Goal: Task Accomplishment & Management: Manage account settings

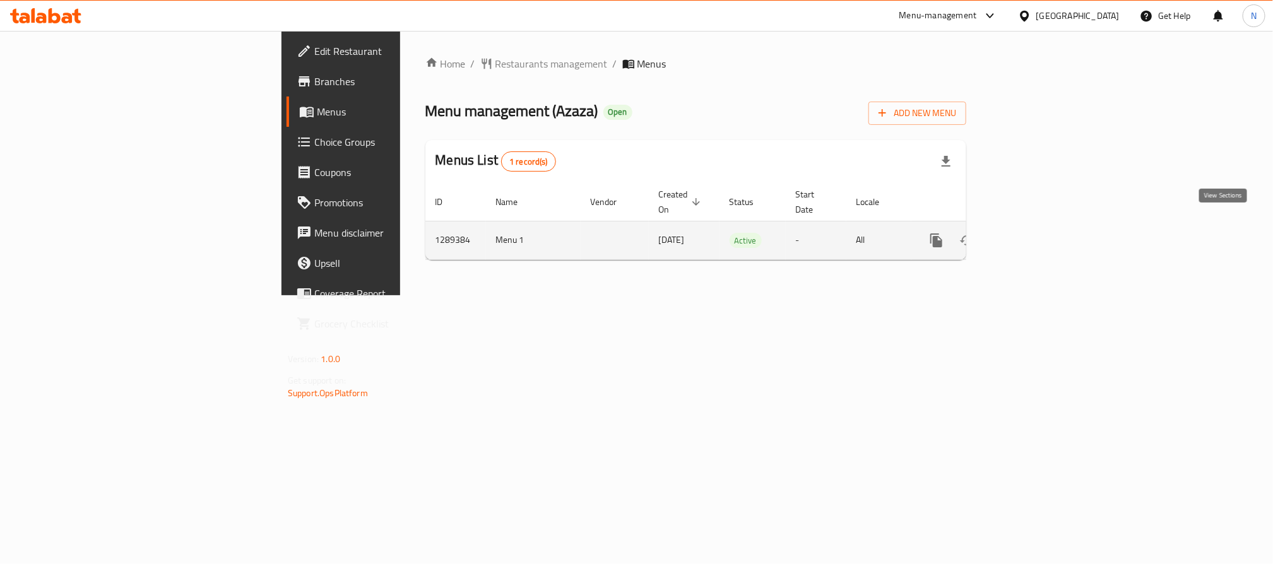
click at [1043, 230] on link "enhanced table" at bounding box center [1027, 240] width 30 height 30
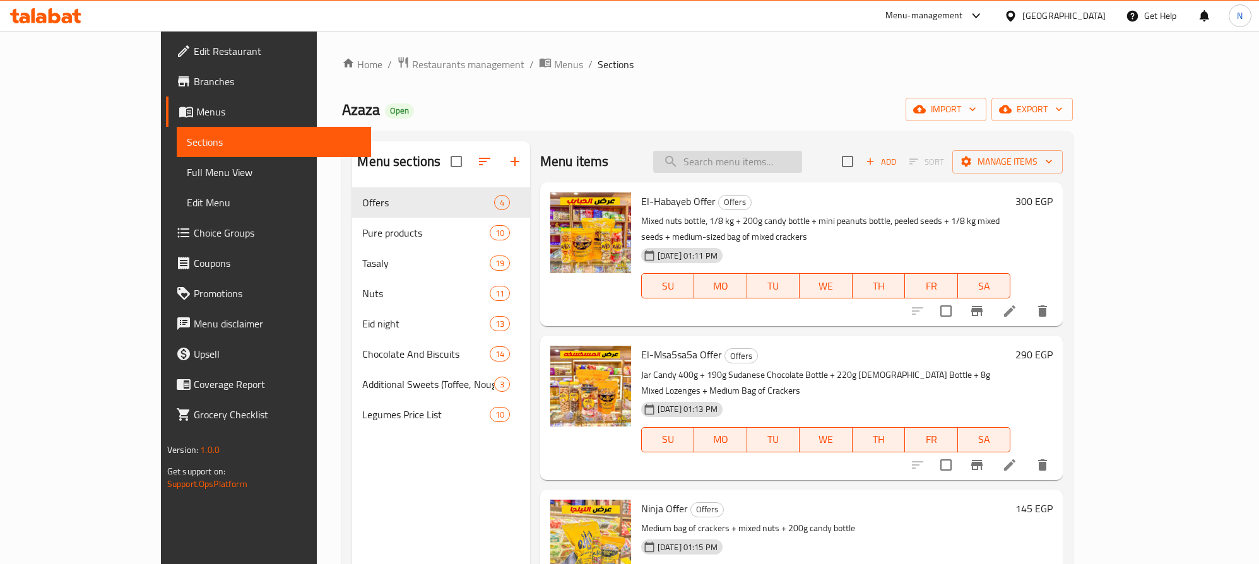
click at [747, 161] on input "search" at bounding box center [727, 162] width 149 height 22
paste input "El Bourkini offer"
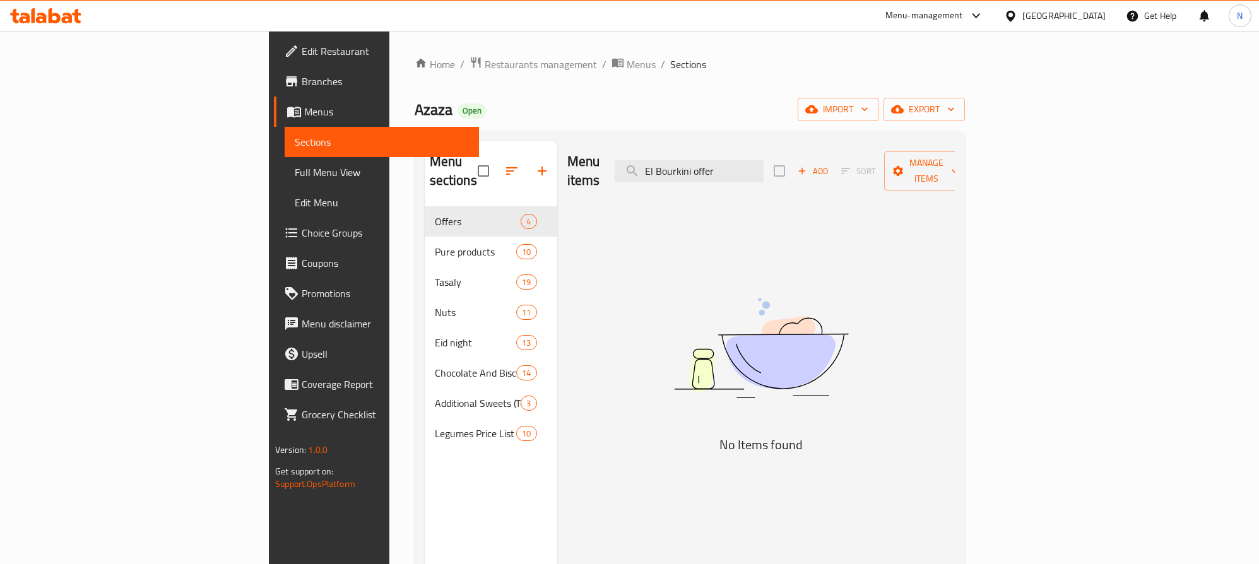
type input "El Bourkini offer"
click at [764, 160] on input "El Bourkini offer" at bounding box center [689, 171] width 149 height 22
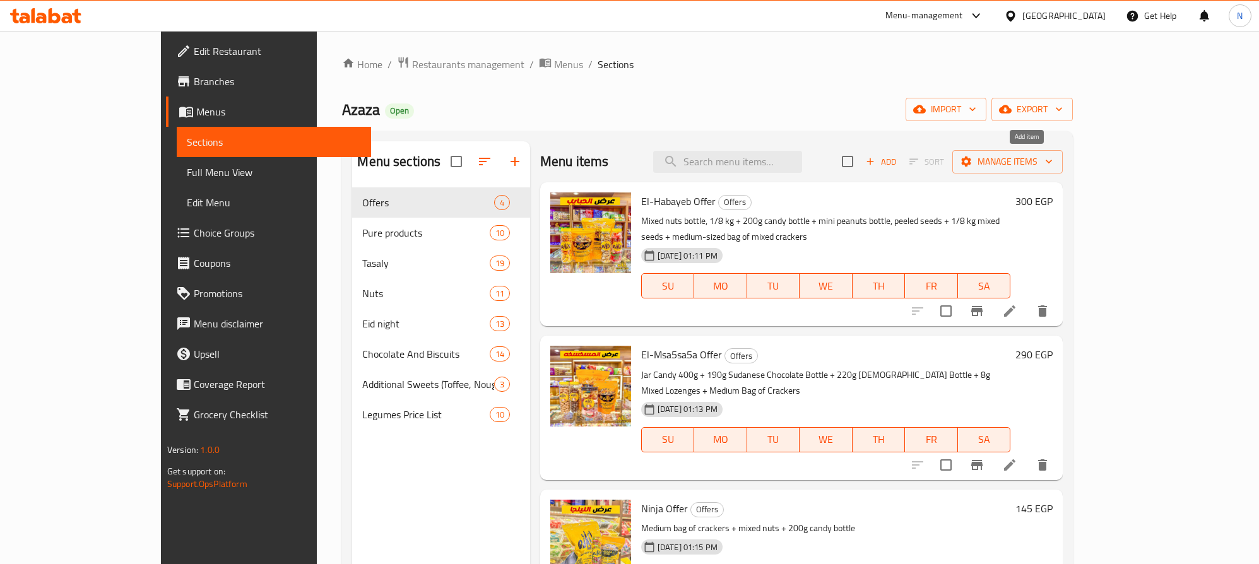
click at [898, 167] on span "Add" at bounding box center [881, 162] width 34 height 15
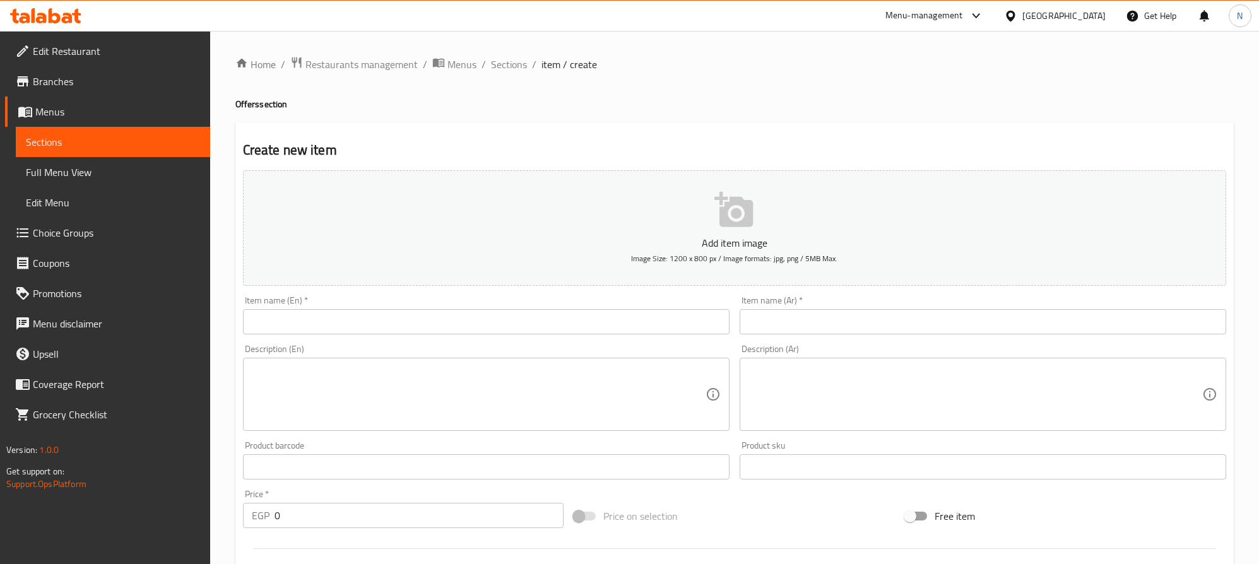
click at [968, 317] on input "text" at bounding box center [983, 321] width 487 height 25
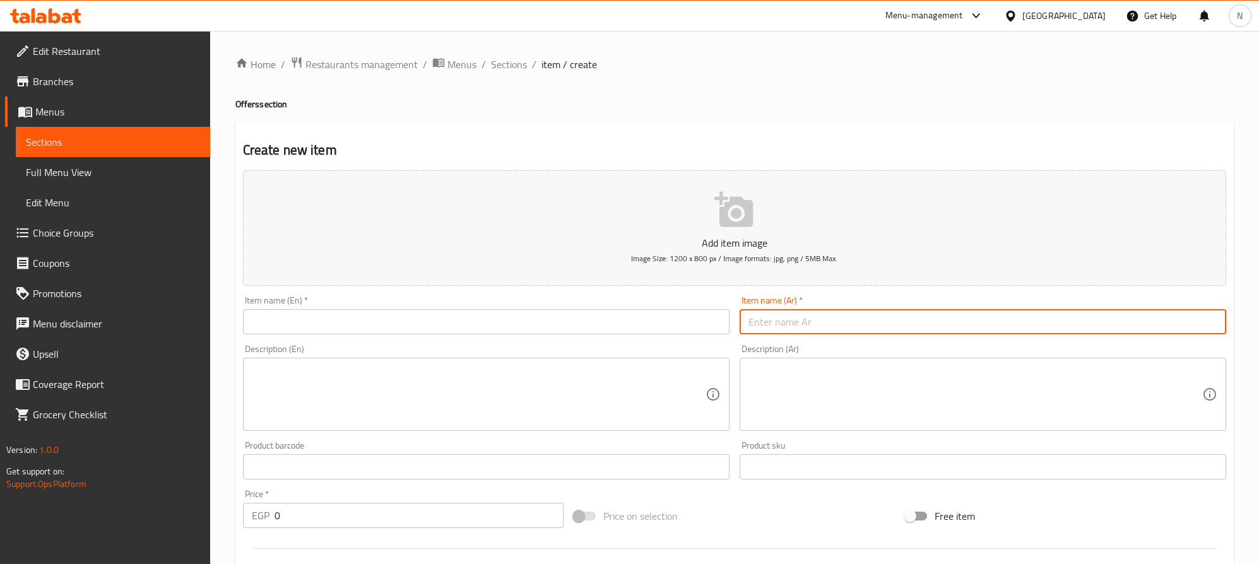
paste input "عرض البوركيني"
type input "عرض البوركيني"
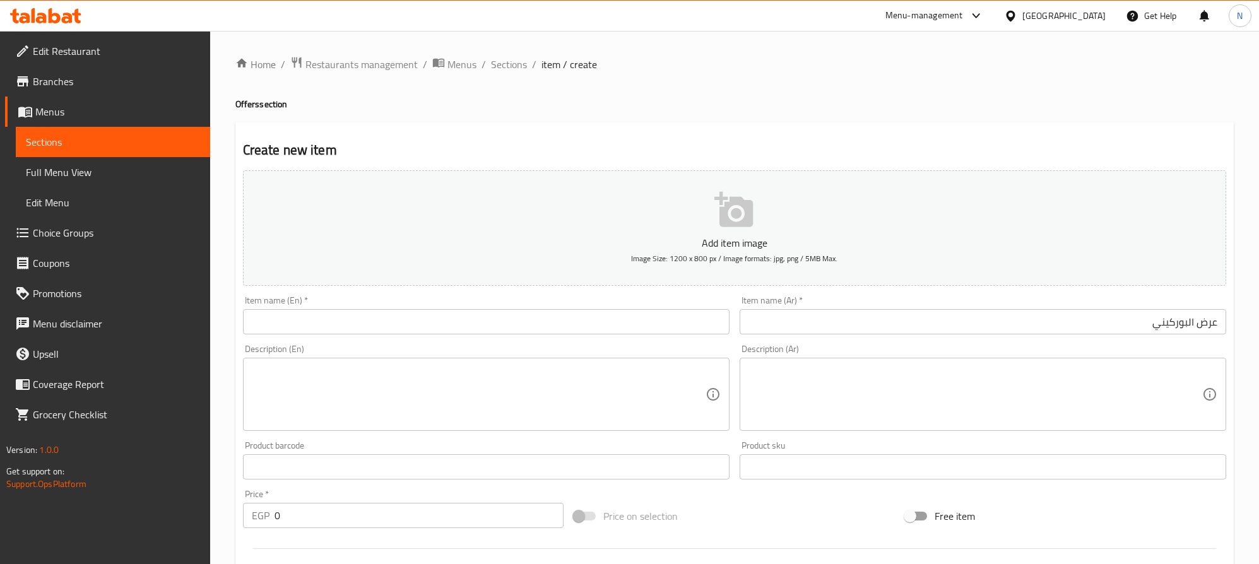
click at [287, 317] on input "text" at bounding box center [486, 321] width 487 height 25
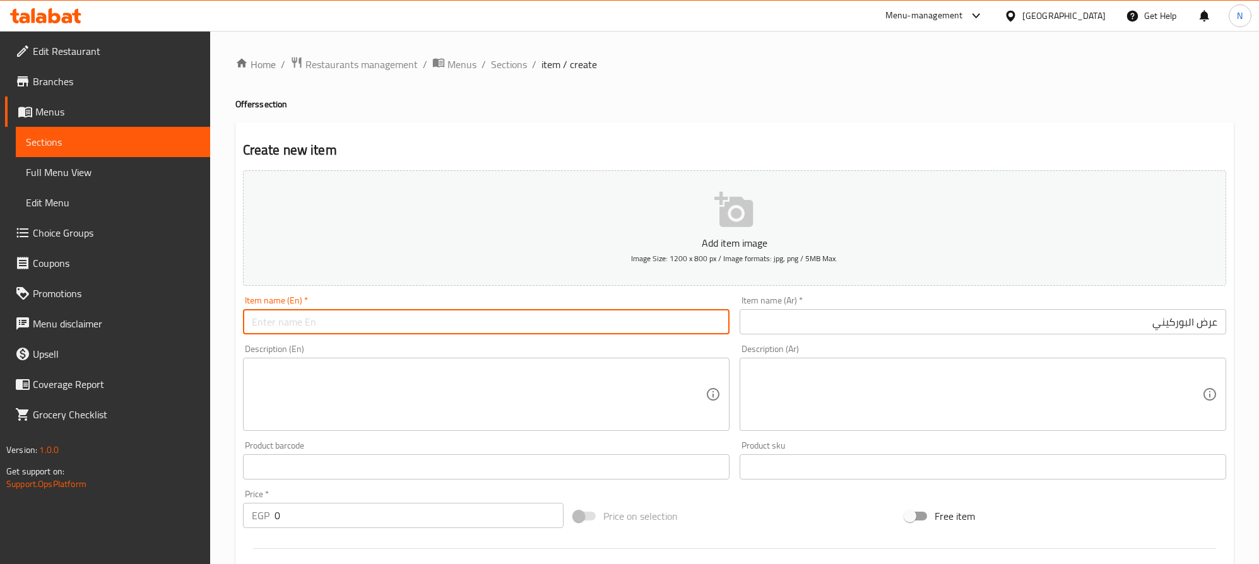
paste input "El Bourkini offer"
click at [338, 321] on input "El Bourkini offer" at bounding box center [486, 321] width 487 height 25
click at [338, 322] on input "El Bourkini offer" at bounding box center [486, 321] width 487 height 25
type input "El Bourkini Offer"
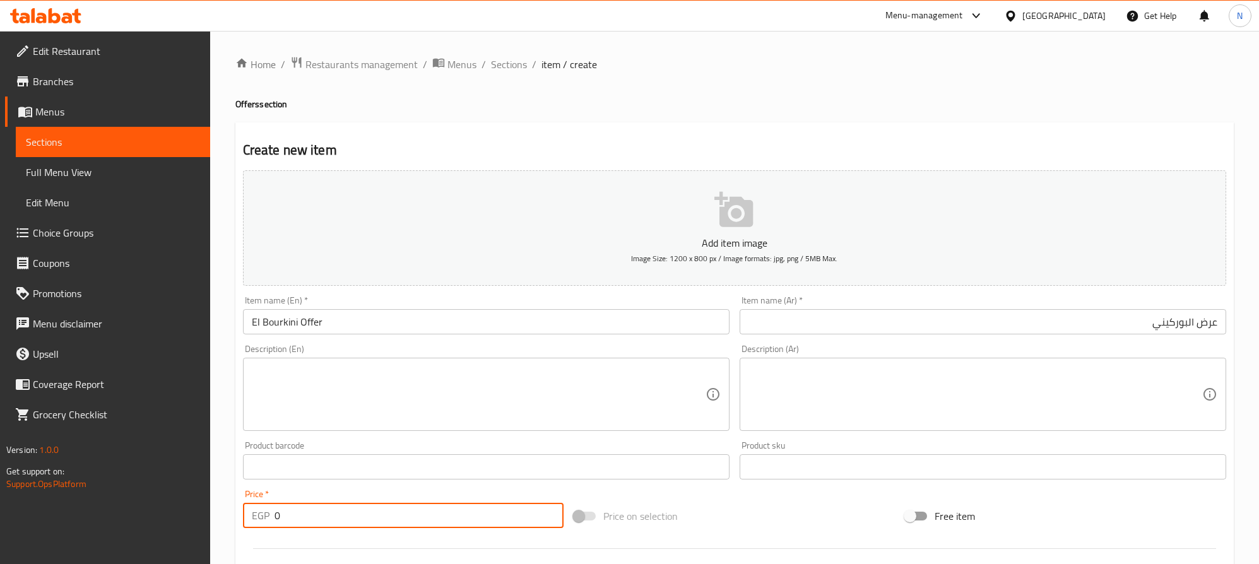
drag, startPoint x: 278, startPoint y: 513, endPoint x: 250, endPoint y: 504, distance: 29.9
click at [261, 514] on div "EGP 0 Price *" at bounding box center [403, 515] width 321 height 25
paste input "40"
type input "400"
click at [326, 356] on div "Description (En) Description (En)" at bounding box center [486, 388] width 487 height 86
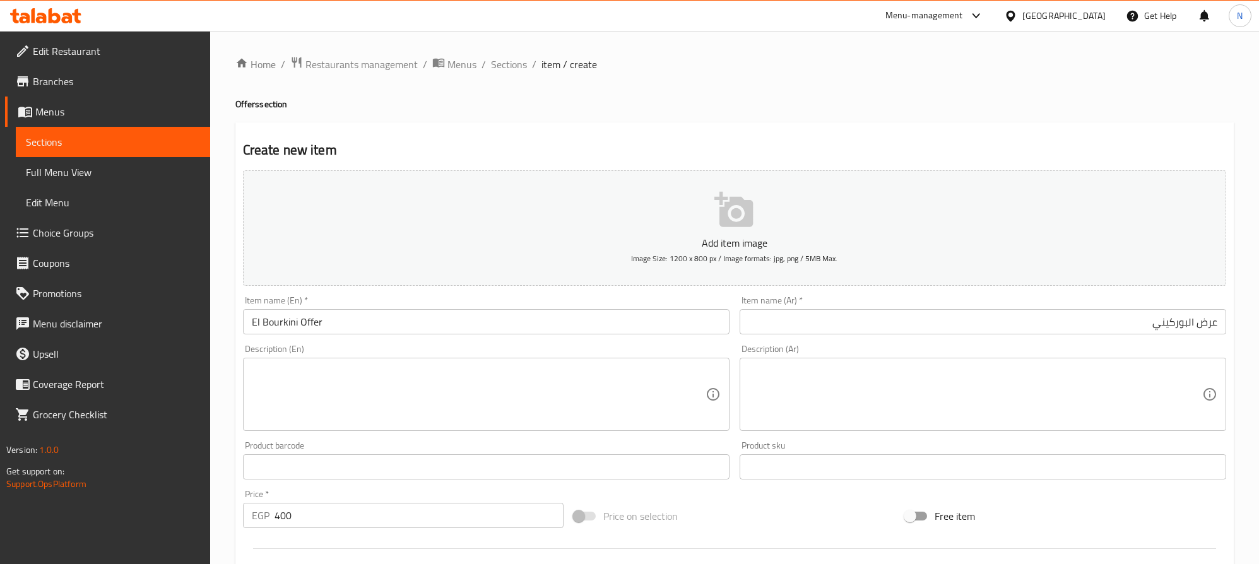
click at [304, 369] on textarea at bounding box center [479, 395] width 454 height 60
click at [1086, 393] on textarea at bounding box center [976, 395] width 454 height 60
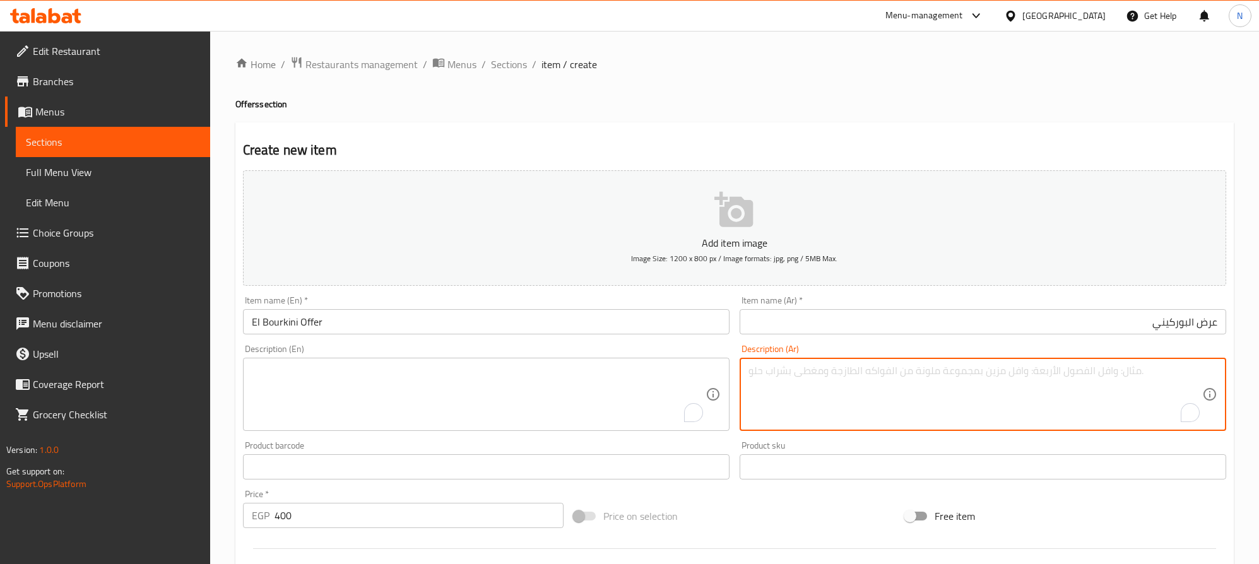
paste textarea "تمن مشكل مكسرات + تمن سودانى اسوانى + تمن لب ابيض + تمن لب اسمر + ربع لب سورى +…"
click at [1086, 393] on textarea "تمن مشكل مكسرات + تمن سودانى اسوانى + تمن لب ابيض + تمن لب اسمر + ربع لب سورى +…" at bounding box center [976, 395] width 454 height 60
type textarea "تمن مشكل مكسرات + تمن سودانى اسوانى + تمن لب ابيض + تمن لب اسمر + ربع لب سورى +…"
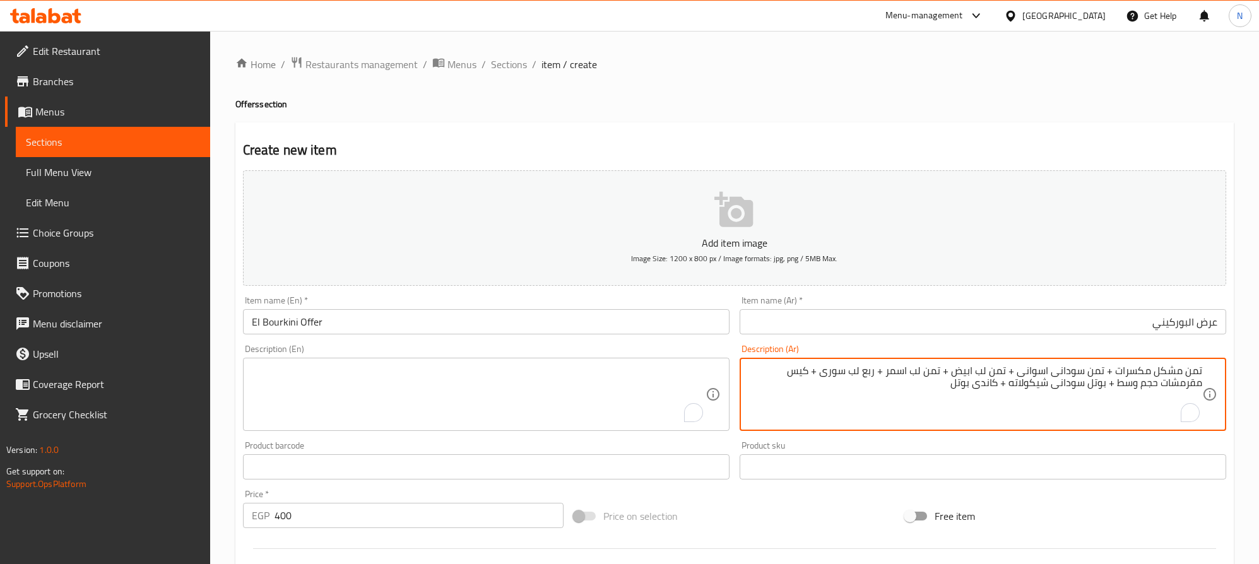
click at [324, 371] on textarea "To enrich screen reader interactions, please activate Accessibility in Grammarl…" at bounding box center [479, 395] width 454 height 60
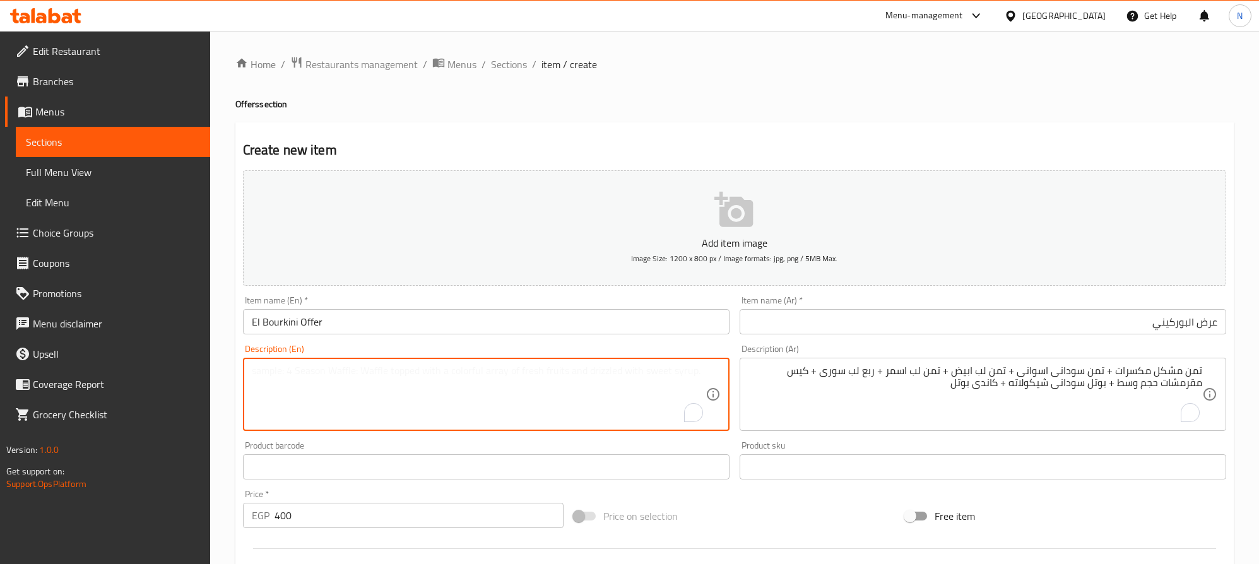
paste textarea "Mixed nuts price + Aswan peanuts price + white seeds price + black seeds price …"
click at [323, 396] on textarea "Mixed nuts price + Aswan peanuts price + white seeds price + black seeds price …" at bounding box center [479, 395] width 454 height 60
click at [324, 396] on textarea "Mixed nuts price + Aswan peanuts price + white seeds price + black seeds price …" at bounding box center [479, 395] width 454 height 60
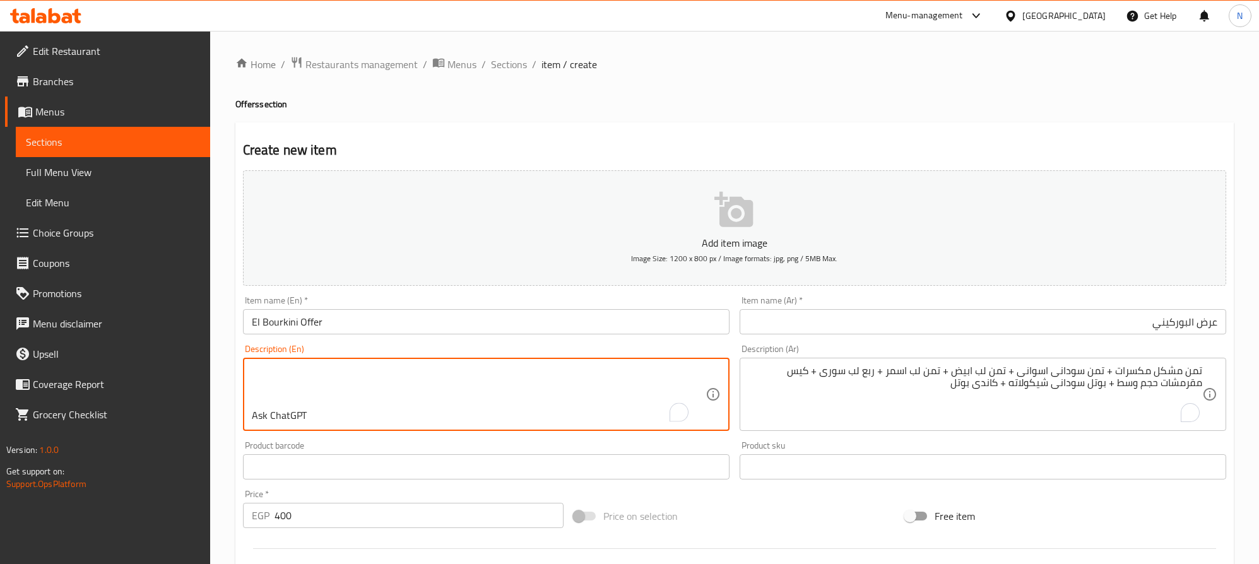
click at [324, 398] on textarea "Mixed nuts price + Aswan peanuts price + white seeds price + black seeds price …" at bounding box center [479, 395] width 454 height 60
click at [328, 406] on textarea "Mixed nuts price + Aswan peanuts price + white seeds price + black seeds price …" at bounding box center [479, 395] width 454 height 60
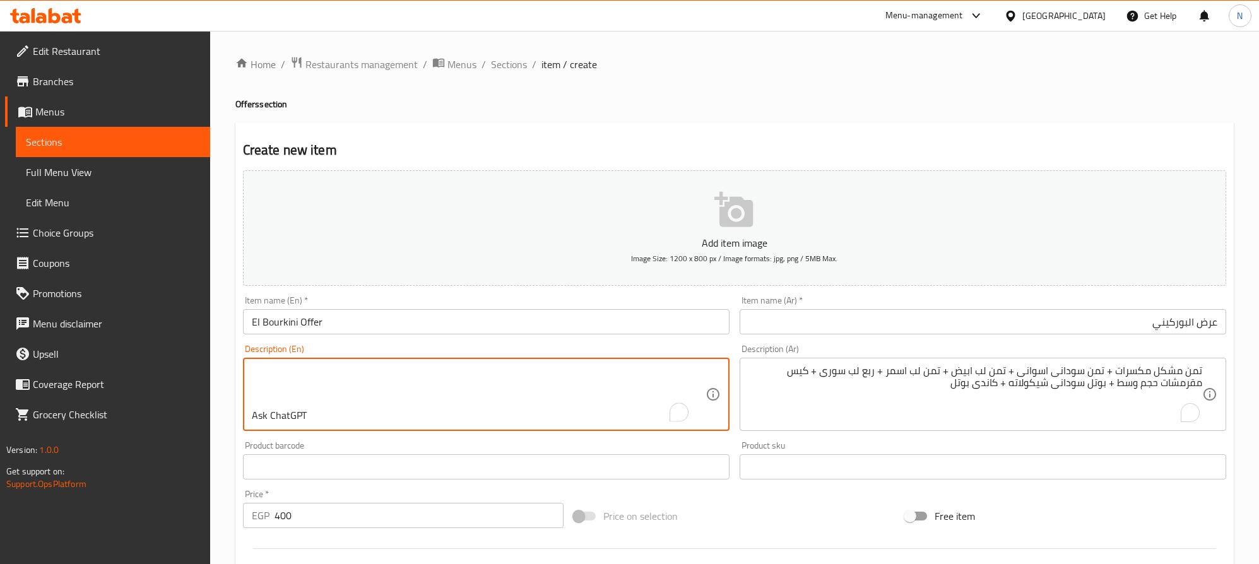
click at [329, 406] on textarea "Mixed nuts price + Aswan peanuts price + white seeds price + black seeds price …" at bounding box center [479, 395] width 454 height 60
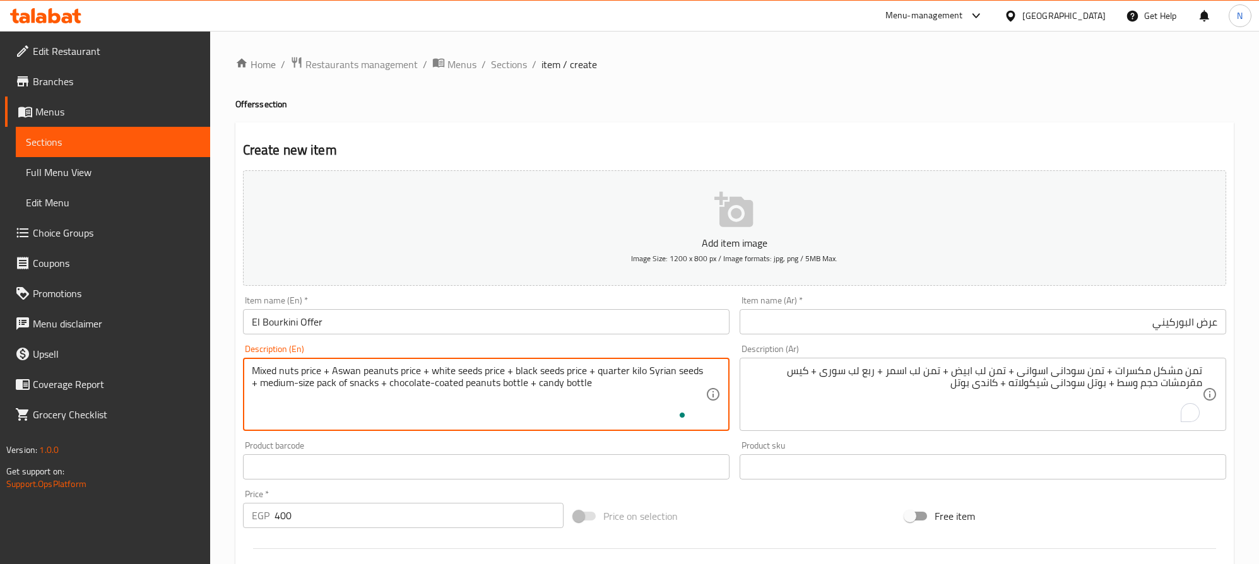
scroll to position [12, 0]
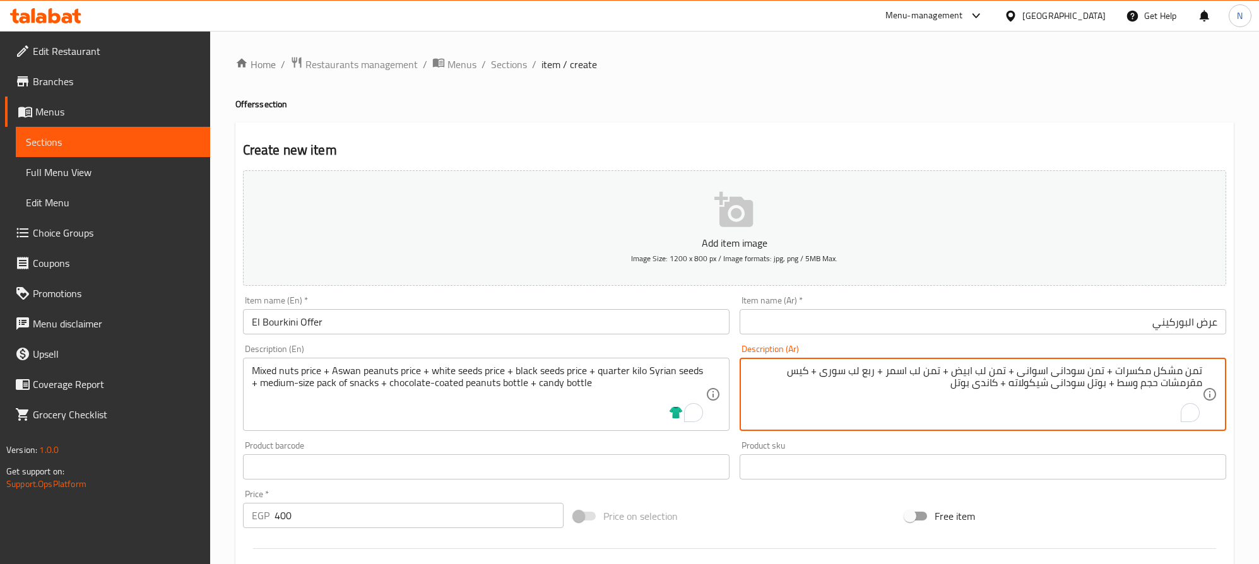
click at [1199, 374] on textarea "تمن مشكل مكسرات + تمن سودانى اسوانى + تمن لب ابيض + تمن لب اسمر + ربع لب سورى +…" at bounding box center [976, 395] width 454 height 60
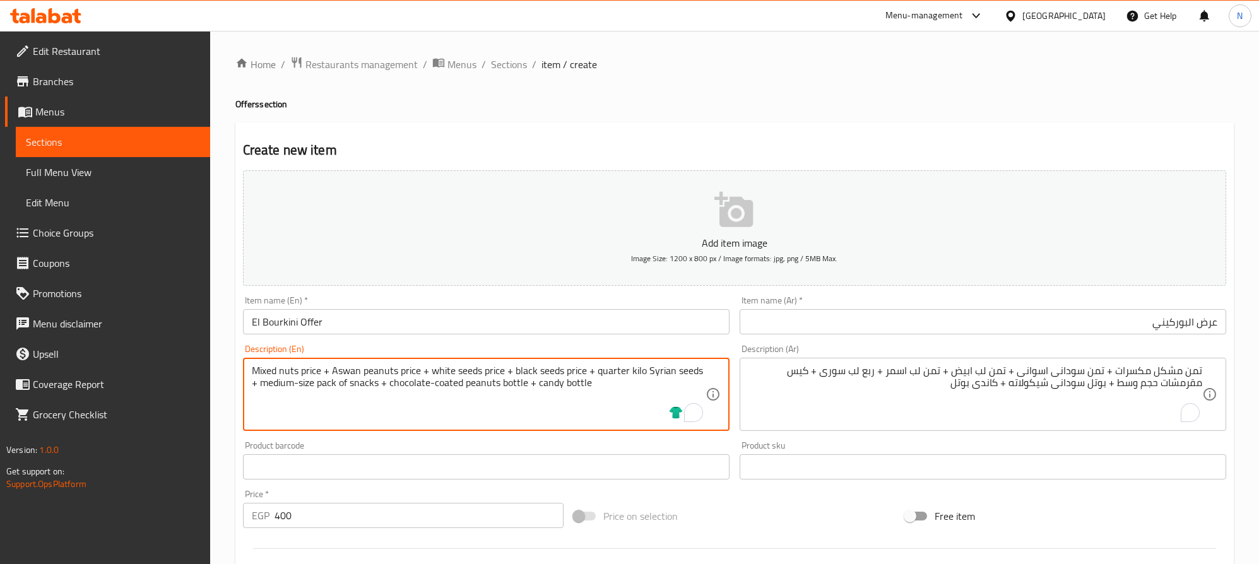
click at [333, 375] on textarea "Mixed nuts price + Aswan peanuts price + white seeds price + black seeds price …" at bounding box center [479, 395] width 454 height 60
click at [334, 373] on textarea "Mixed nuts price + Aswan peanuts price + white seeds price + black seeds price …" at bounding box center [479, 395] width 454 height 60
click at [332, 370] on textarea "Mixed nuts price + Aswan peanuts price + white seeds price + black seeds price …" at bounding box center [479, 395] width 454 height 60
click at [425, 372] on textarea "Mixed nuts price, Aswan peanuts price + white seeds price + black seeds price +…" at bounding box center [479, 395] width 454 height 60
click at [504, 368] on textarea "Mixed nuts price, Aswan peanuts price, white seeds price + black seeds price + …" at bounding box center [479, 395] width 454 height 60
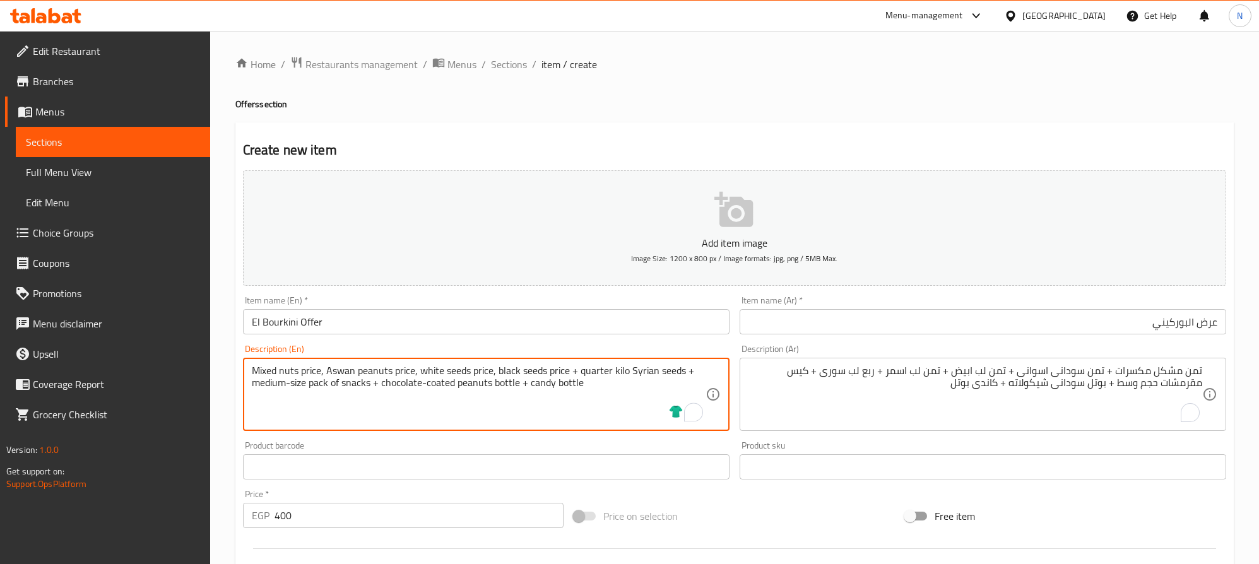
drag, startPoint x: 580, startPoint y: 375, endPoint x: 591, endPoint y: 381, distance: 12.4
click at [581, 376] on textarea "Mixed nuts price, Aswan peanuts price, white seeds price, black seeds price + q…" at bounding box center [479, 395] width 454 height 60
click at [584, 379] on textarea "Mixed nuts price, Aswan peanuts price, white seeds price, black seeds price + q…" at bounding box center [479, 395] width 454 height 60
click at [578, 375] on textarea "Mixed nuts price, Aswan peanuts price, white seeds price, black seeds price + q…" at bounding box center [479, 395] width 454 height 60
click at [696, 412] on icon "Open Grammarly. 0 Suggestions." at bounding box center [694, 413] width 14 height 14
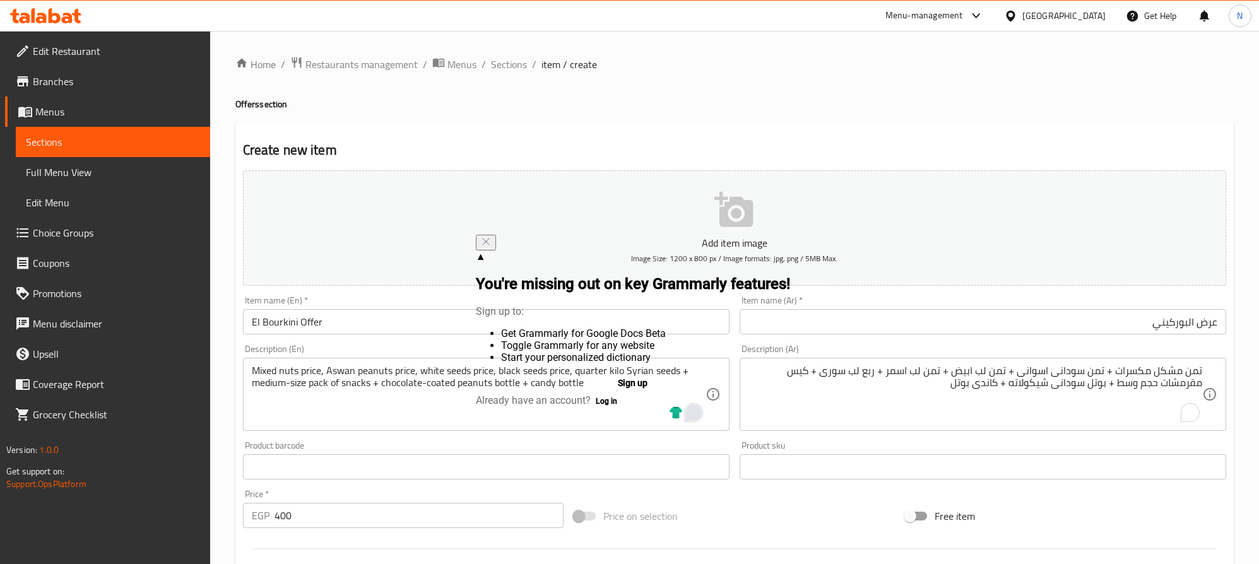
click at [690, 410] on div "Open Grammarly." at bounding box center [694, 413] width 14 height 14
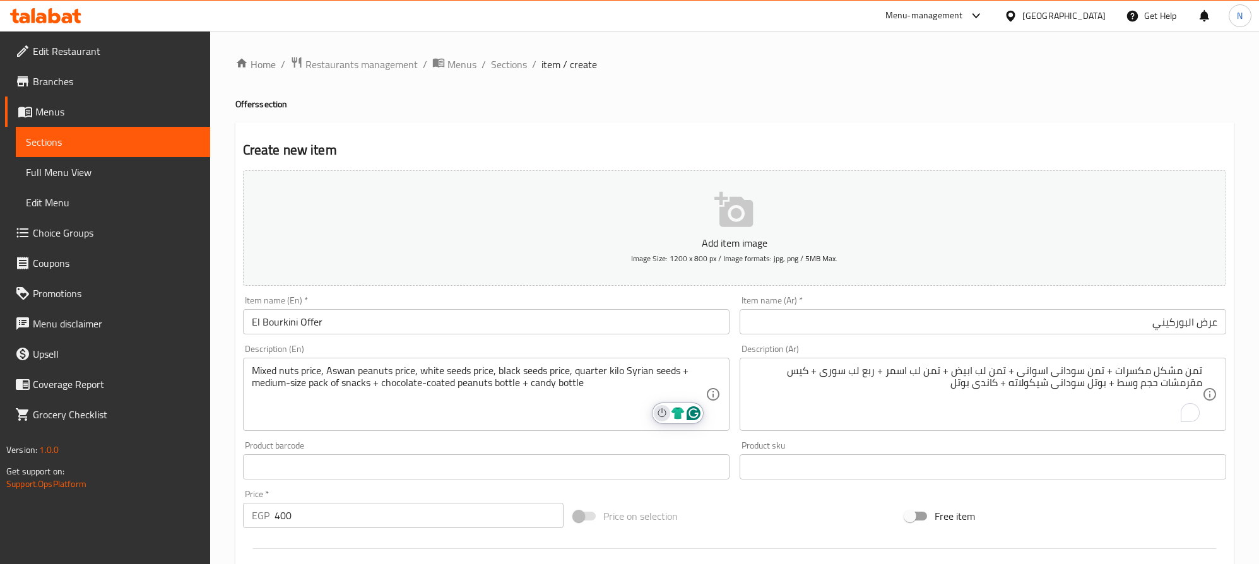
click at [667, 411] on button "Turn off Grammarly on this website" at bounding box center [662, 413] width 16 height 16
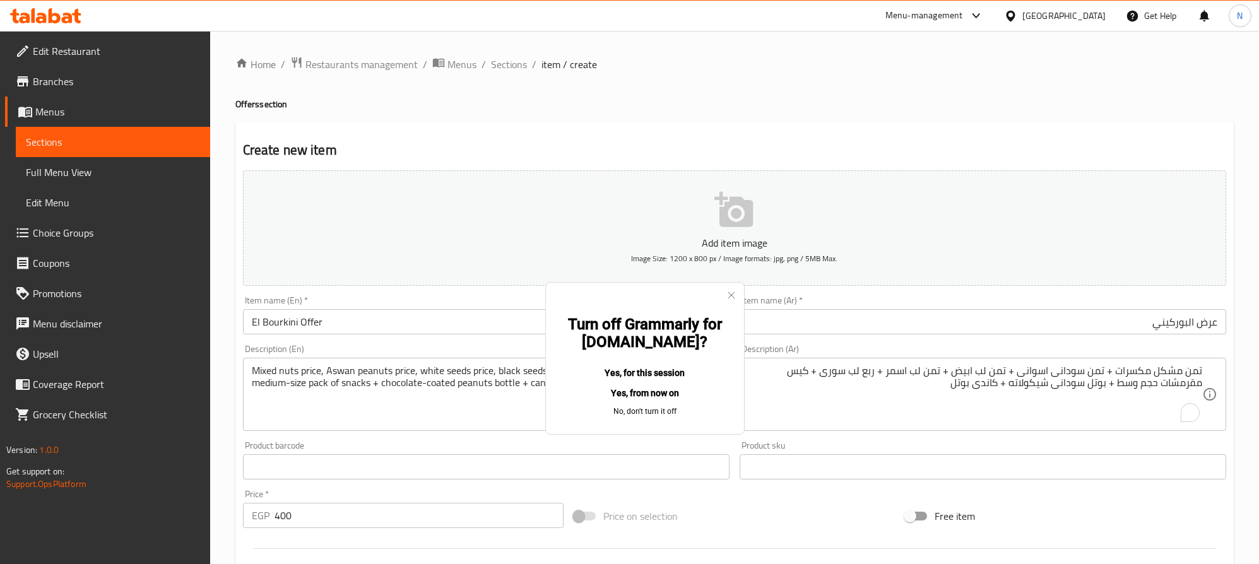
click at [658, 364] on button "Yes, for this session" at bounding box center [645, 374] width 158 height 20
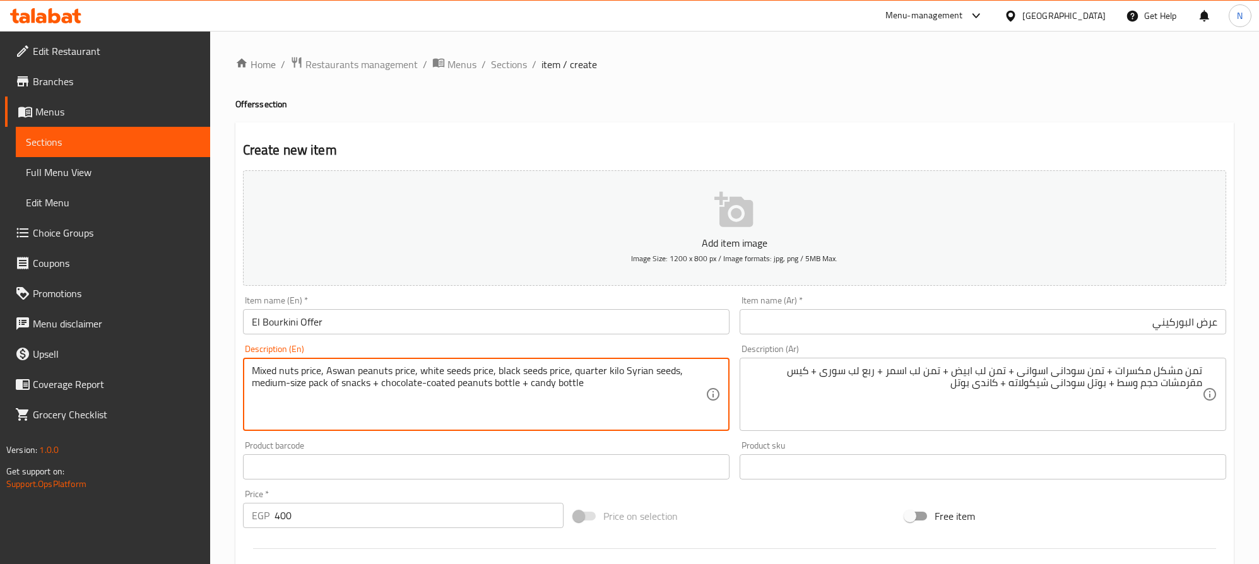
click at [379, 386] on textarea "Mixed nuts price, Aswan peanuts price, white seeds price, black seeds price, qu…" at bounding box center [479, 395] width 454 height 60
click at [386, 390] on textarea "Mixed nuts price, Aswan peanuts price, white seeds price, black seeds price, qu…" at bounding box center [479, 395] width 454 height 60
click at [383, 390] on textarea "Mixed nuts price, Aswan peanuts price, white seeds price, black seeds price, qu…" at bounding box center [479, 395] width 454 height 60
click at [521, 383] on textarea "Mixed nuts price, Aswan peanuts price, white seeds price, black seeds price, qu…" at bounding box center [479, 395] width 454 height 60
click at [511, 398] on textarea "Mixed nuts price, Aswan peanuts price, white seeds price, black seeds price, qu…" at bounding box center [479, 395] width 454 height 60
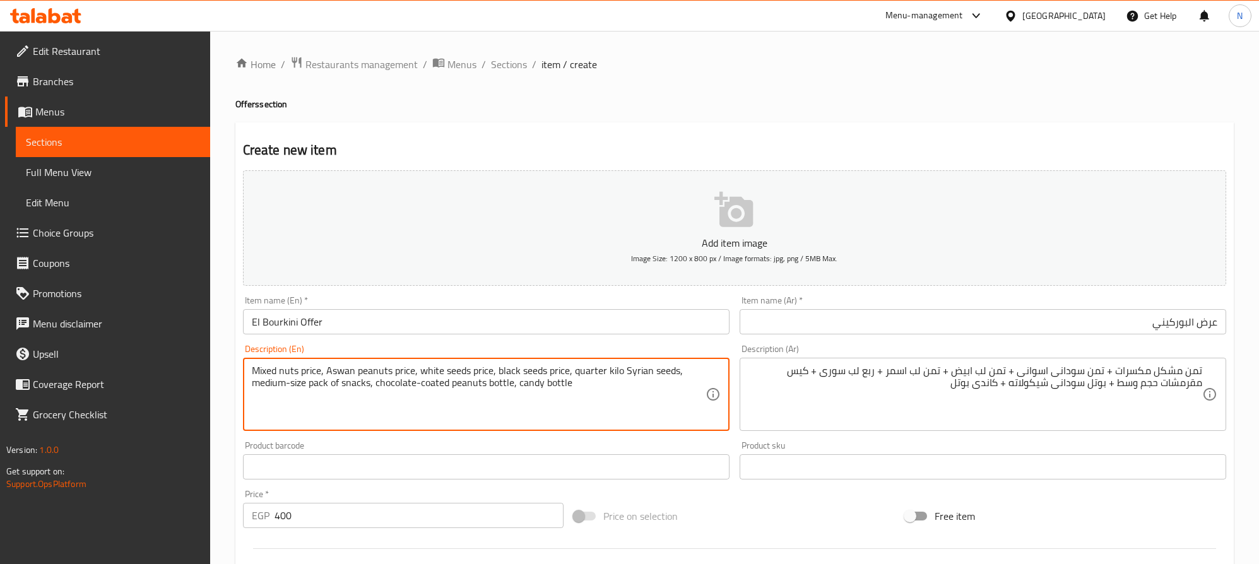
click at [511, 398] on textarea "Mixed nuts price, Aswan peanuts price, white seeds price, black seeds price, qu…" at bounding box center [479, 395] width 454 height 60
click at [512, 398] on textarea "Mixed nuts price, Aswan peanuts price, white seeds price, black seeds price, qu…" at bounding box center [479, 395] width 454 height 60
click at [341, 376] on textarea "Mixed nuts price, aswan peanuts price, white seeds price, black seeds price, qu…" at bounding box center [479, 395] width 454 height 60
drag, startPoint x: 544, startPoint y: 394, endPoint x: 538, endPoint y: 396, distance: 6.6
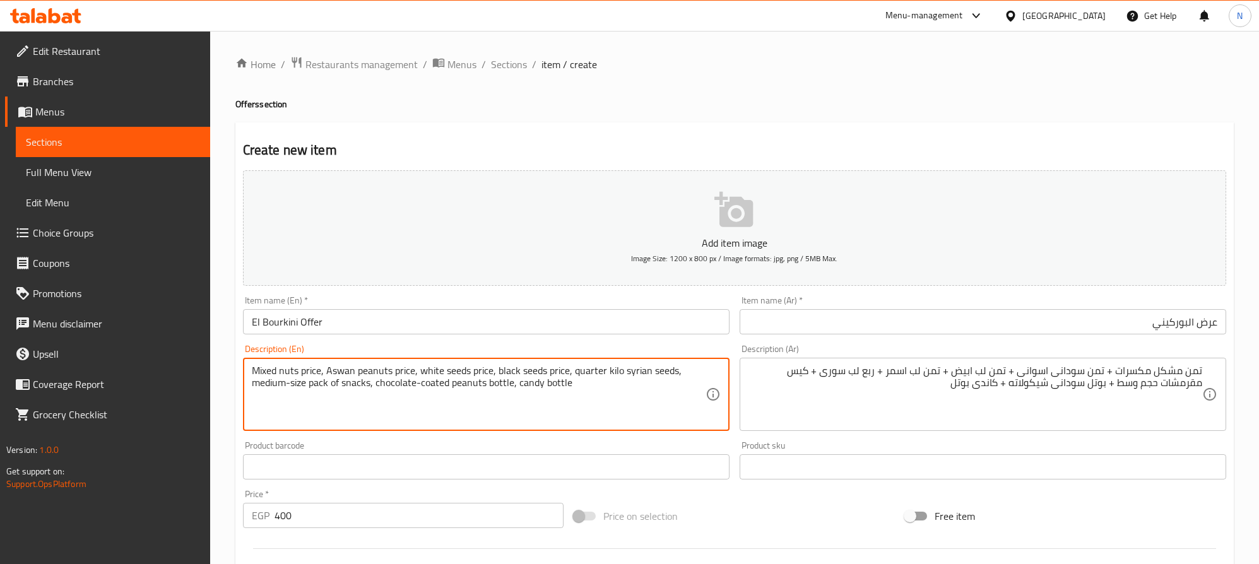
click at [540, 396] on textarea "Mixed nuts price, Aswan peanuts price, white seeds price, black seeds price, qu…" at bounding box center [479, 395] width 454 height 60
click at [574, 392] on textarea "Mixed nuts price, Aswan peanuts price, white seeds price, black seeds price, qu…" at bounding box center [479, 395] width 454 height 60
type textarea "Mixed nuts price, Aswan peanuts price, white seeds price, black seeds price, qu…"
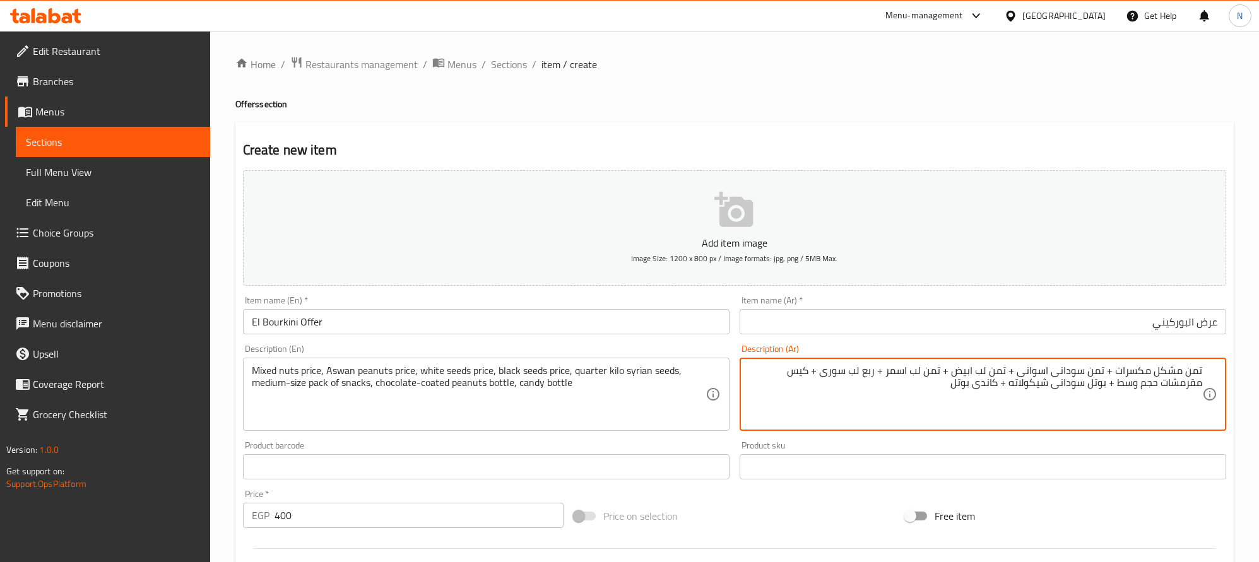
click at [1191, 370] on textarea "تمن مشكل مكسرات + تمن سودانى اسوانى + تمن لب ابيض + تمن لب اسمر + ربع لب سورى +…" at bounding box center [976, 395] width 454 height 60
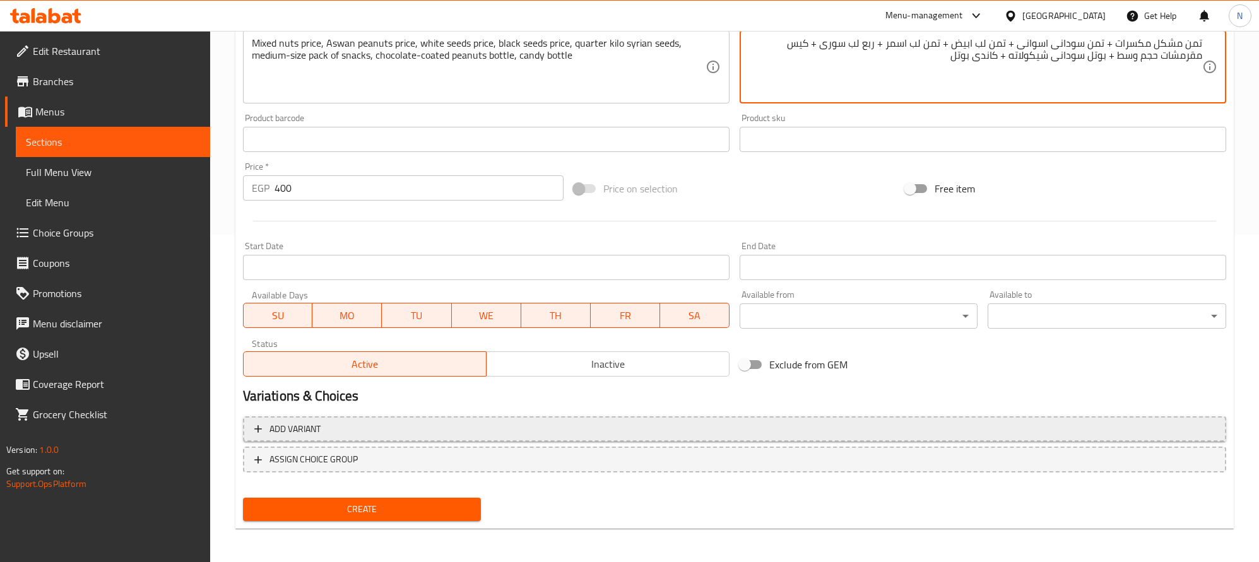
scroll to position [328, 0]
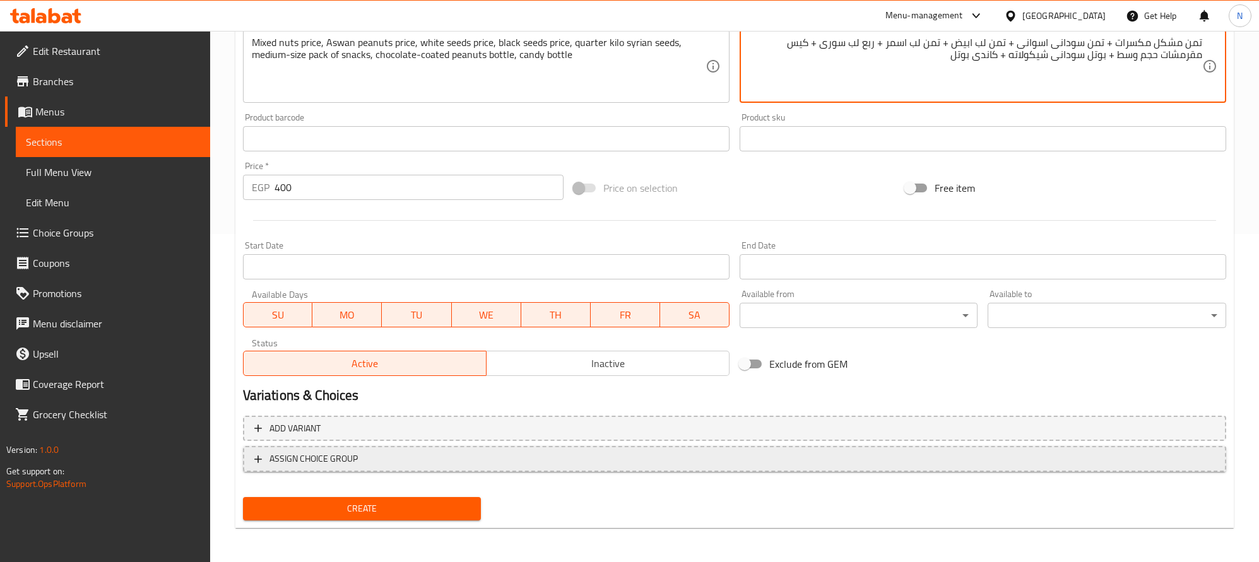
drag, startPoint x: 601, startPoint y: 376, endPoint x: 519, endPoint y: 449, distance: 110.0
click at [601, 375] on button "Inactive" at bounding box center [608, 363] width 244 height 25
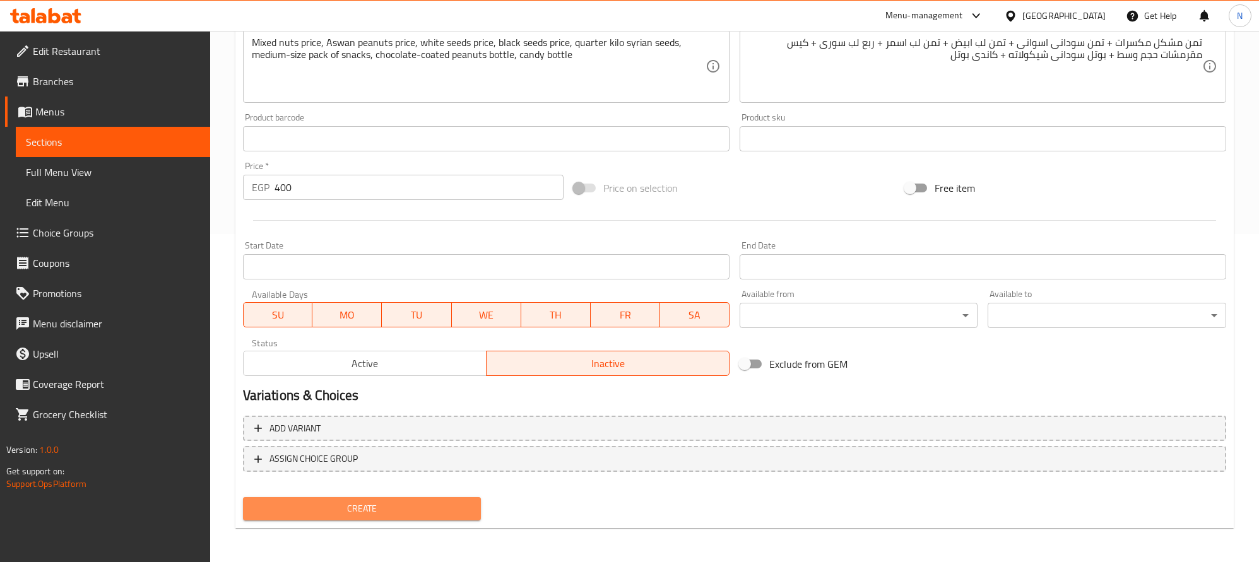
click at [435, 516] on button "Create" at bounding box center [362, 508] width 239 height 23
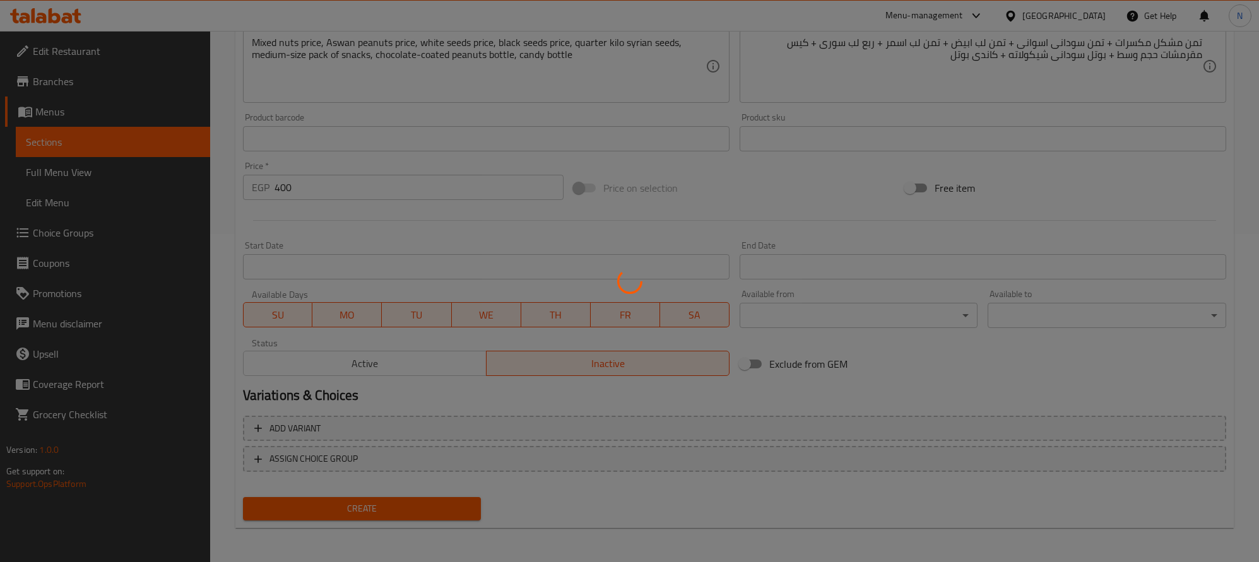
type input "0"
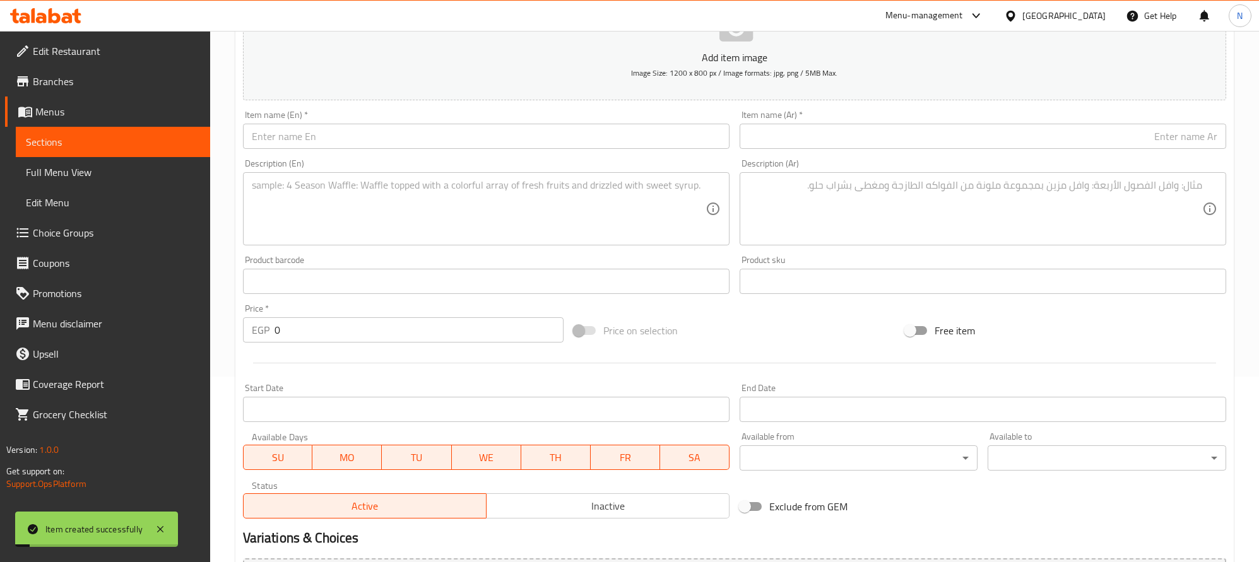
scroll to position [0, 0]
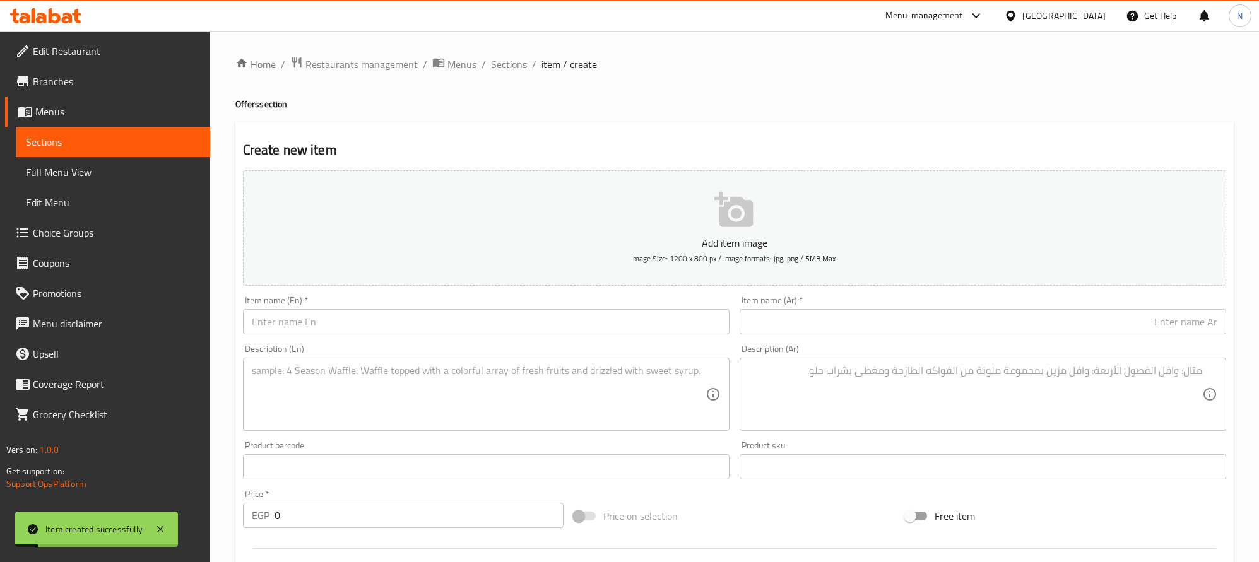
click at [494, 69] on span "Sections" at bounding box center [509, 64] width 36 height 15
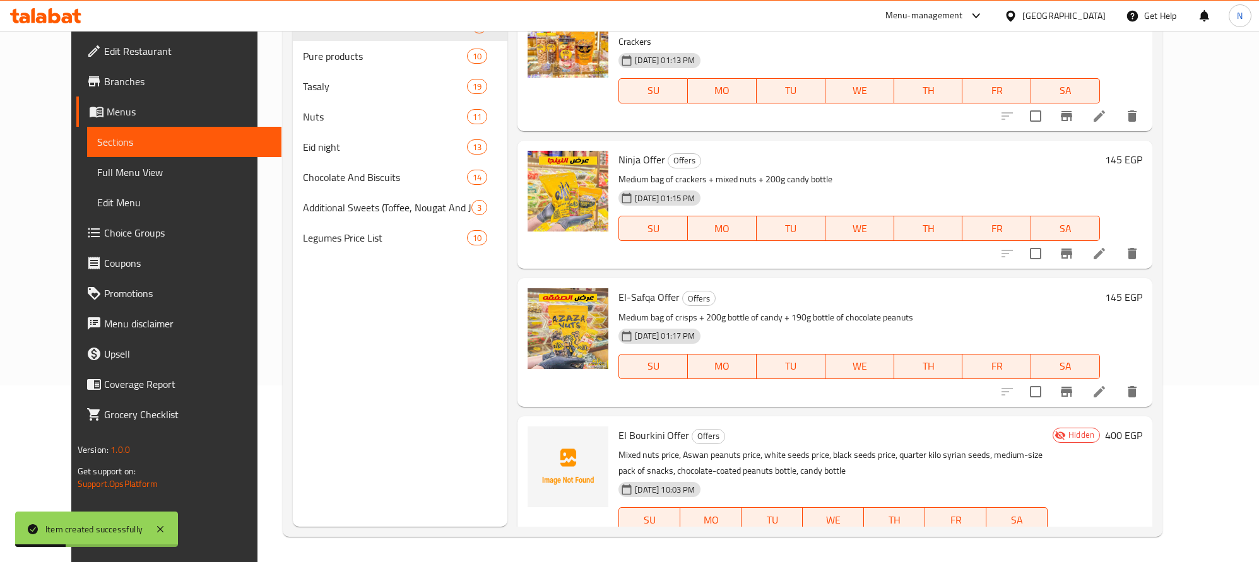
scroll to position [174, 0]
click at [1107, 536] on icon at bounding box center [1099, 543] width 15 height 15
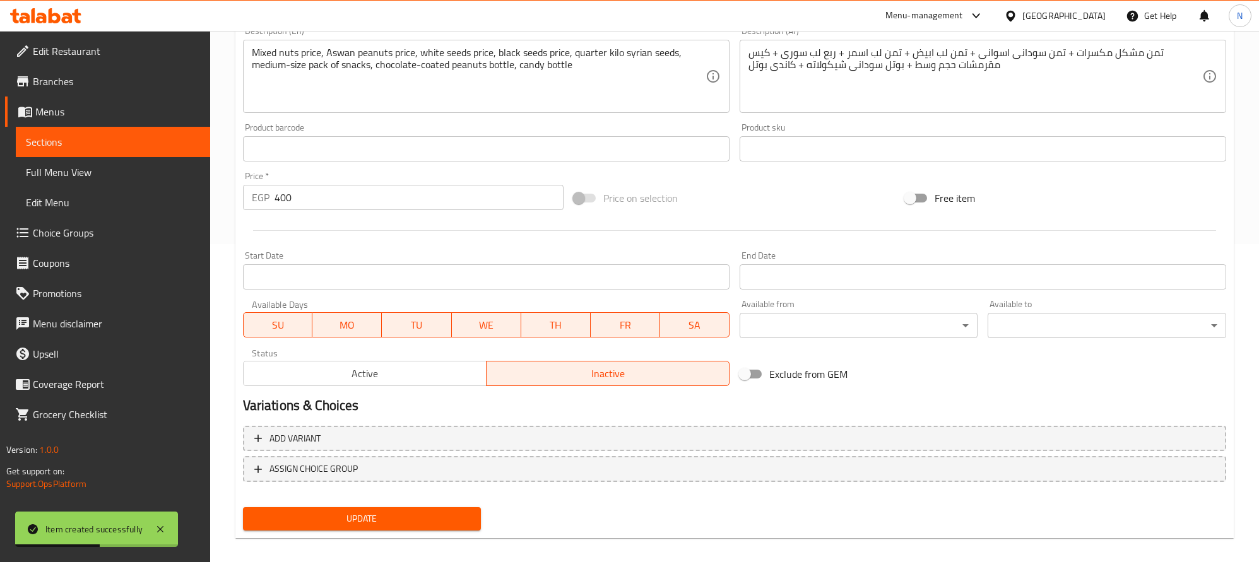
scroll to position [328, 0]
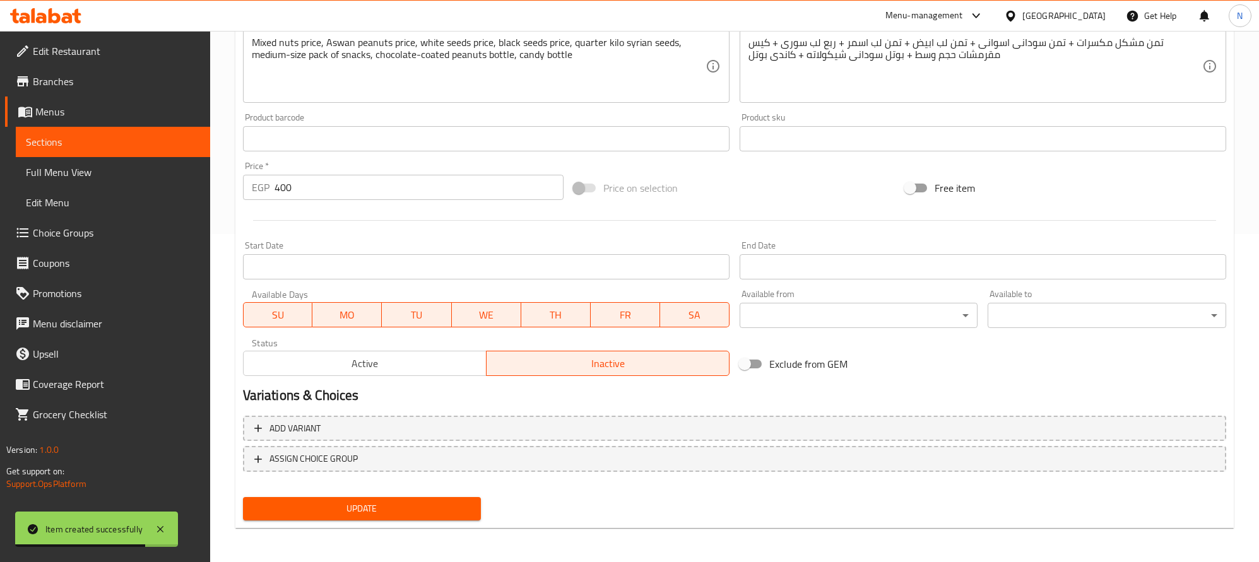
click at [612, 155] on div "Product barcode Product barcode" at bounding box center [486, 132] width 497 height 49
click at [638, 125] on div "Product barcode Product barcode" at bounding box center [486, 132] width 487 height 38
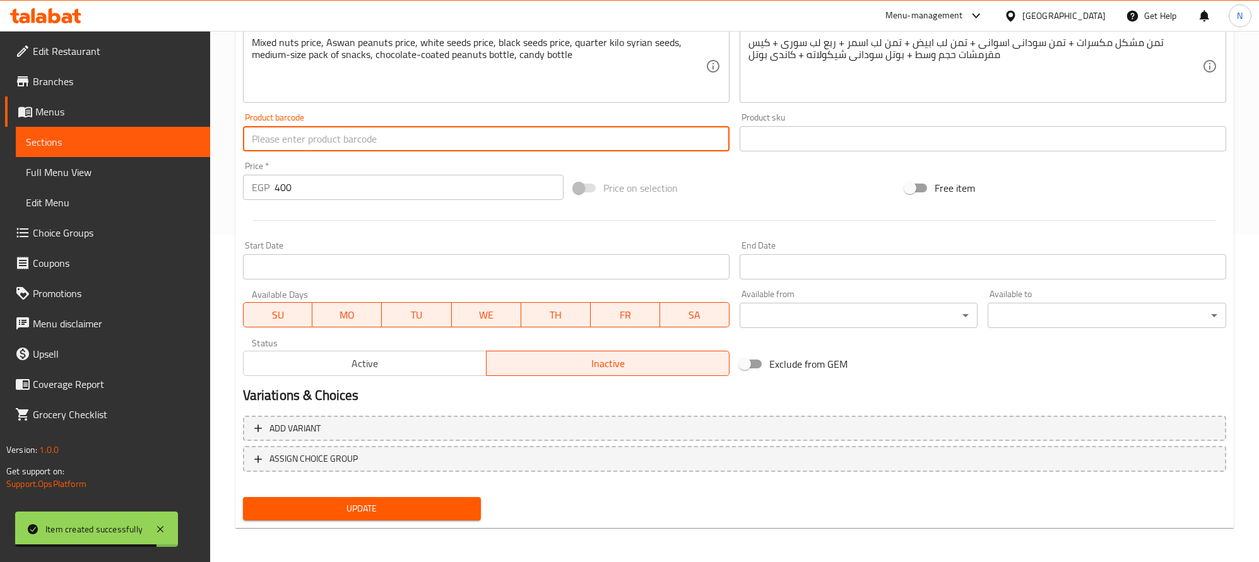
click at [633, 131] on input "text" at bounding box center [486, 138] width 487 height 25
click at [535, 260] on input "Start Date" at bounding box center [486, 266] width 487 height 25
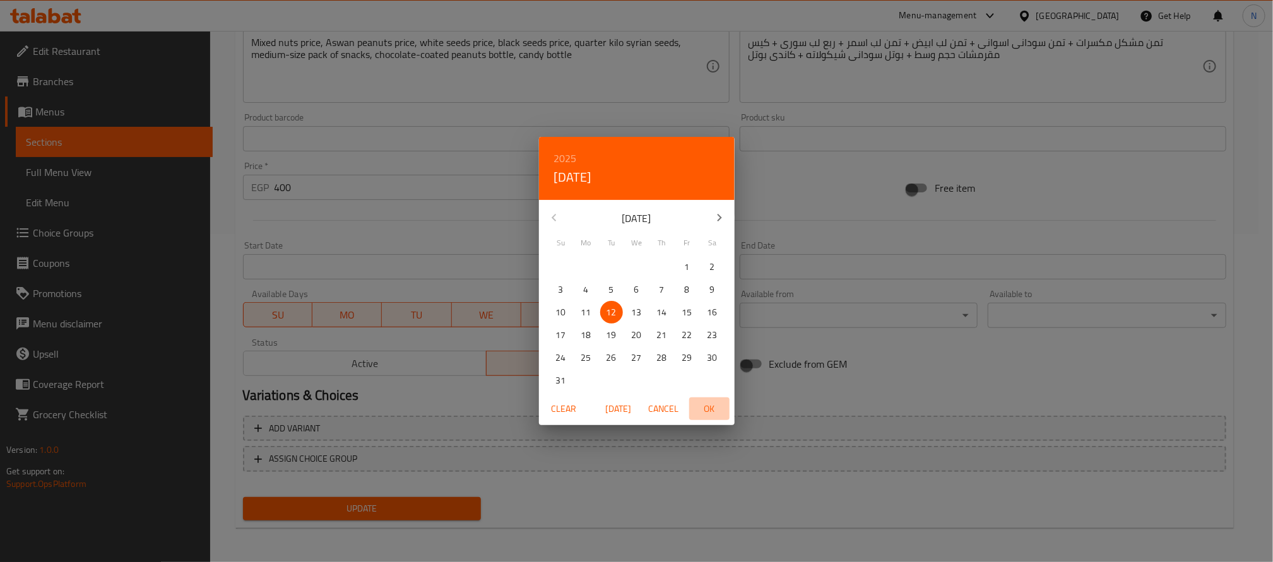
click at [705, 407] on span "OK" at bounding box center [709, 409] width 30 height 16
type input "[DATE]"
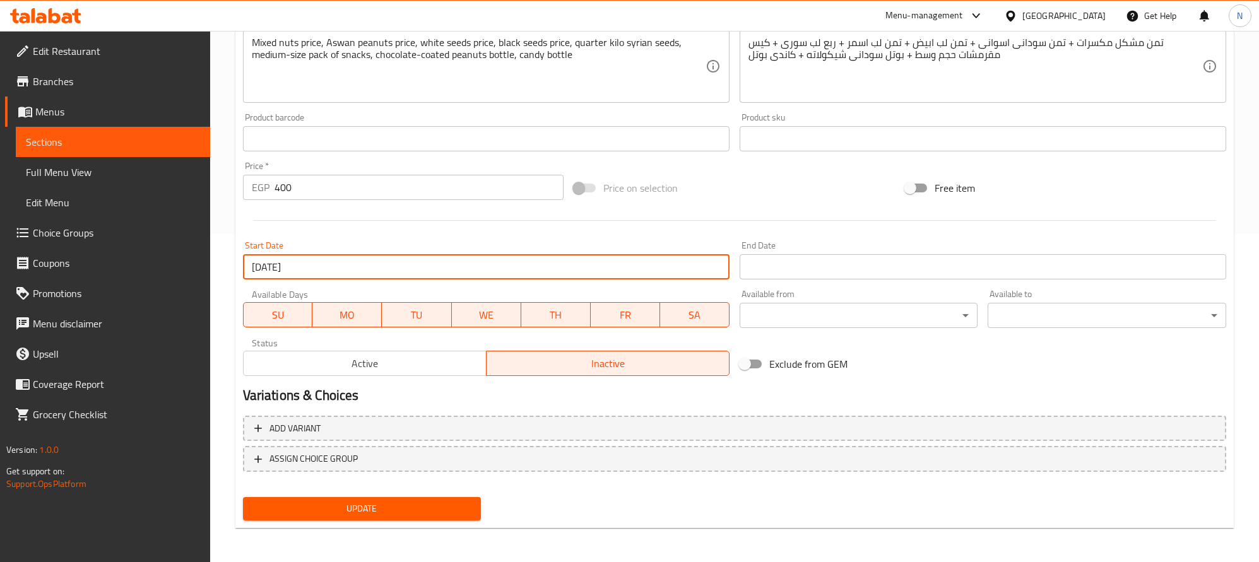
click at [848, 271] on input "Start Date" at bounding box center [983, 266] width 487 height 25
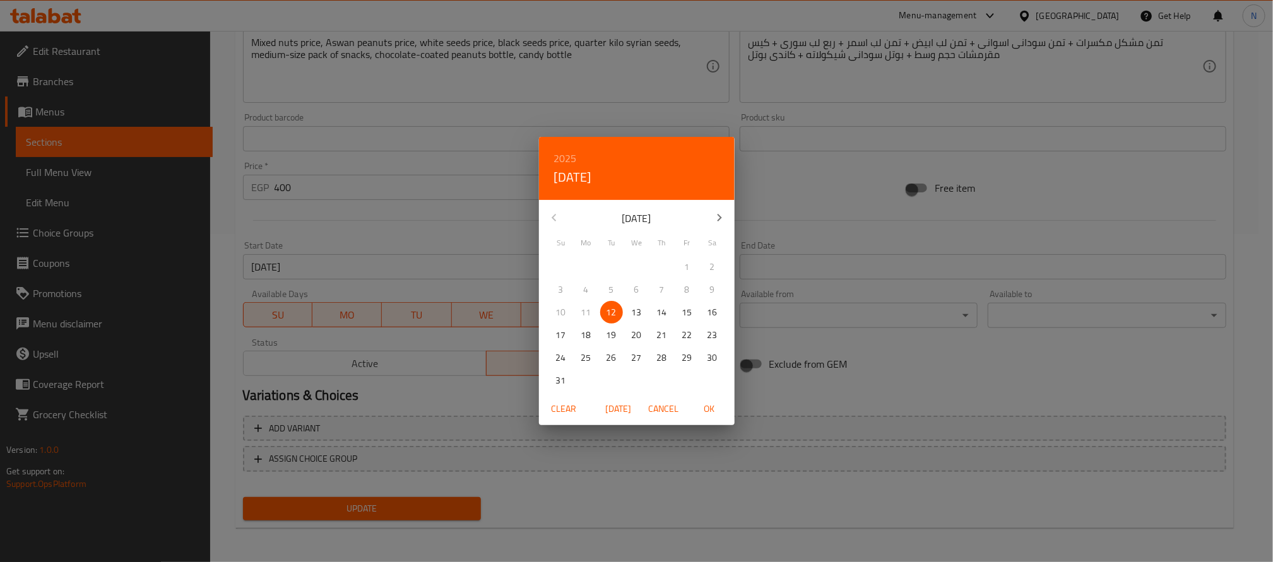
click at [716, 228] on button "button" at bounding box center [719, 218] width 30 height 30
click at [658, 355] on p "30" at bounding box center [662, 358] width 10 height 16
click at [708, 415] on span "OK" at bounding box center [709, 409] width 30 height 16
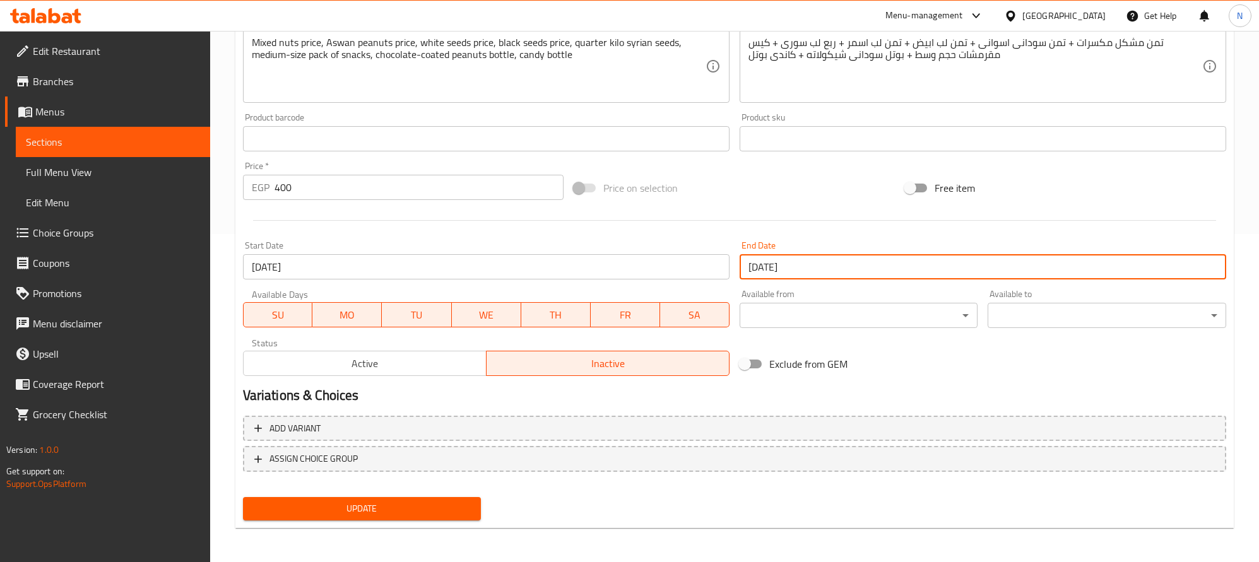
click at [805, 265] on input "[DATE]" at bounding box center [983, 266] width 487 height 25
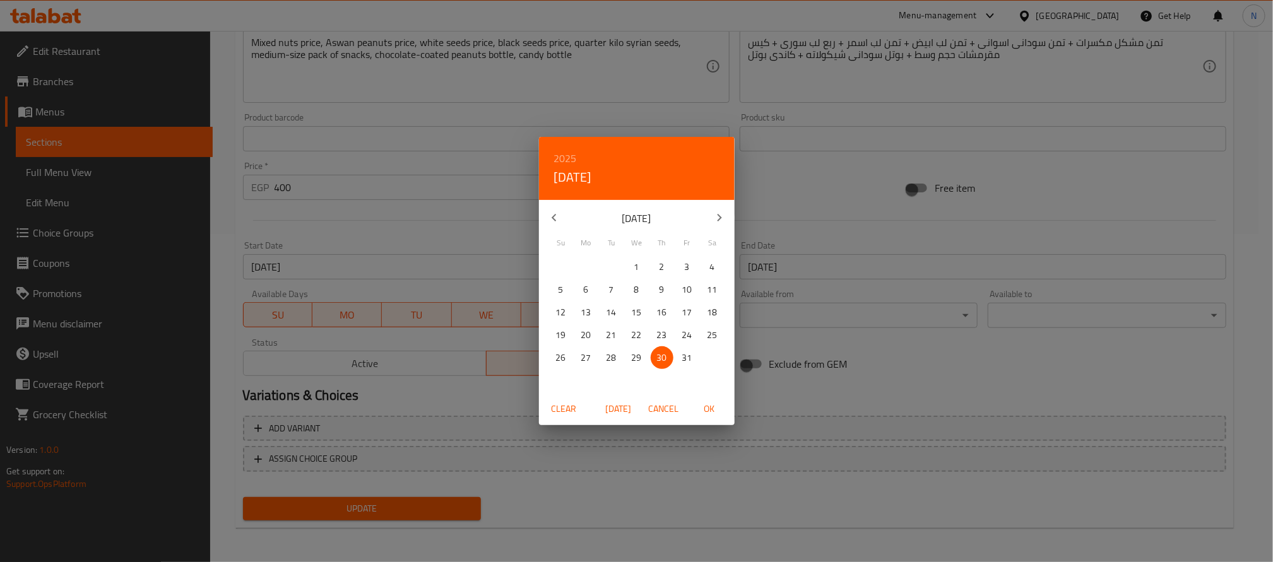
click at [547, 220] on icon "button" at bounding box center [554, 217] width 15 height 15
click at [608, 364] on p "30" at bounding box center [612, 358] width 10 height 16
click at [702, 412] on span "OK" at bounding box center [709, 409] width 30 height 16
type input "[DATE]"
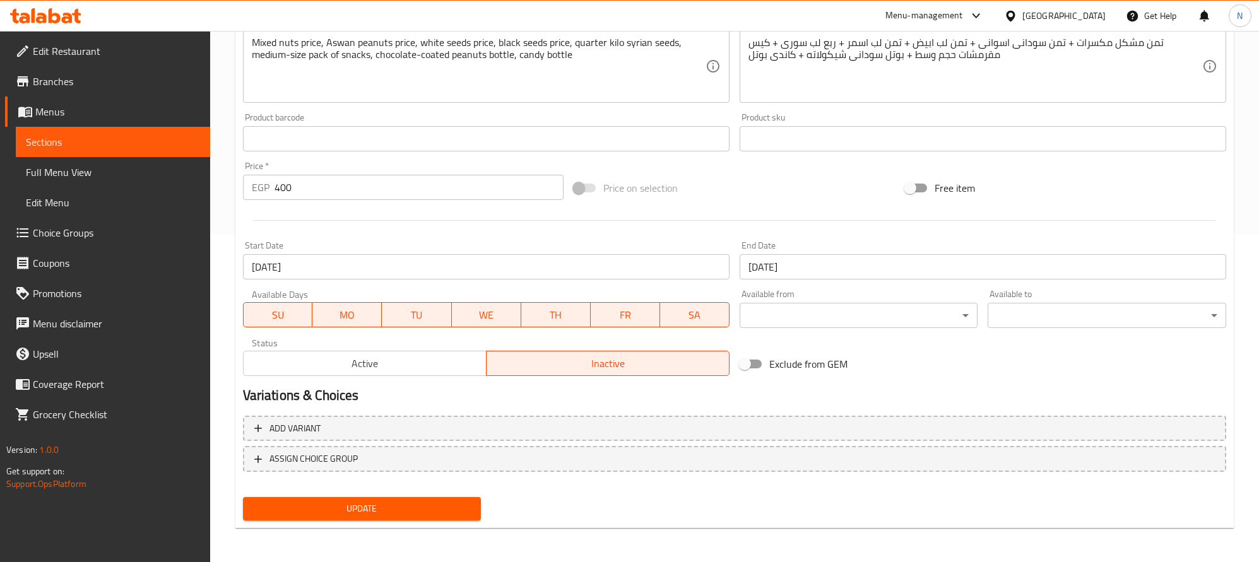
drag, startPoint x: 372, startPoint y: 504, endPoint x: 449, endPoint y: 240, distance: 274.4
click at [449, 243] on div "Add item image Image Size: 1200 x 800 px / Image formats: jpg, png / 5MB Max. I…" at bounding box center [734, 181] width 993 height 689
click at [451, 256] on input "[DATE]" at bounding box center [486, 266] width 487 height 25
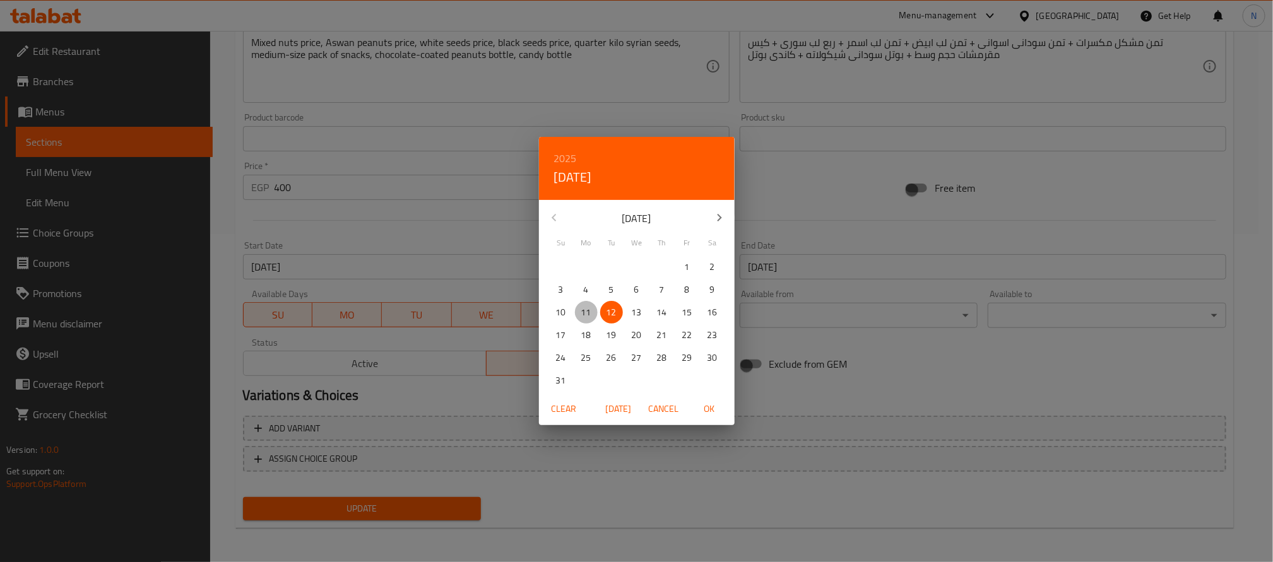
click at [593, 315] on span "11" at bounding box center [586, 313] width 23 height 16
click at [711, 417] on button "OK" at bounding box center [709, 409] width 40 height 23
type input "[DATE]"
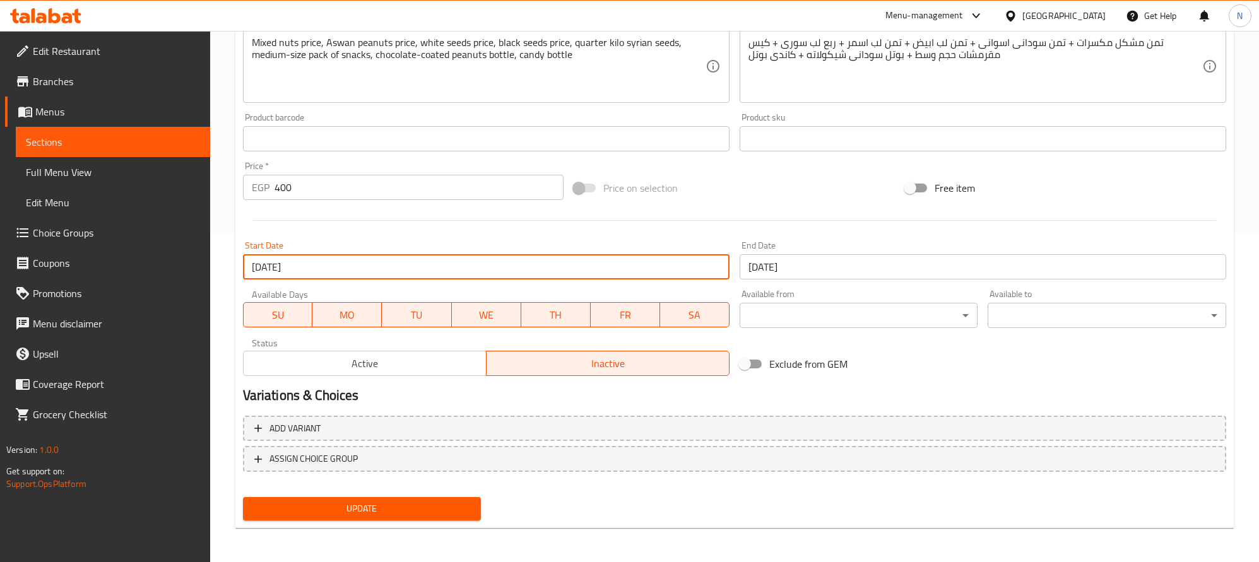
click at [434, 499] on button "Update" at bounding box center [362, 508] width 239 height 23
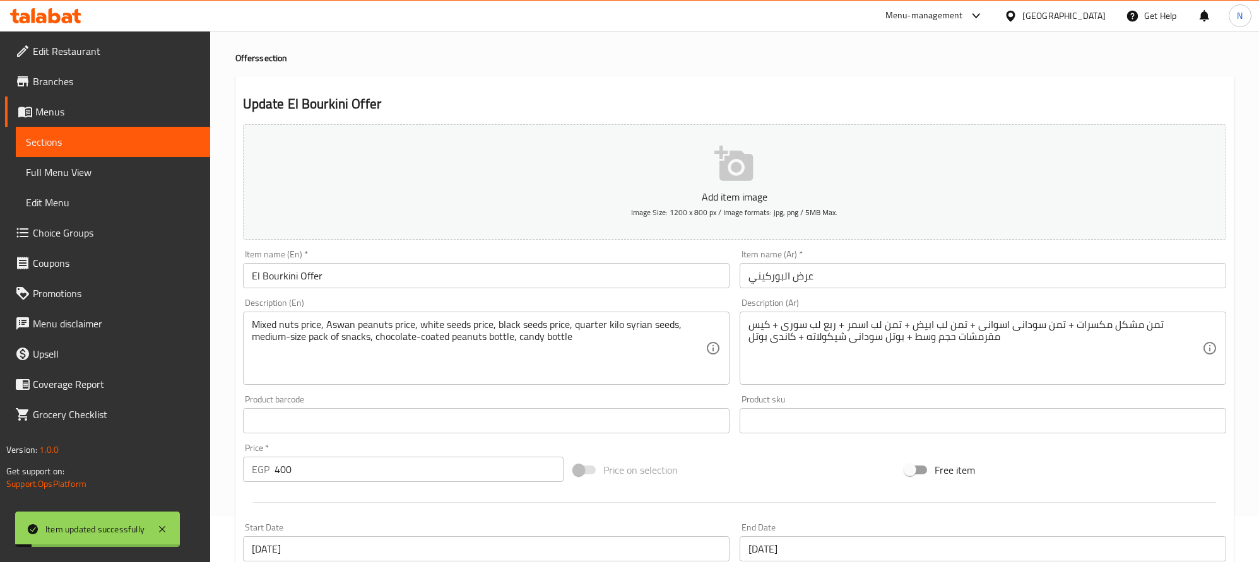
scroll to position [0, 0]
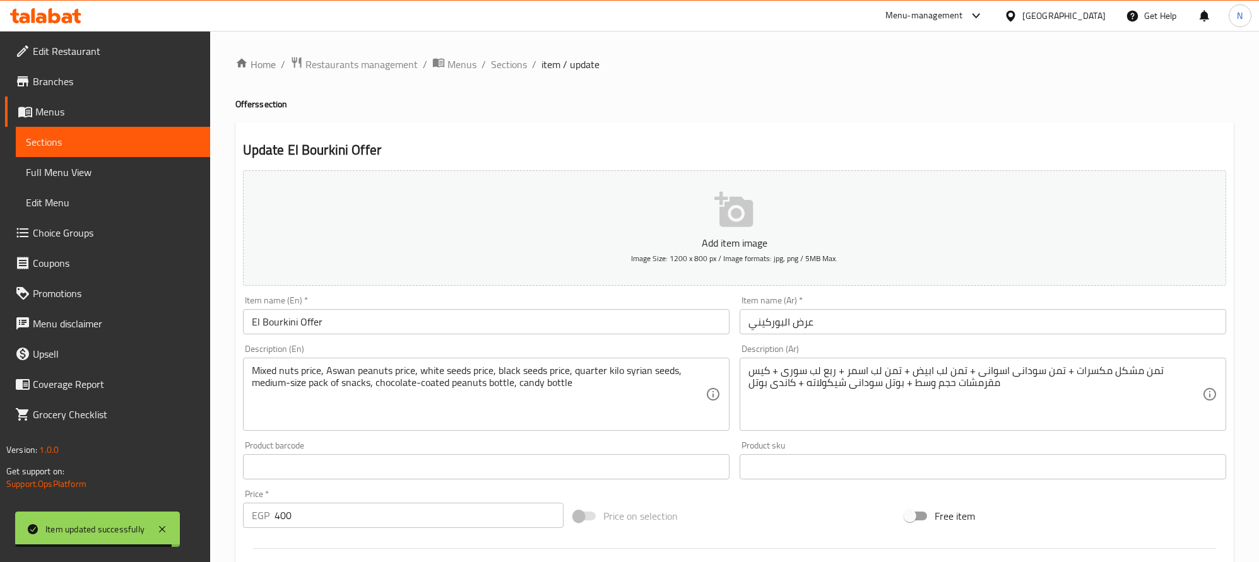
click at [563, 400] on textarea "Mixed nuts price, Aswan peanuts price, white seeds price, black seeds price, qu…" at bounding box center [479, 395] width 454 height 60
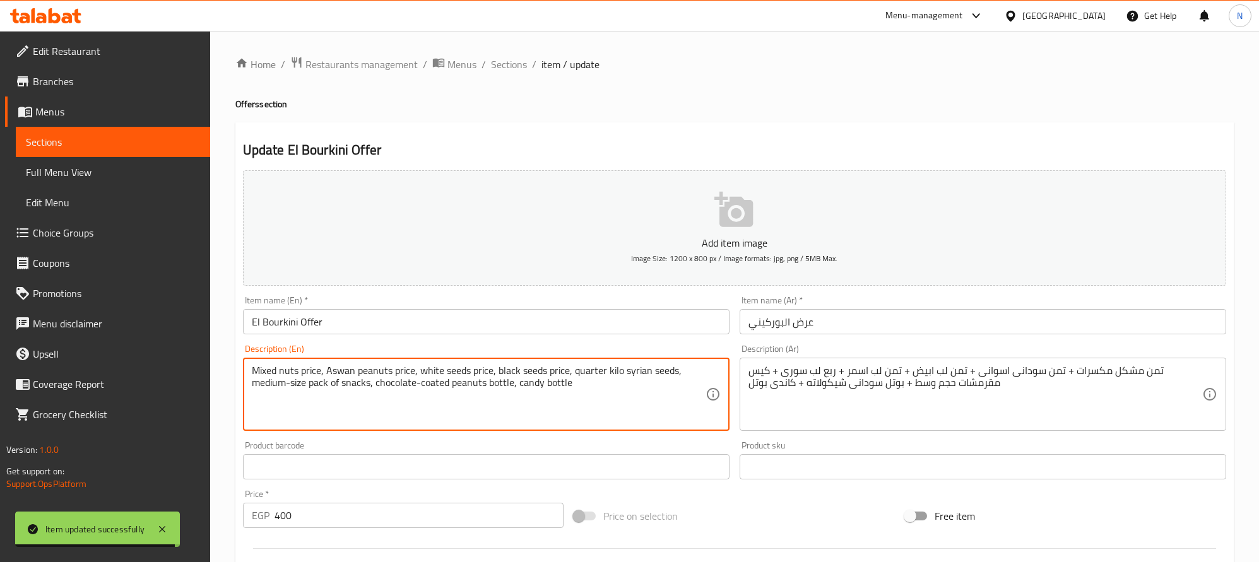
click at [563, 400] on textarea "Mixed nuts price, Aswan peanuts price, white seeds price, black seeds price, qu…" at bounding box center [479, 395] width 454 height 60
click at [445, 376] on textarea "Mixed nuts price, Aswan peanuts price, white seeds price, black seeds price, qu…" at bounding box center [479, 395] width 454 height 60
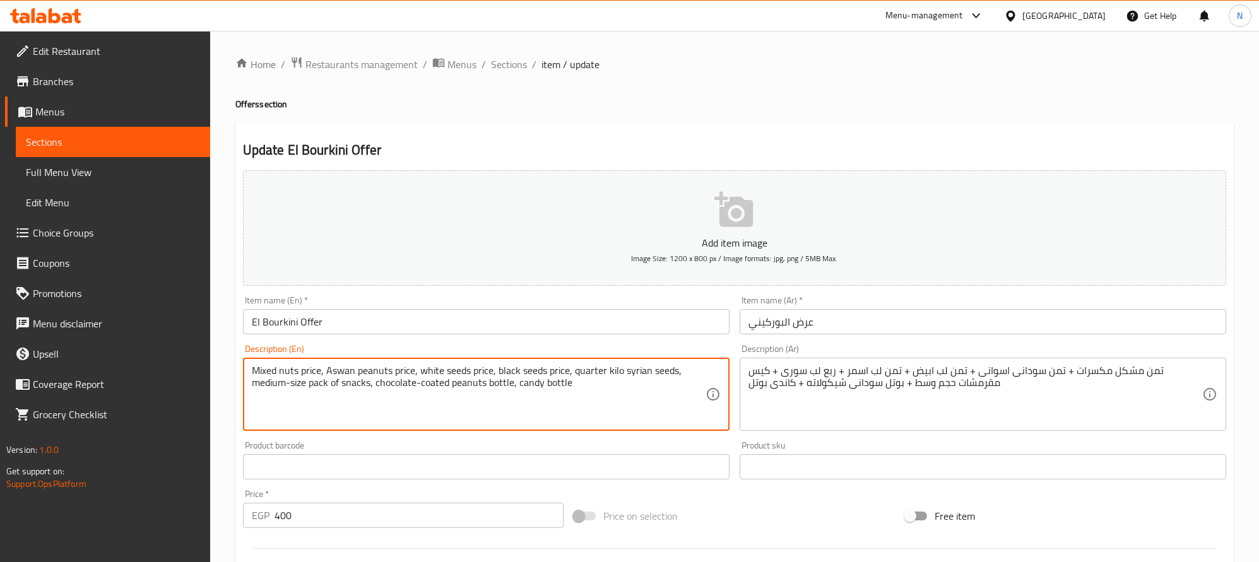
paste textarea "An eighth of mixed nuts + an eighth of Aswan peanuts + an eighth of white seeds…"
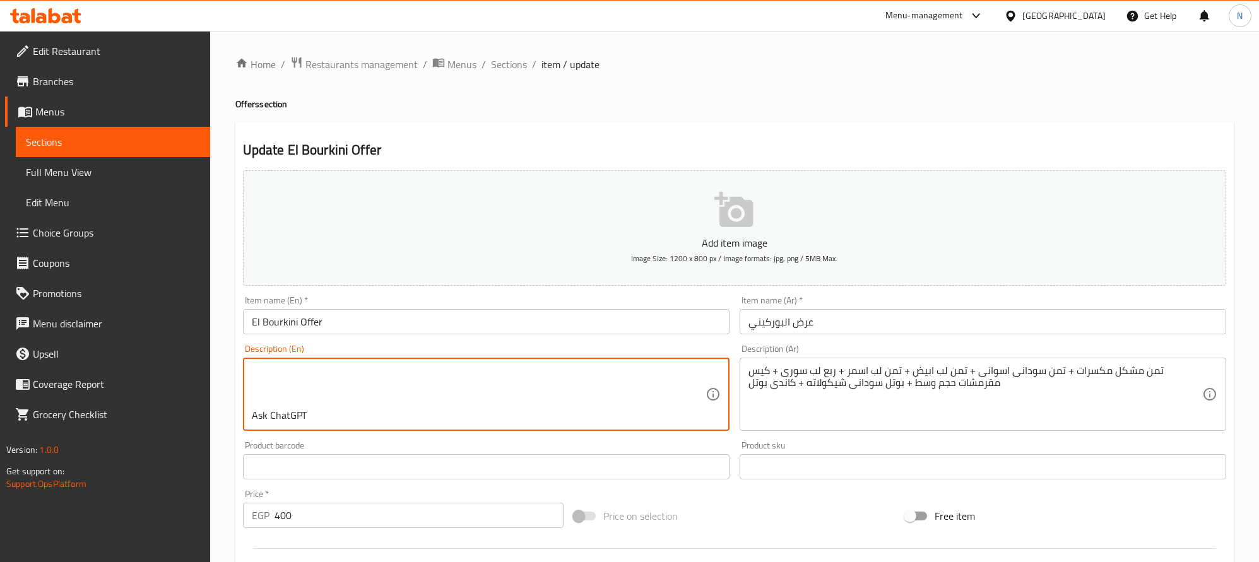
click at [366, 419] on textarea "An eighth of mixed nuts + an eighth of Aswan peanuts + an eighth of white seeds…" at bounding box center [479, 395] width 454 height 60
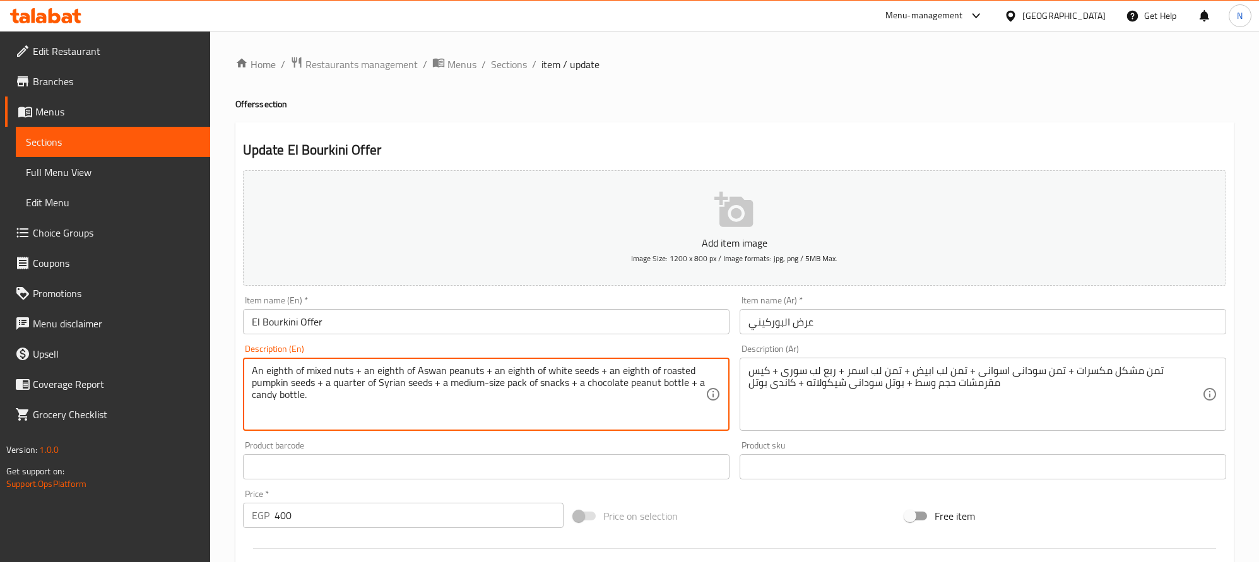
scroll to position [0, 0]
click at [366, 375] on textarea "An eighth of mixed nuts + an eighth of Aswan peanuts + an eighth of white seeds…" at bounding box center [479, 395] width 454 height 60
click at [365, 377] on textarea "An eighth of mixed nuts + an eighth of Aswan peanuts + an eighth of white seeds…" at bounding box center [479, 395] width 454 height 60
click at [362, 379] on textarea "An eighth of mixed nuts + an eighth of Aswan peanuts + an eighth of white seeds…" at bounding box center [479, 395] width 454 height 60
click at [364, 368] on textarea "An eighth of mixed nuts + an eighth of Aswan peanuts + an eighth of white seeds…" at bounding box center [479, 395] width 454 height 60
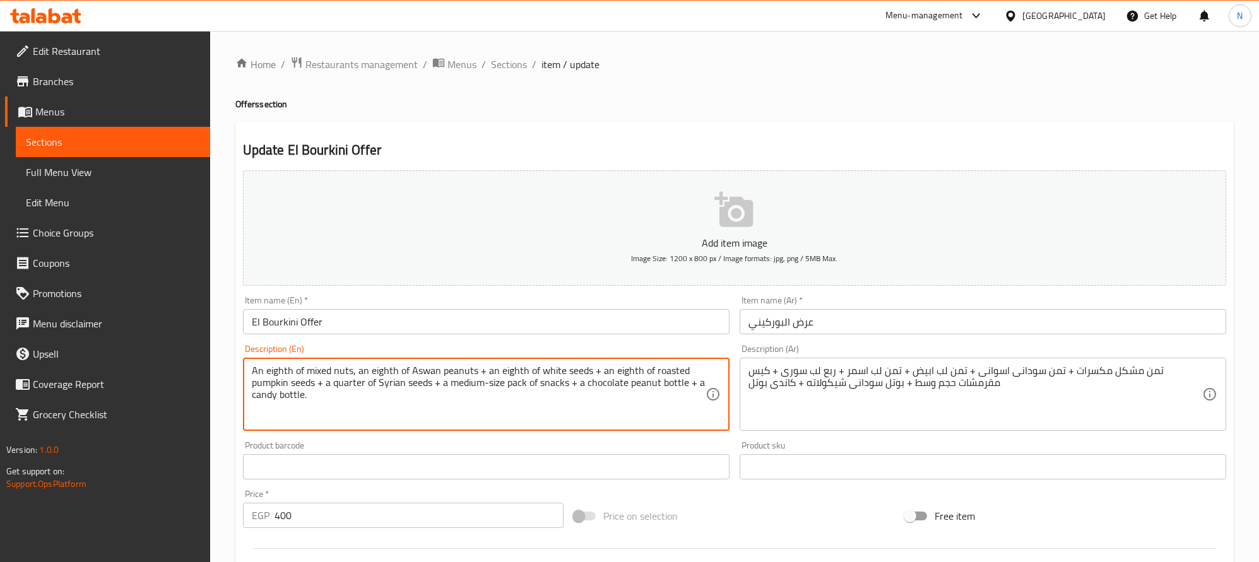
click at [487, 372] on textarea "An eighth of mixed nuts, an eighth of Aswan peanuts + an eighth of white seeds …" at bounding box center [479, 395] width 454 height 60
click at [593, 373] on textarea "An eighth of mixed nuts, an eighth of Aswan peanuts, an eighth of white seeds +…" at bounding box center [479, 395] width 454 height 60
click at [326, 385] on textarea "An eighth of mixed nuts, an eighth of Aswan peanuts, an eighth of white seeds, …" at bounding box center [479, 395] width 454 height 60
click at [437, 389] on textarea "An eighth of mixed nuts, an eighth of Aswan peanuts, an eighth of white seeds, …" at bounding box center [479, 395] width 454 height 60
click at [567, 387] on textarea "An eighth of mixed nuts, an eighth of Aswan peanuts, an eighth of white seeds, …" at bounding box center [479, 395] width 454 height 60
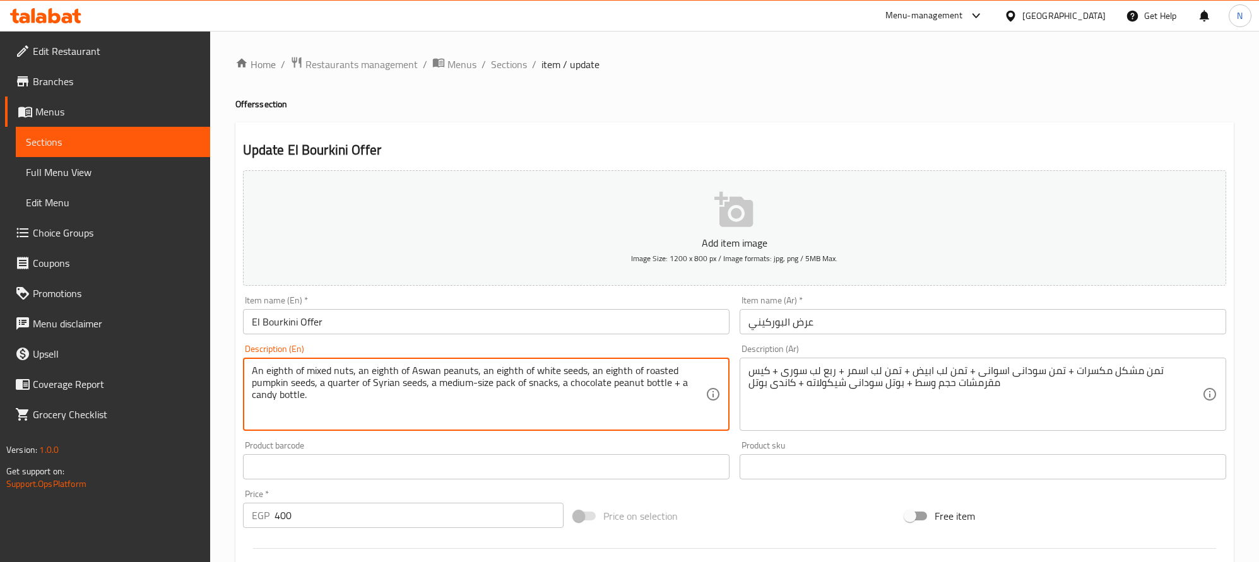
click at [678, 390] on textarea "An eighth of mixed nuts, an eighth of Aswan peanuts, an eighth of white seeds, …" at bounding box center [479, 395] width 454 height 60
click at [669, 396] on textarea "An eighth of mixed nuts, an eighth of Aswan peanuts, an eighth of white seeds, …" at bounding box center [479, 395] width 454 height 60
click at [599, 419] on textarea "An eighth of mixed nuts, an eighth of aswan peanuts, an eighth of white seeds, …" at bounding box center [479, 395] width 454 height 60
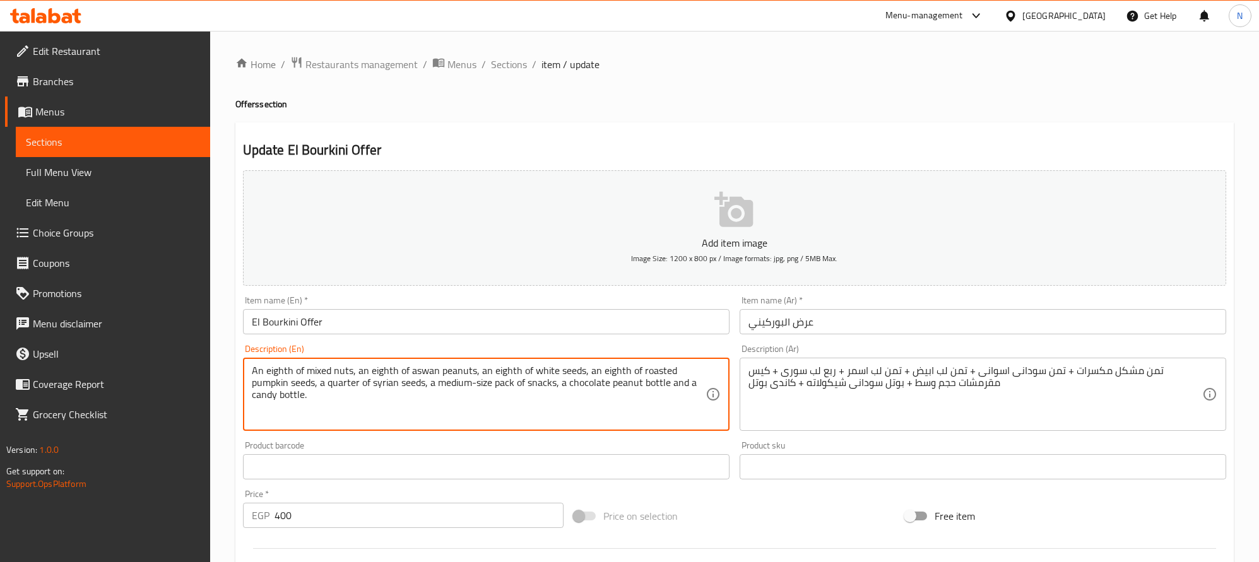
click at [429, 374] on textarea "An eighth of mixed nuts, an eighth of aswan peanuts, an eighth of white seeds, …" at bounding box center [479, 395] width 454 height 60
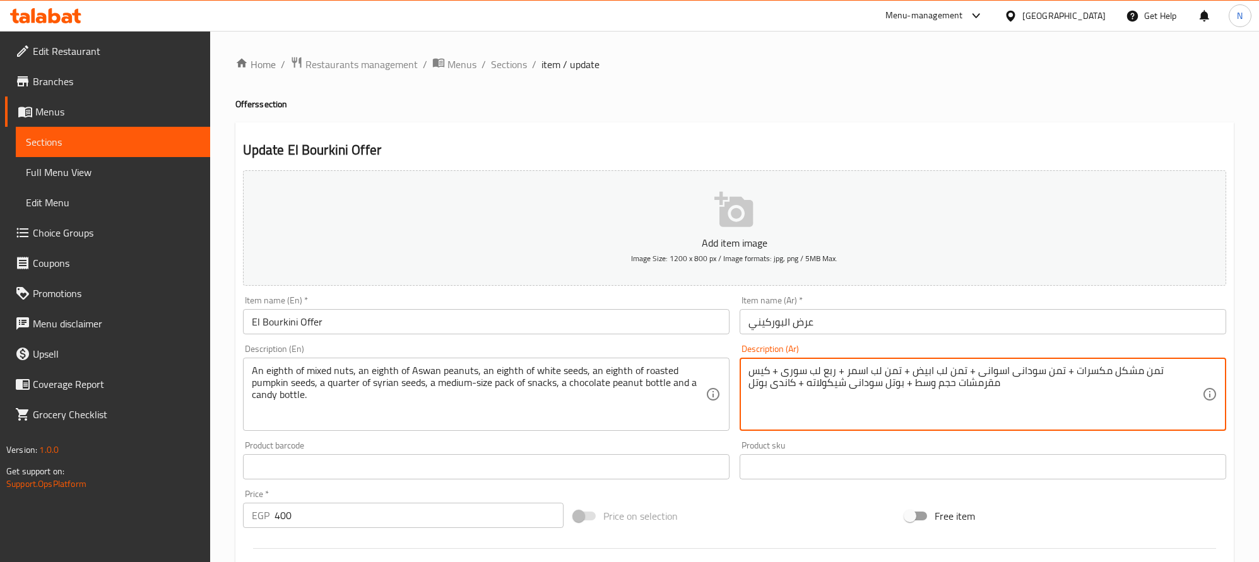
click at [1065, 370] on textarea "تمن مشكل مكسرات + تمن سودانى اسوانى + تمن لب ابيض + تمن لب اسمر + ربع لب سورى +…" at bounding box center [976, 395] width 454 height 60
click at [981, 374] on textarea "تمن مشكل مكسرات + تمن سودانى اسوانى + تمن لب ابيض + تمن لب اسمر + ربع لب سورى +…" at bounding box center [976, 395] width 454 height 60
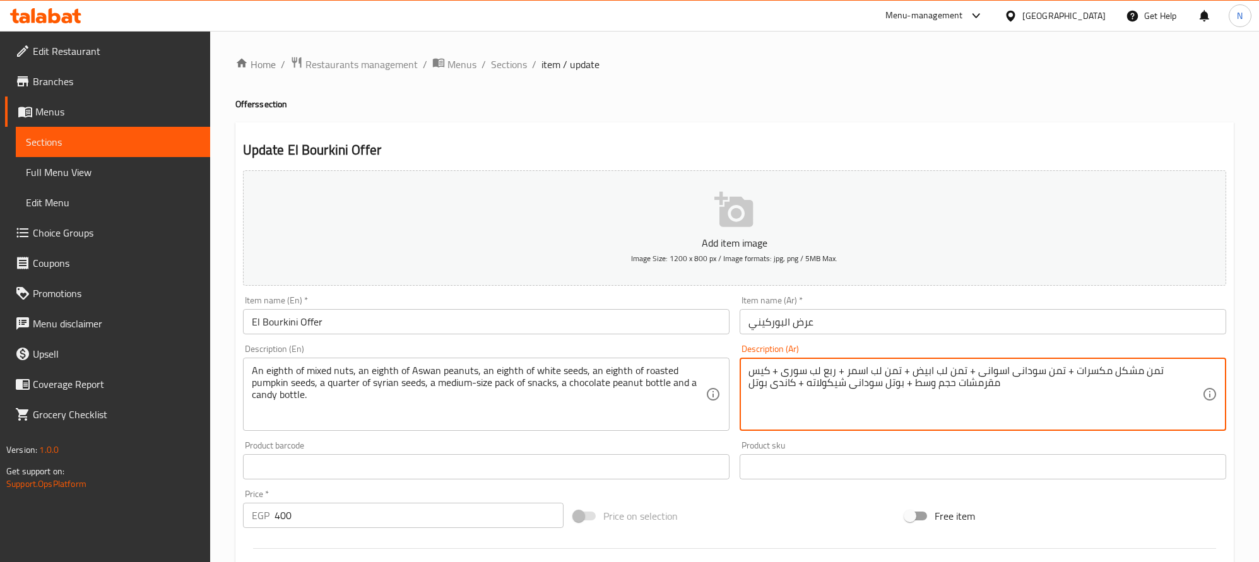
click at [981, 374] on textarea "تمن مشكل مكسرات + تمن سودانى اسوانى + تمن لب ابيض + تمن لب اسمر + ربع لب سورى +…" at bounding box center [976, 395] width 454 height 60
click at [985, 368] on textarea "تمن مشكل مكسرات + تمن سودانى اسوانى + تمن لب ابيض + تمن لب اسمر + ربع لب سورى +…" at bounding box center [976, 395] width 454 height 60
click at [983, 369] on textarea "تمن مشكل مكسرات + تمن سودانى اسوانى + تمن لب ابيض + تمن لب اسمر + ربع لب سورى +…" at bounding box center [976, 395] width 454 height 60
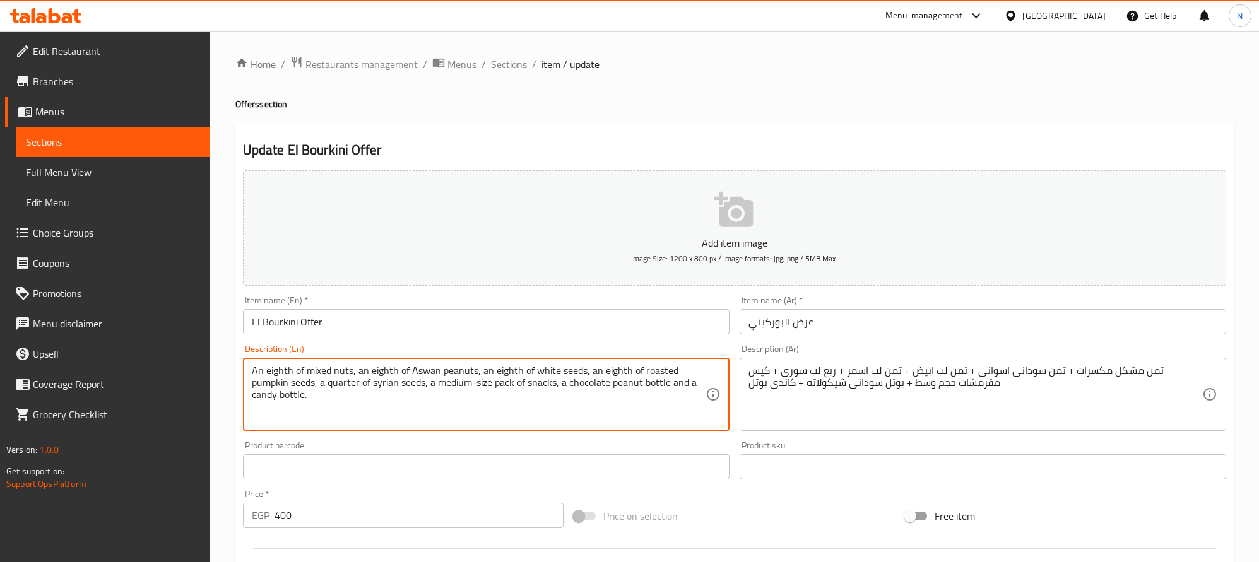
click at [562, 368] on textarea "An eighth of mixed nuts, an eighth of Aswan peanuts, an eighth of white seeds, …" at bounding box center [479, 395] width 454 height 60
paste textarea "Leb"
click at [564, 369] on textarea "An eighth of mixed nuts, an eighth of Aswan peanuts, an eighth of white Leb, an…" at bounding box center [479, 395] width 454 height 60
click at [565, 373] on textarea "An eighth of mixed nuts, an eighth of Aswan peanuts, an eighth of white Leb, an…" at bounding box center [479, 395] width 454 height 60
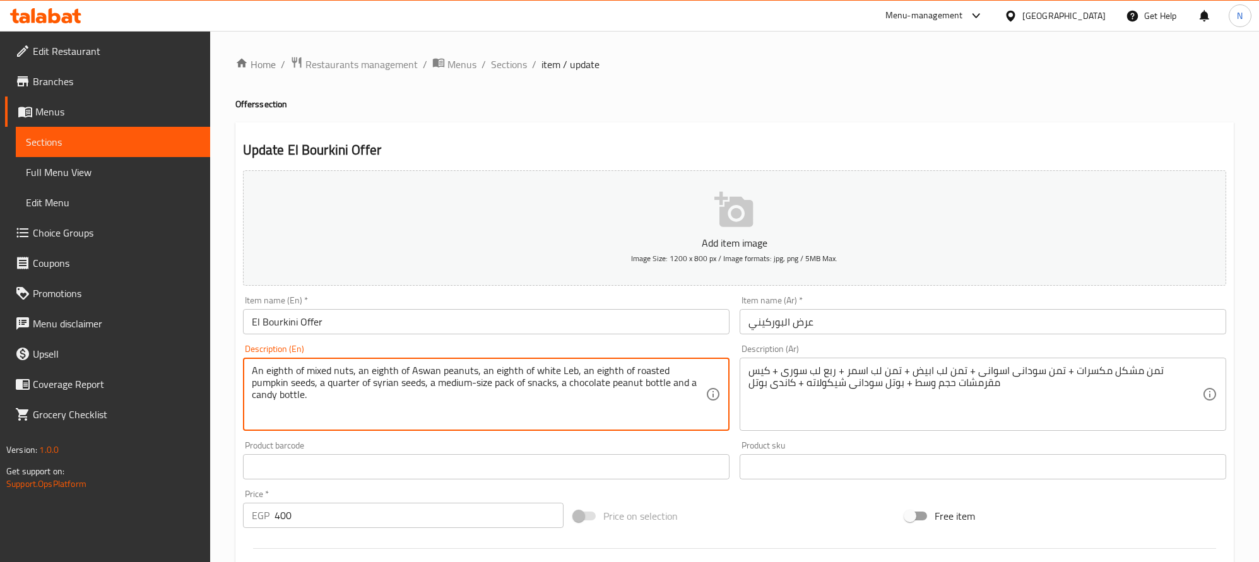
click at [563, 374] on textarea "An eighth of mixed nuts, an eighth of Aswan peanuts, an eighth of white Leb, an…" at bounding box center [479, 395] width 454 height 60
drag, startPoint x: 624, startPoint y: 375, endPoint x: 275, endPoint y: 392, distance: 349.4
click at [275, 392] on textarea "An eighth of mixed nuts, an eighth of Aswan peanuts, an eighth of white leb, an…" at bounding box center [479, 395] width 454 height 60
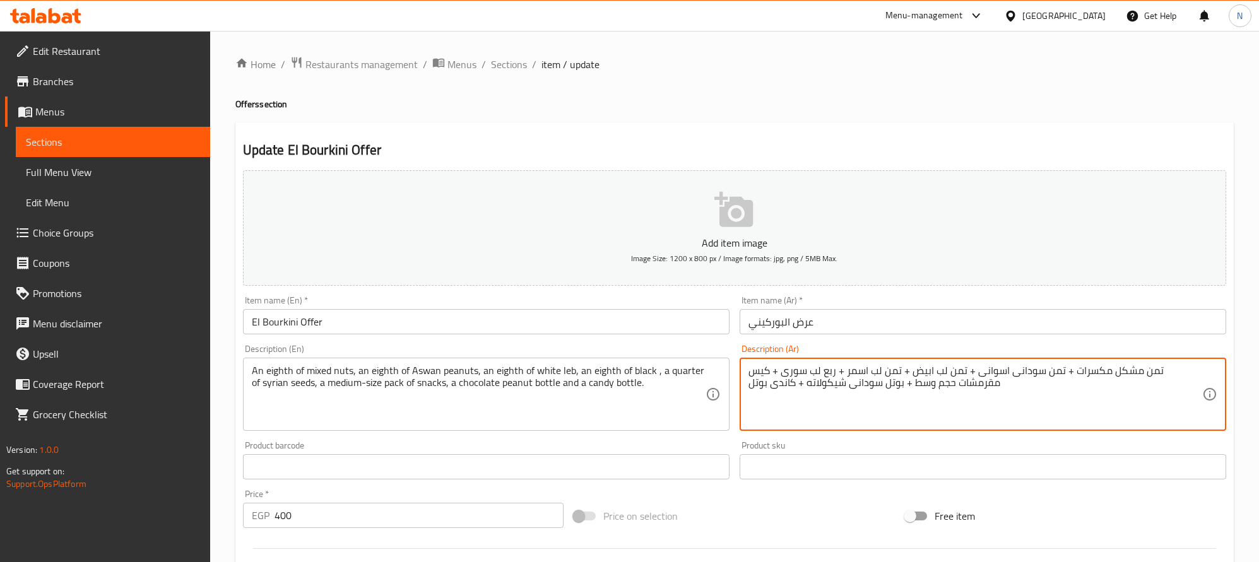
click at [921, 376] on textarea "تمن مشكل مكسرات + تمن سودانى اسوانى + تمن لب ابيض + تمن لب اسمر + ربع لب سورى +…" at bounding box center [976, 395] width 454 height 60
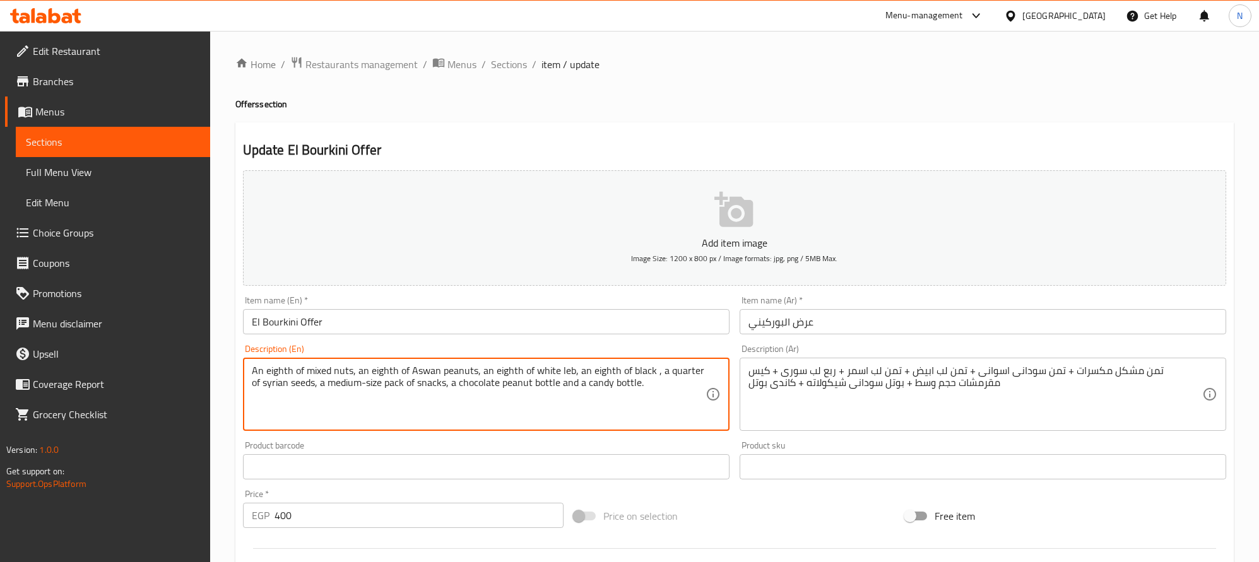
click at [560, 371] on textarea "An eighth of mixed nuts, an eighth of Aswan peanuts, an eighth of white leb, an…" at bounding box center [479, 395] width 454 height 60
drag, startPoint x: 648, startPoint y: 377, endPoint x: 665, endPoint y: 381, distance: 17.5
click at [648, 376] on textarea "An eighth of mixed nuts, an eighth of Aswan peanuts, an eighth of white leb, an…" at bounding box center [479, 395] width 454 height 60
paste textarea "leb"
click at [668, 379] on textarea "An eighth of mixed nuts, an eighth of Aswan peanuts, an eighth of white leb, an…" at bounding box center [479, 395] width 454 height 60
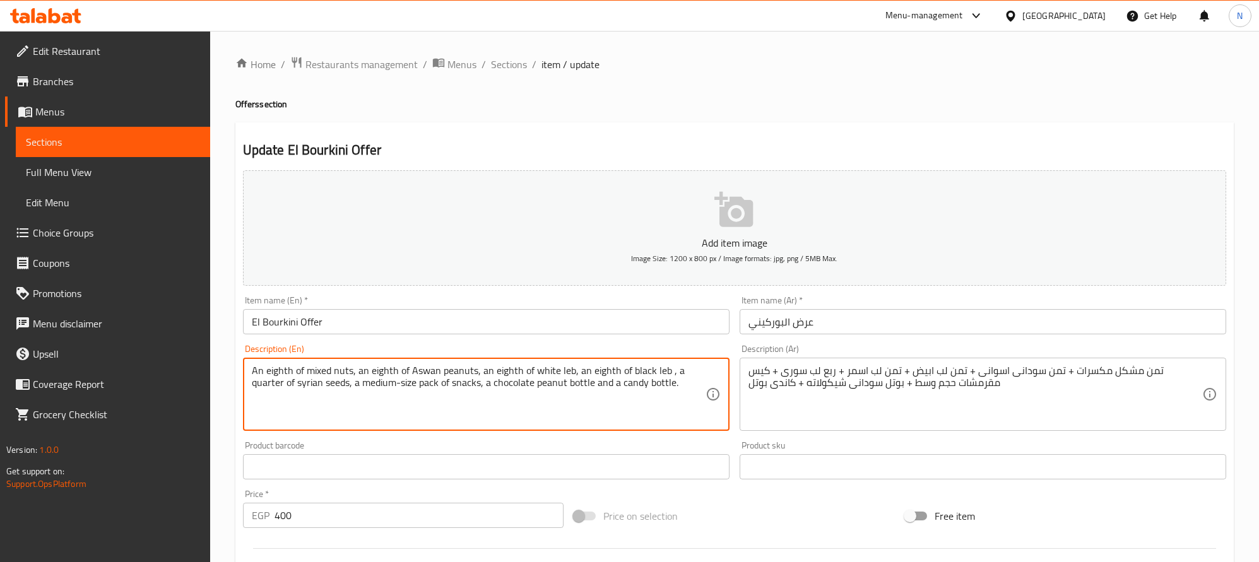
click at [666, 375] on textarea "An eighth of mixed nuts, an eighth of Aswan peanuts, an eighth of white leb, an…" at bounding box center [479, 395] width 454 height 60
click at [311, 387] on textarea "An eighth of mixed nuts, an eighth of Aswan peanuts, an eighth of white leb, an…" at bounding box center [479, 395] width 454 height 60
click at [559, 369] on textarea "An eighth of mixed nuts, an eighth of Aswan peanuts, an eighth of white leb, an…" at bounding box center [479, 395] width 454 height 60
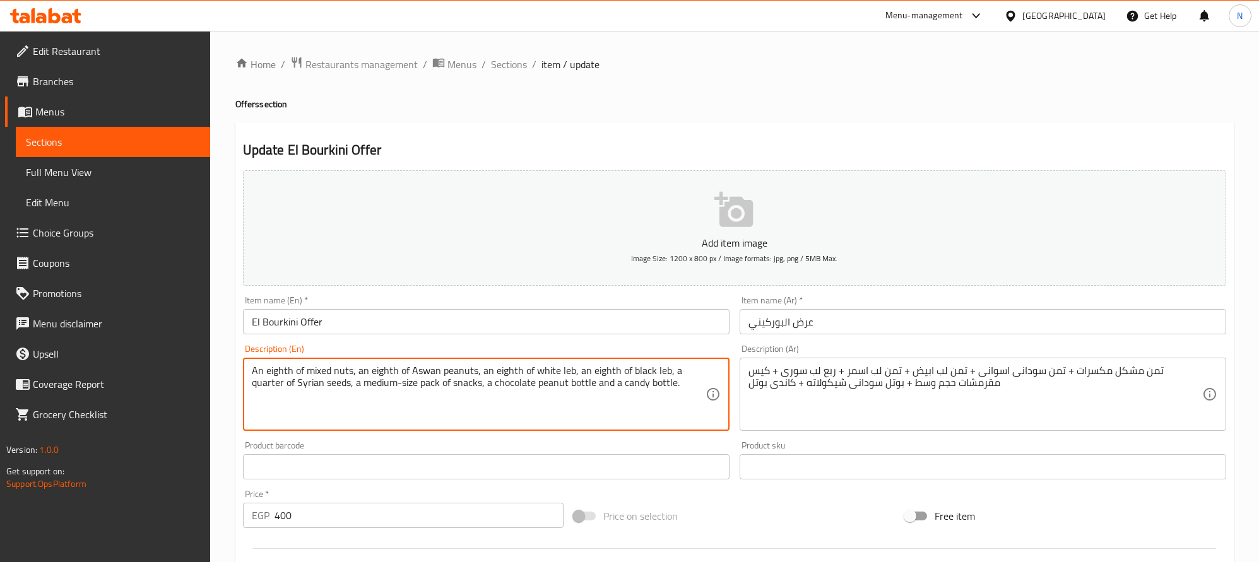
click at [332, 379] on textarea "An eighth of mixed nuts, an eighth of Aswan peanuts, an eighth of white leb, an…" at bounding box center [479, 395] width 454 height 60
click at [333, 381] on textarea "An eighth of mixed nuts, an eighth of Aswan peanuts, an eighth of white leb, an…" at bounding box center [479, 395] width 454 height 60
paste textarea "leb"
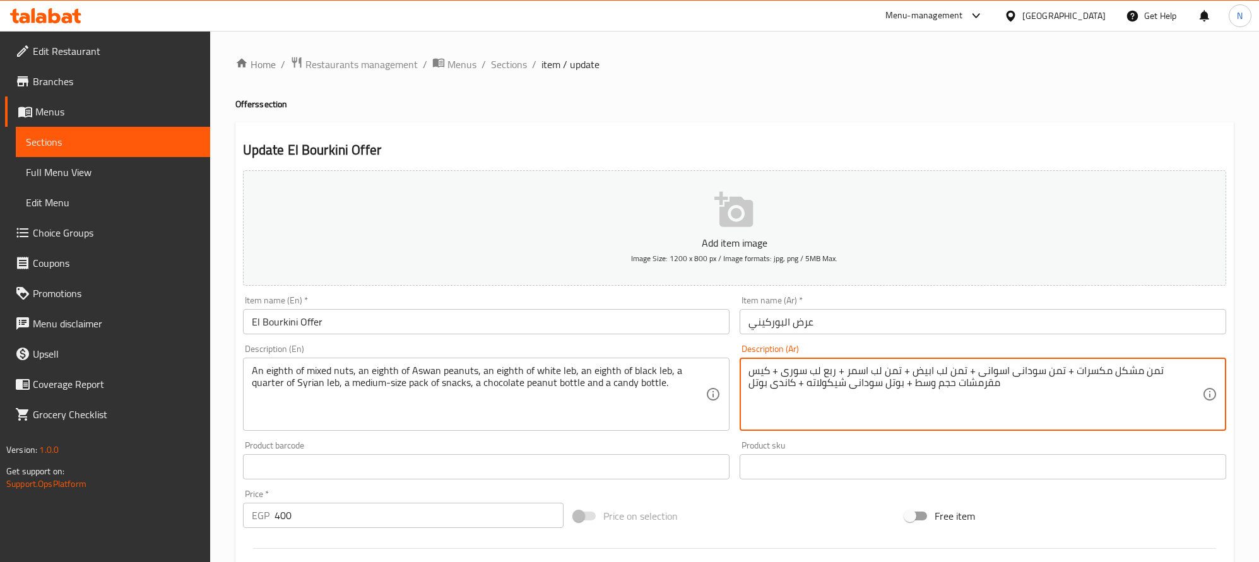
click at [803, 374] on textarea "تمن مشكل مكسرات + تمن سودانى اسوانى + تمن لب ابيض + تمن لب اسمر + ربع لب سورى +…" at bounding box center [976, 395] width 454 height 60
click at [763, 371] on textarea "تمن مشكل مكسرات + تمن سودانى اسوانى + تمن لب ابيض + تمن لب اسمر + ربع لب سورى +…" at bounding box center [976, 395] width 454 height 60
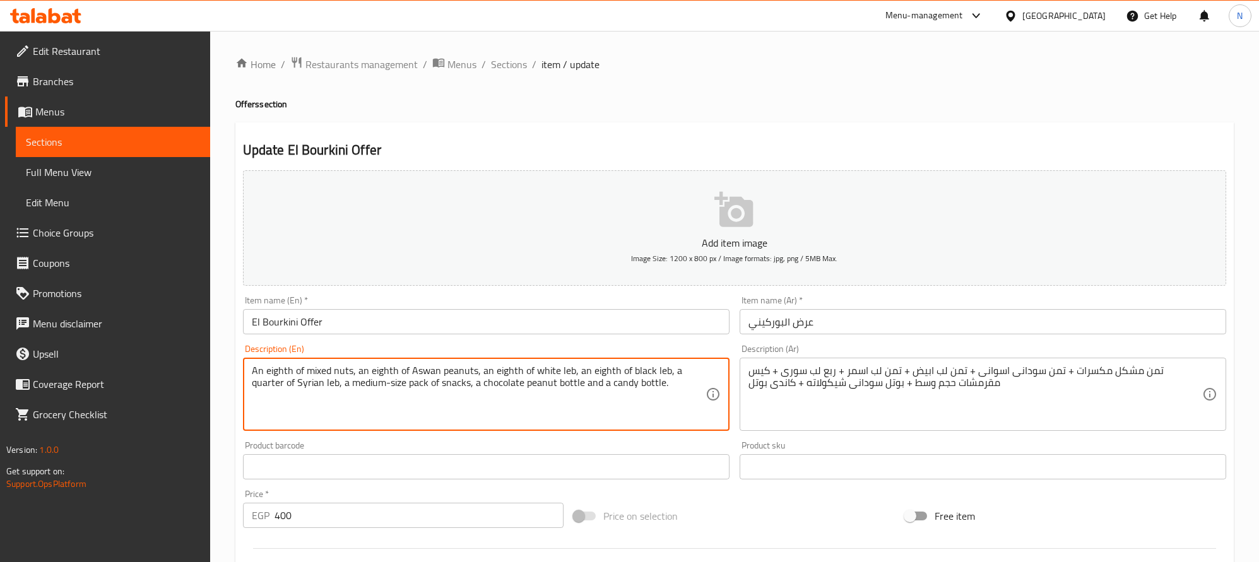
click at [455, 386] on textarea "An eighth of mixed nuts, an eighth of Aswan peanuts, an eighth of white leb, an…" at bounding box center [479, 395] width 454 height 60
paste textarea "Cracker"
click at [523, 371] on textarea "An eighth of mixed nuts, an eighth of Aswan peanuts, an eighth of white leb, an…" at bounding box center [479, 395] width 454 height 60
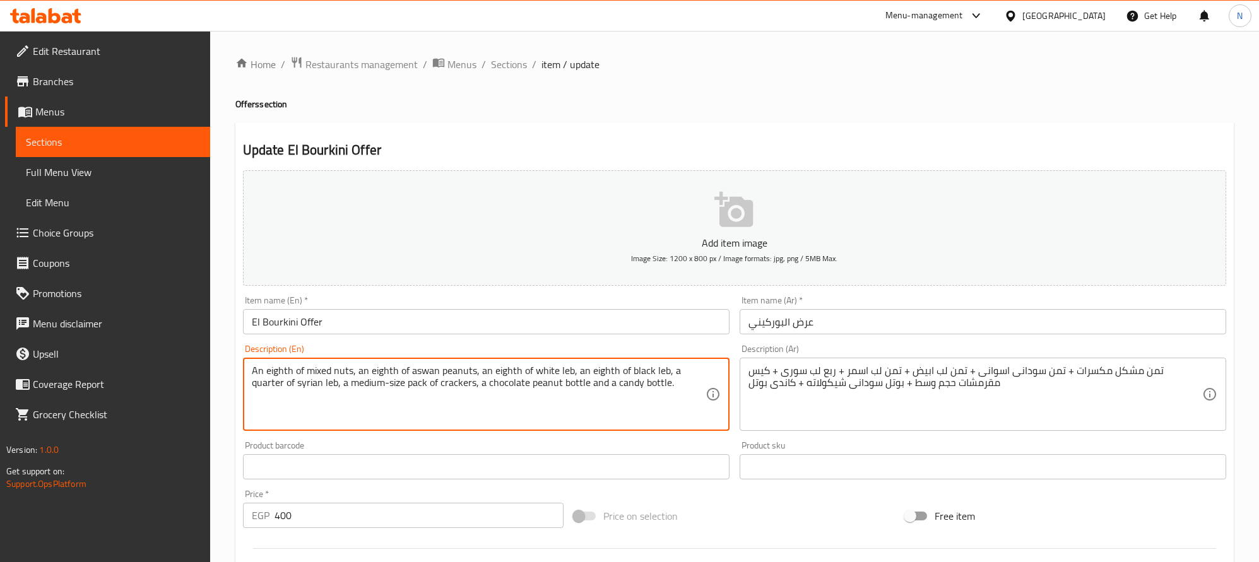
click at [421, 377] on textarea "An eighth of mixed nuts, an eighth of aswan peanuts, an eighth of white leb, an…" at bounding box center [479, 395] width 454 height 60
click at [311, 379] on textarea "An eighth of mixed nuts, an eighth of Aswan peanuts, an eighth of white leb, an…" at bounding box center [479, 395] width 454 height 60
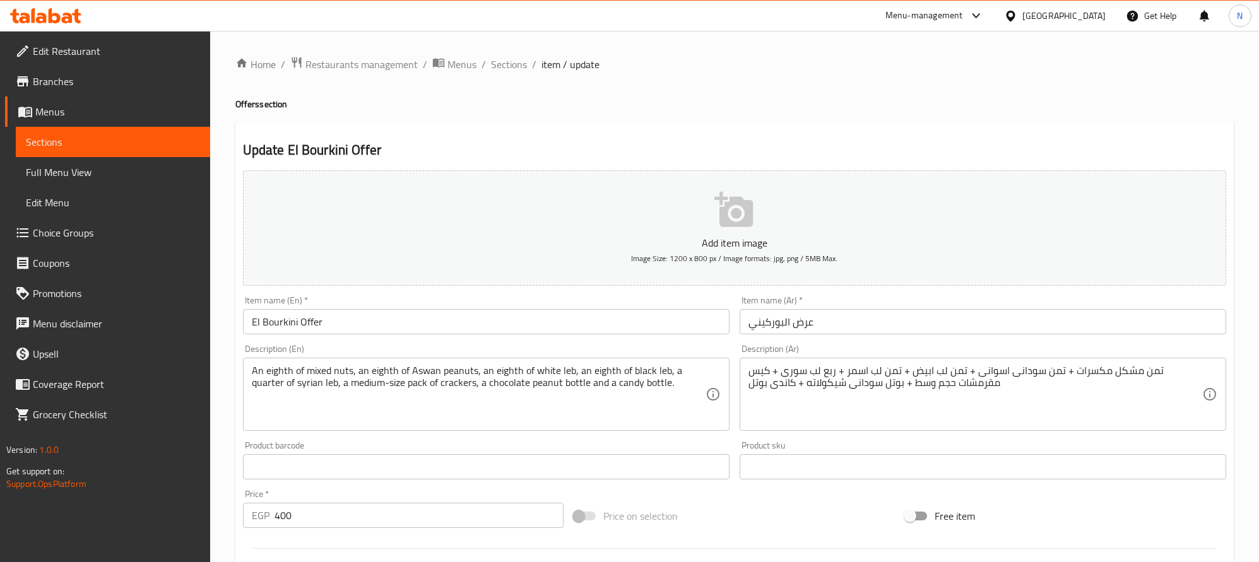
click at [312, 385] on textarea "An eighth of mixed nuts, an eighth of Aswan peanuts, an eighth of white leb, an…" at bounding box center [479, 395] width 454 height 60
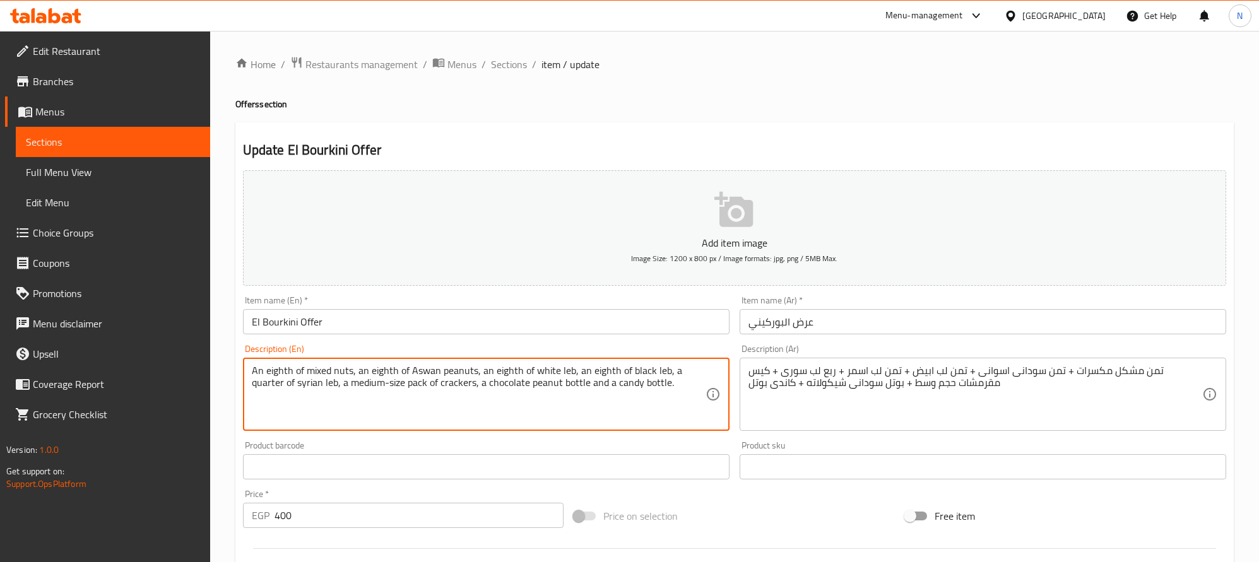
click at [312, 385] on textarea "An eighth of mixed nuts, an eighth of Aswan peanuts, an eighth of white leb, an…" at bounding box center [479, 395] width 454 height 60
click at [546, 400] on textarea "An eighth of mixed nuts, an eighth of Aswan peanuts, an eighth of white leb, an…" at bounding box center [479, 395] width 454 height 60
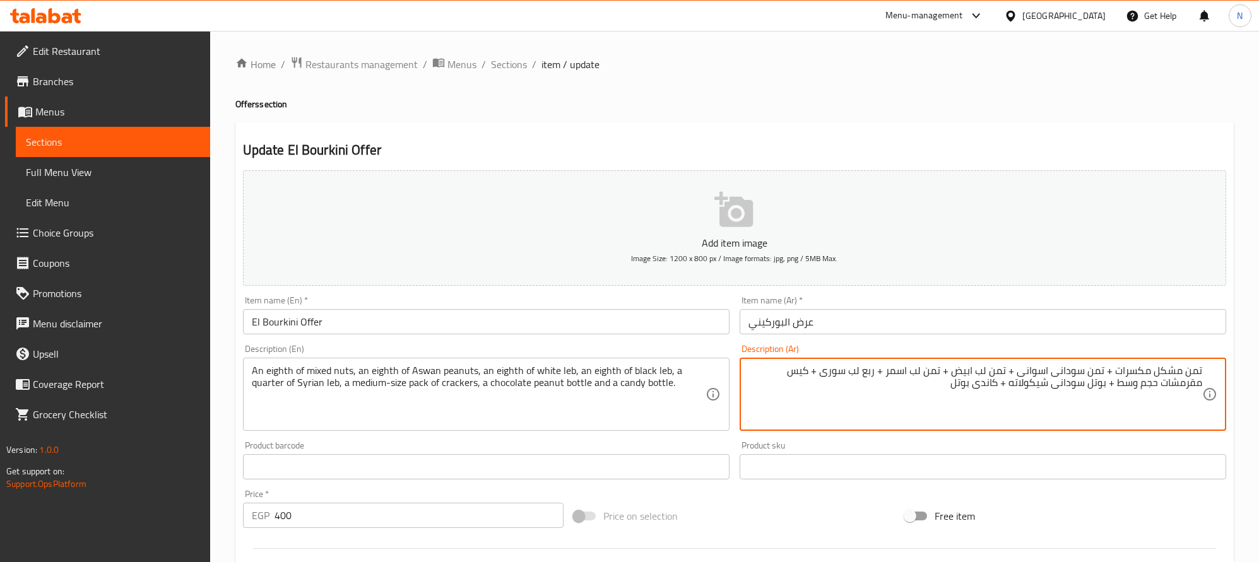
click at [1135, 385] on textarea "تمن مشكل مكسرات + تمن سودانى اسوانى + تمن لب ابيض + تمن لب اسمر + ربع لب سورى +…" at bounding box center [976, 395] width 454 height 60
click at [1142, 385] on textarea "تمن مشكل مكسرات + تمن سودانى اسوانى + تمن لب ابيض + تمن لب اسمر + ربع لب سورى +…" at bounding box center [976, 395] width 454 height 60
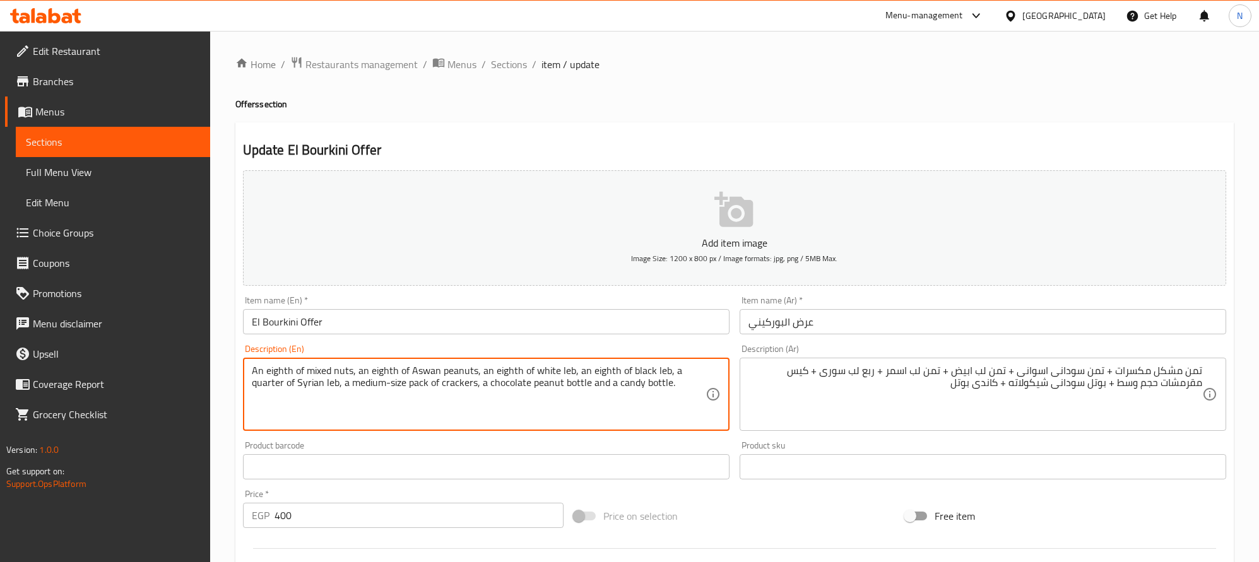
click at [622, 387] on textarea "An eighth of mixed nuts, an eighth of Aswan peanuts, an eighth of white leb, an…" at bounding box center [479, 395] width 454 height 60
click at [623, 387] on textarea "An eighth of mixed nuts, an eighth of Aswan peanuts, an eighth of white leb, an…" at bounding box center [479, 395] width 454 height 60
click at [468, 367] on textarea "An eighth of mixed nuts, an eighth of aswan peanuts, an eighth of white leb, an…" at bounding box center [479, 395] width 454 height 60
click at [421, 375] on textarea "An eighth of mixed nuts, an eighth of aswan peanuts, an eighth of white leb, an…" at bounding box center [479, 395] width 454 height 60
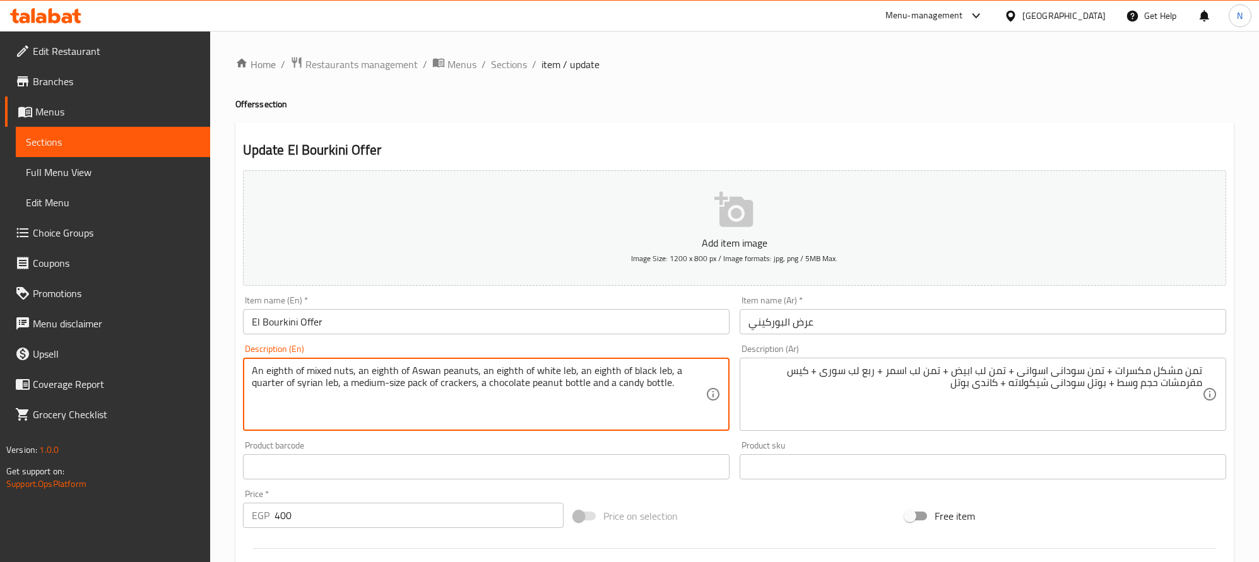
click at [309, 388] on textarea "An eighth of mixed nuts, an eighth of Aswan peanuts, an eighth of white leb, an…" at bounding box center [479, 395] width 454 height 60
click at [309, 389] on textarea "An eighth of mixed nuts, an eighth of Aswan peanuts, an eighth of white leb, an…" at bounding box center [479, 395] width 454 height 60
type textarea "An eighth of mixed nuts, an eighth of Aswan peanuts, an eighth of white leb, an…"
click at [412, 420] on textarea "An eighth of mixed nuts, an eighth of Aswan peanuts, an eighth of white leb, an…" at bounding box center [479, 395] width 454 height 60
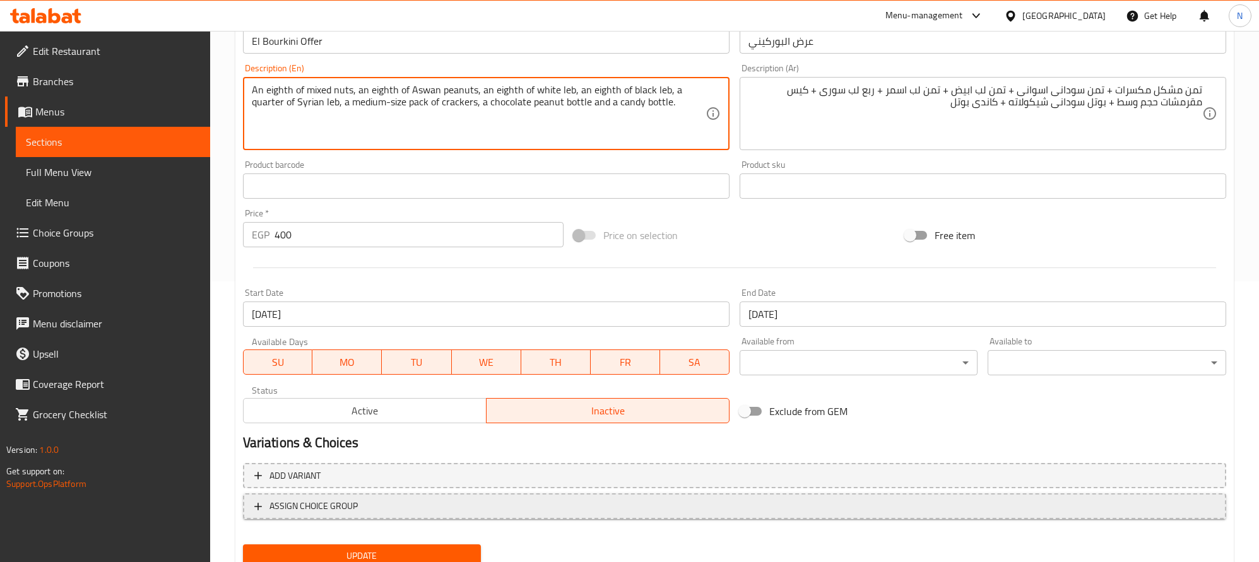
scroll to position [328, 0]
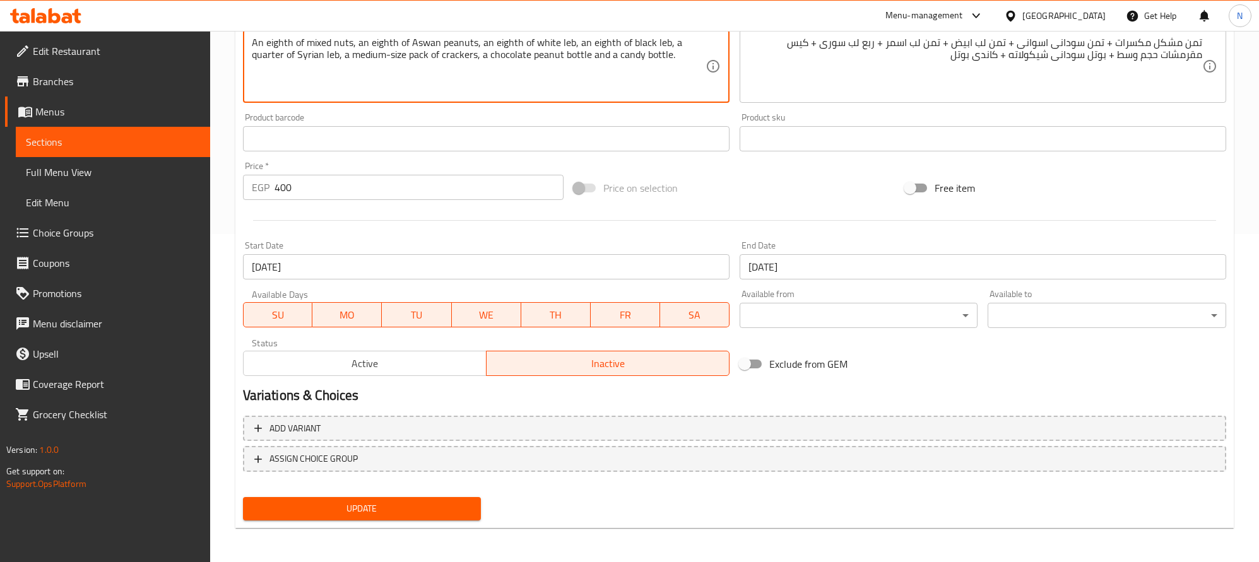
click at [393, 502] on span "Update" at bounding box center [362, 509] width 218 height 16
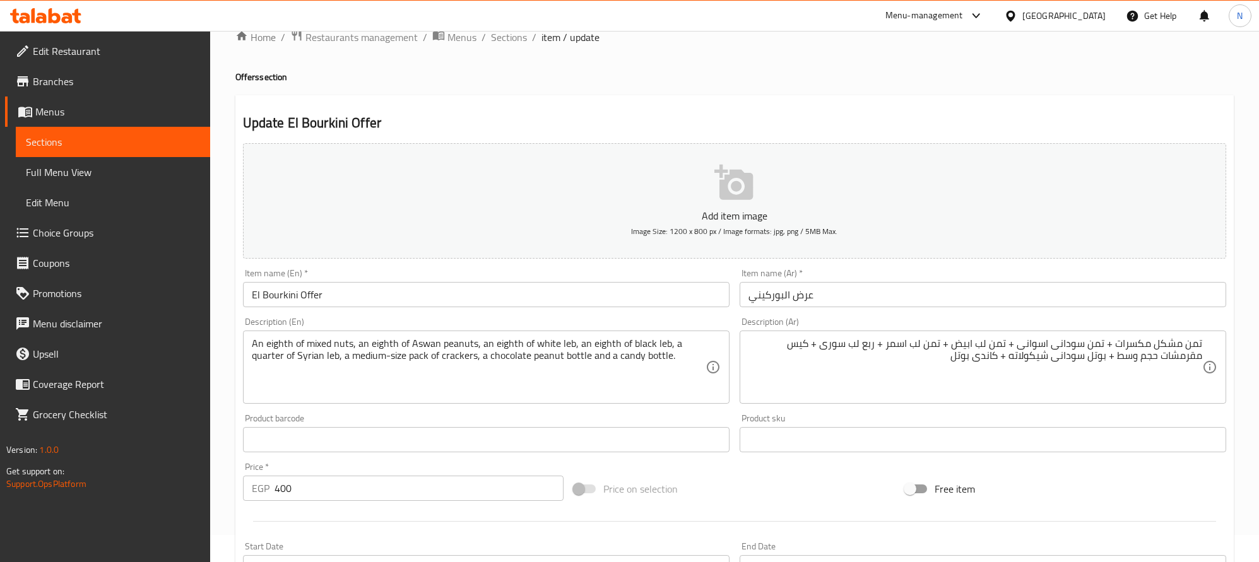
scroll to position [0, 0]
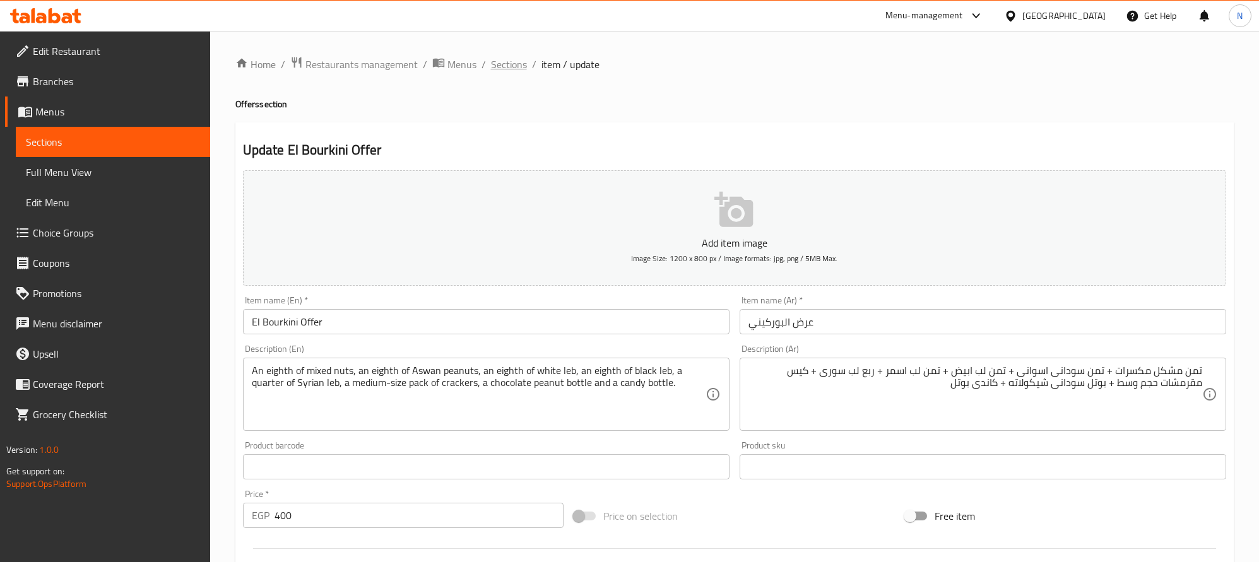
click at [509, 69] on span "Sections" at bounding box center [509, 64] width 36 height 15
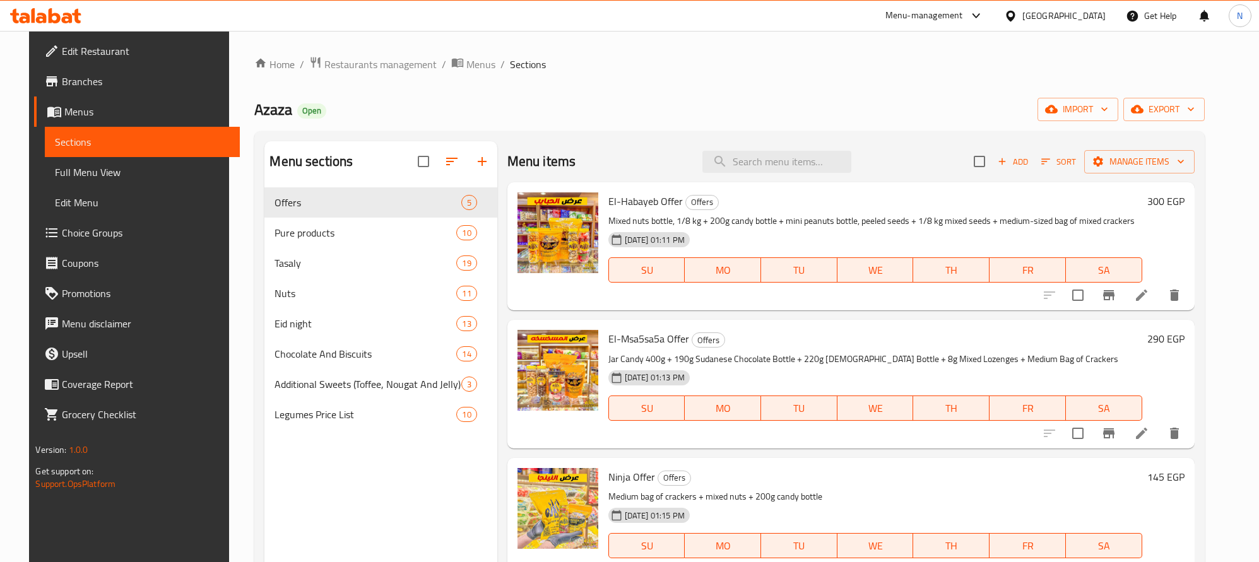
click at [803, 179] on div "Menu items Add Sort Manage items" at bounding box center [850, 161] width 687 height 41
click at [812, 158] on input "search" at bounding box center [776, 162] width 149 height 22
paste input "لب"
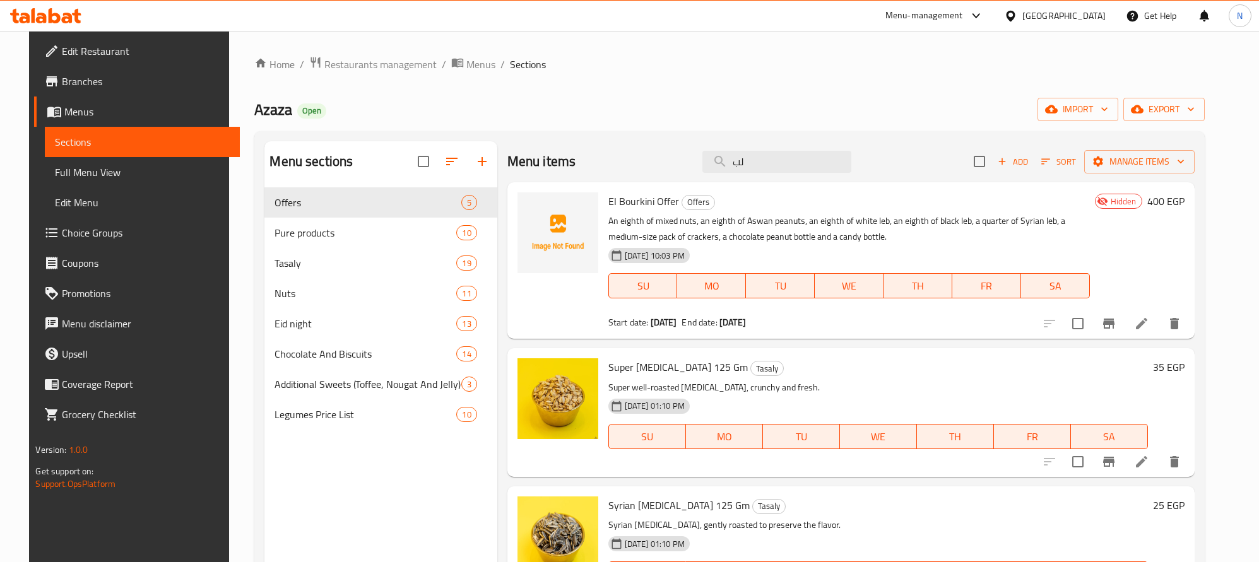
type input "ل"
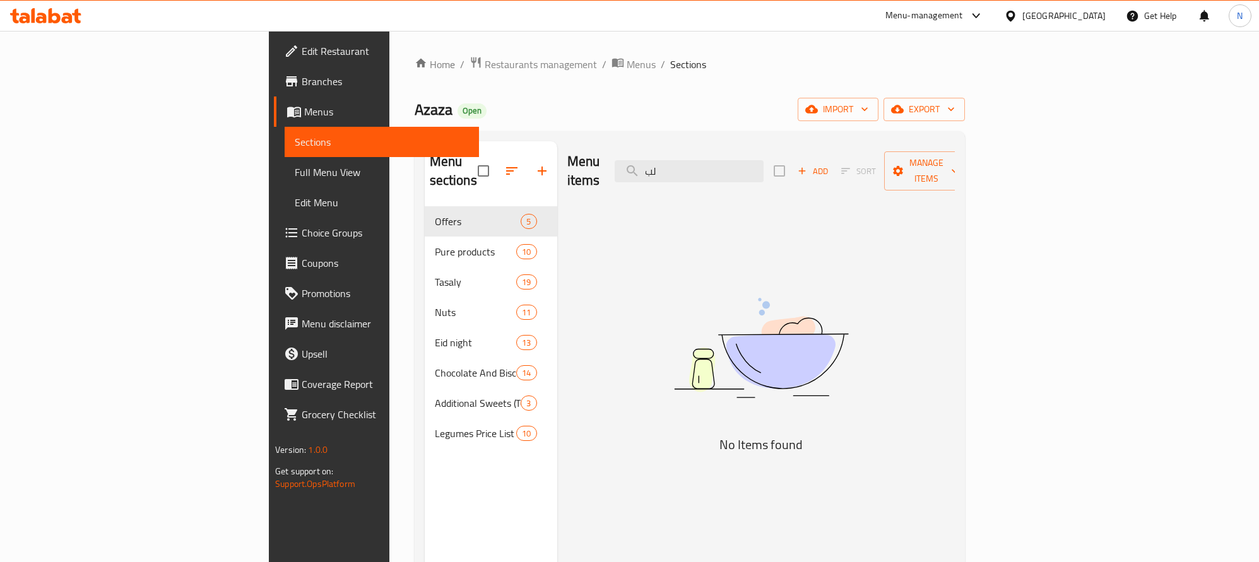
type input "ل"
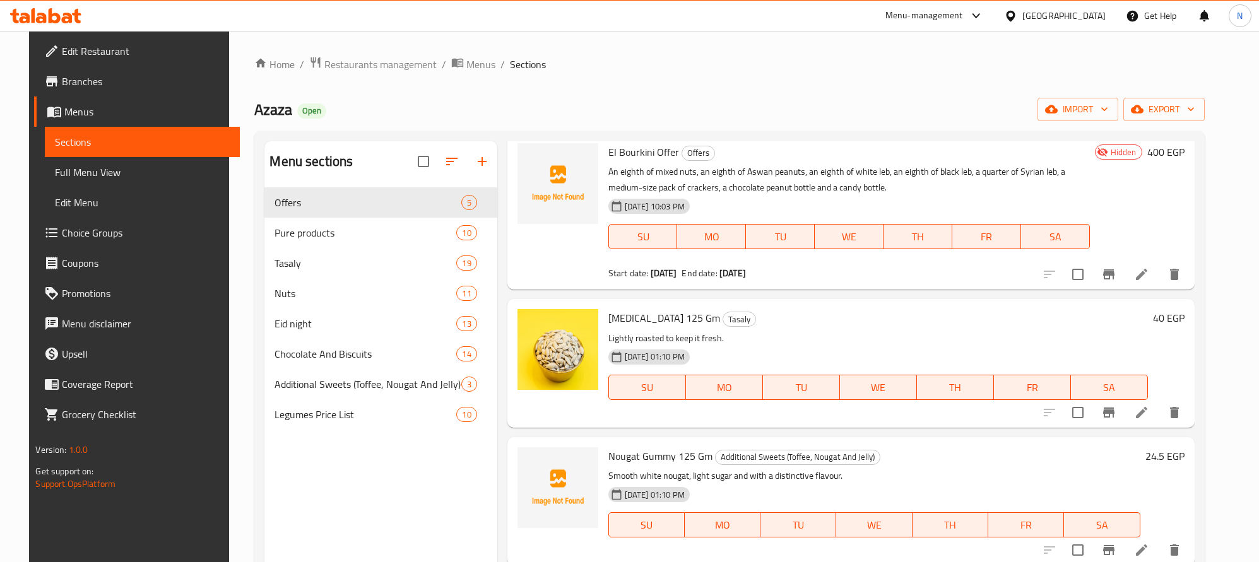
scroll to position [95, 0]
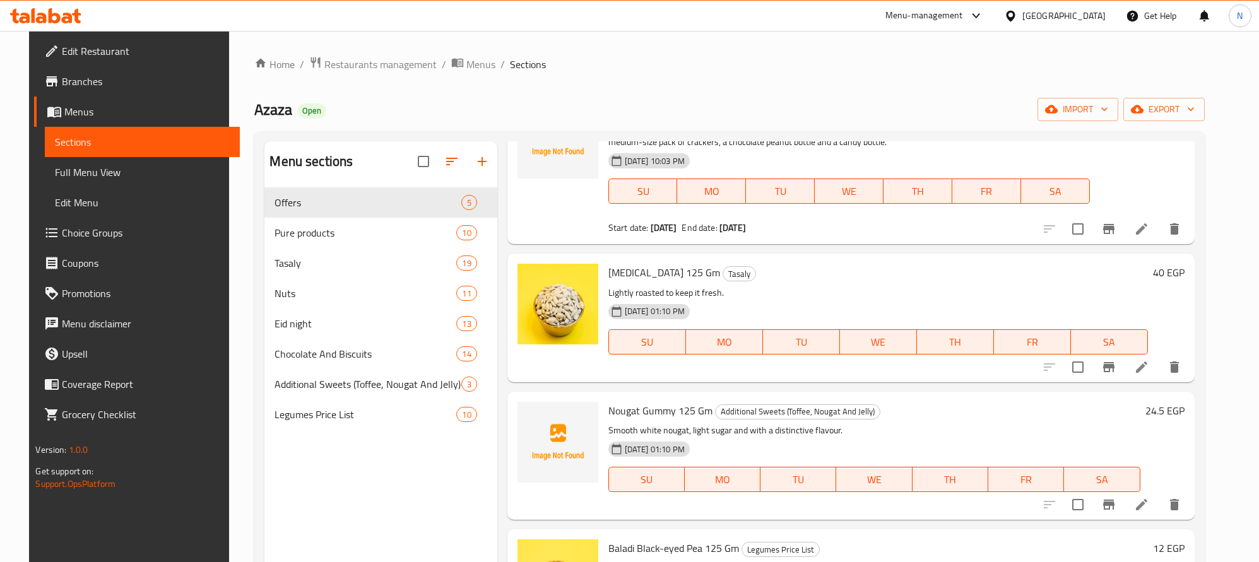
click at [639, 275] on span "[MEDICAL_DATA] 125 Gm" at bounding box center [664, 272] width 112 height 19
copy span "Pulp"
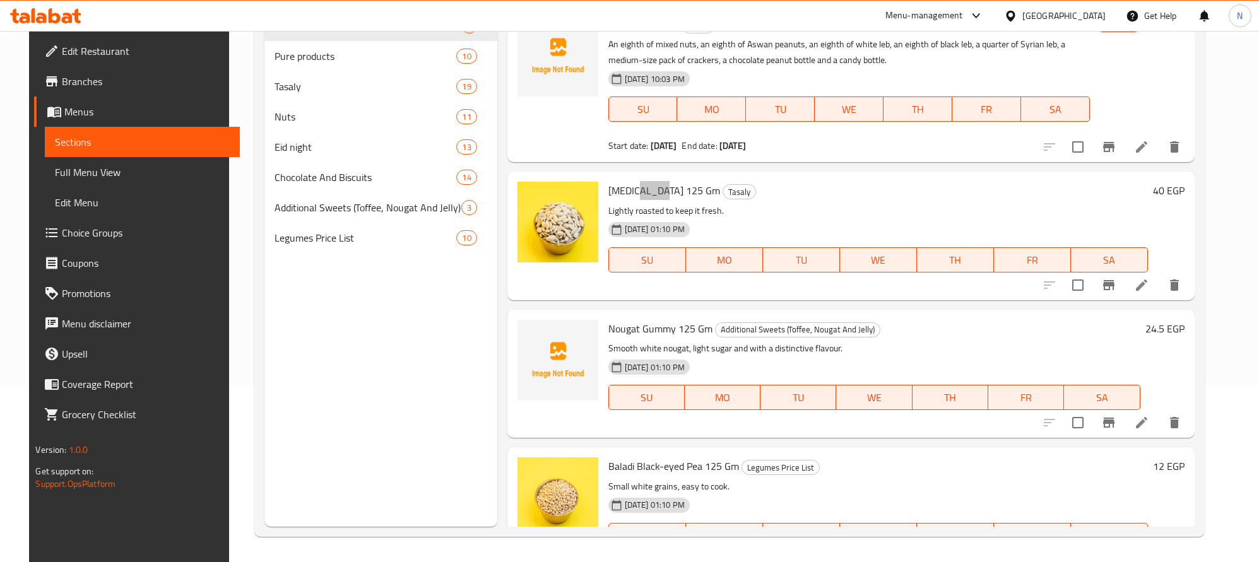
scroll to position [0, 0]
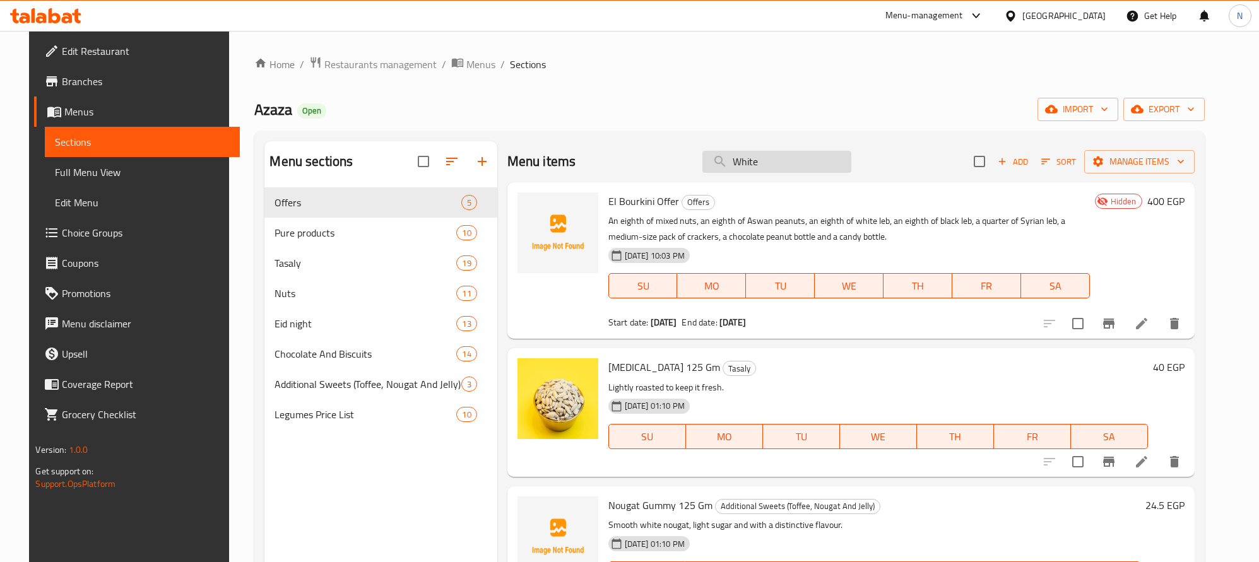
click at [829, 160] on input "White" at bounding box center [776, 162] width 149 height 22
paste input "سودانى"
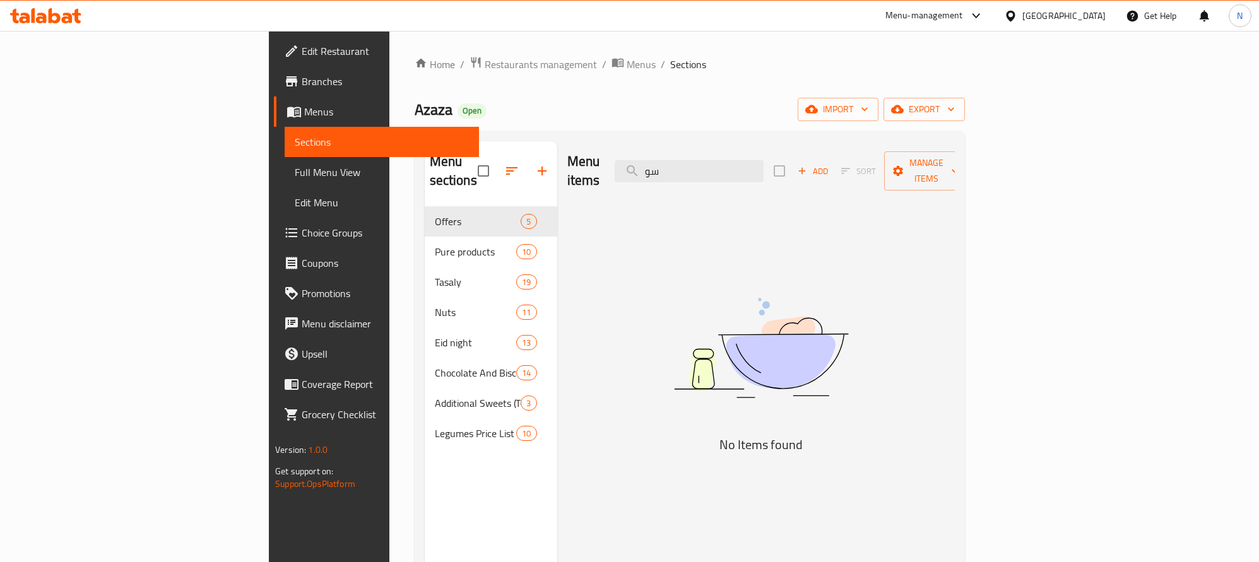
type input "س"
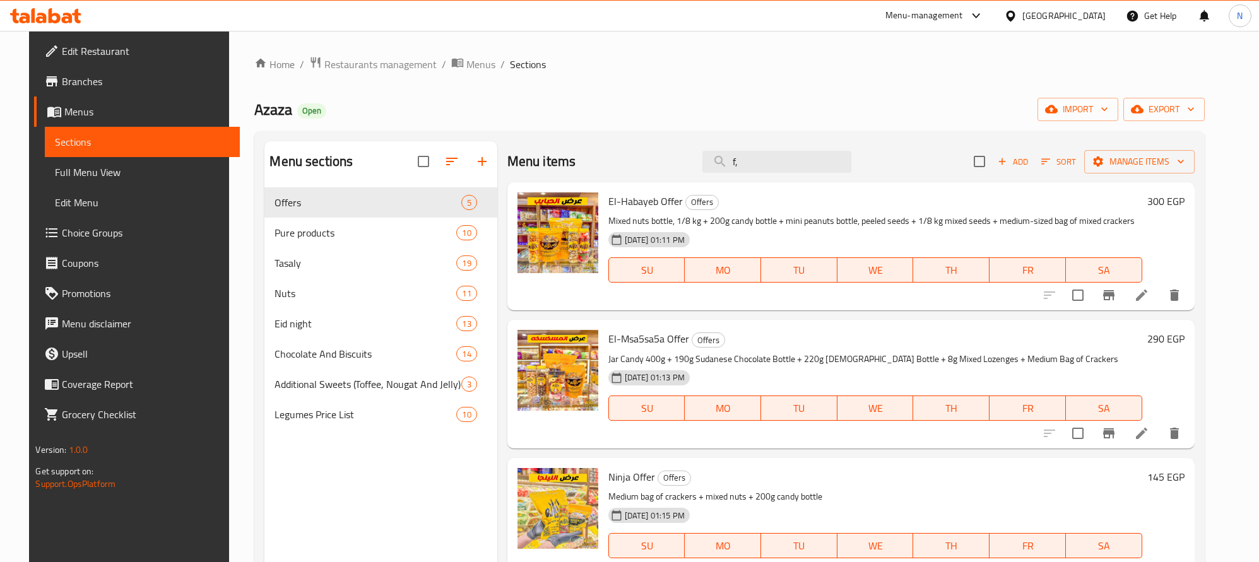
type input "f"
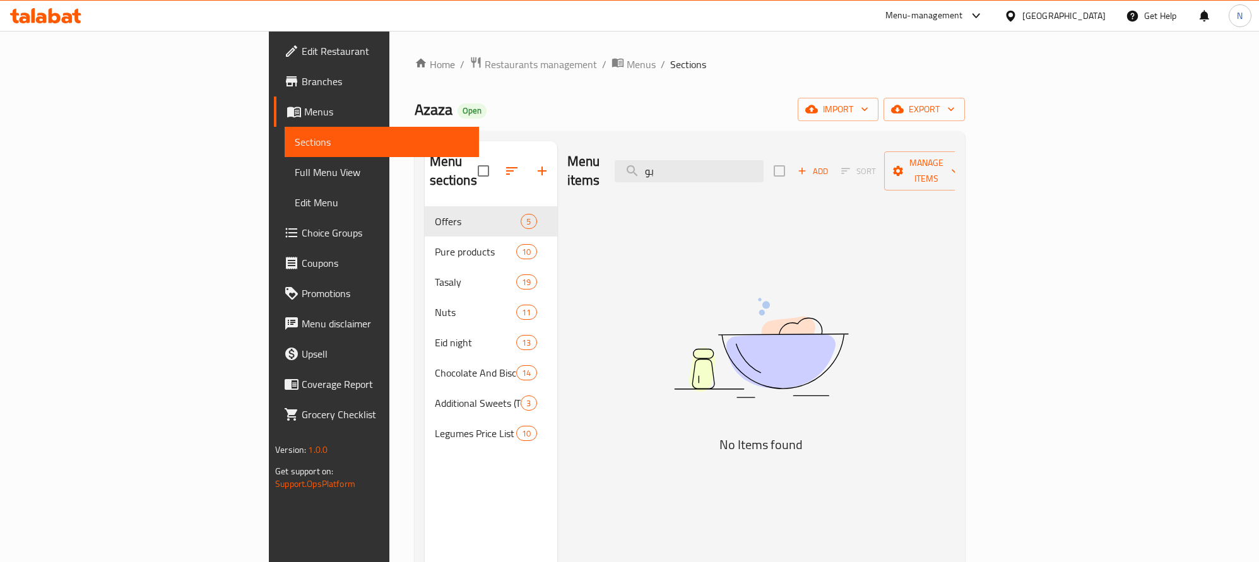
type input "ب"
type input "ل"
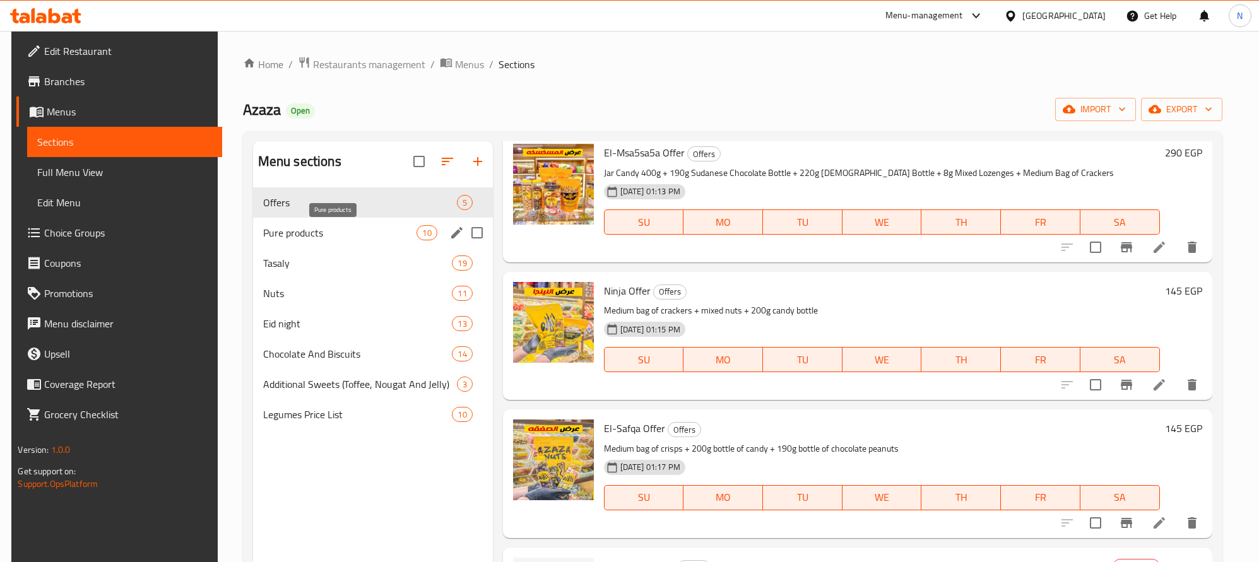
type input "bottle"
click at [377, 222] on div "Pure products 10" at bounding box center [373, 233] width 240 height 30
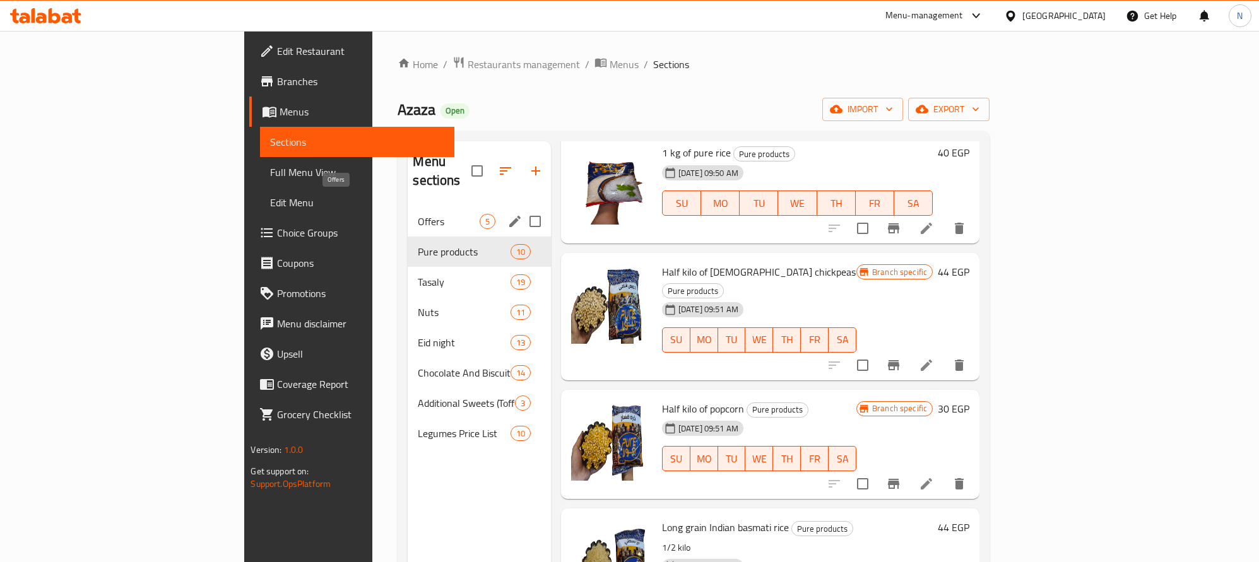
click at [418, 214] on span "Offers" at bounding box center [448, 221] width 61 height 15
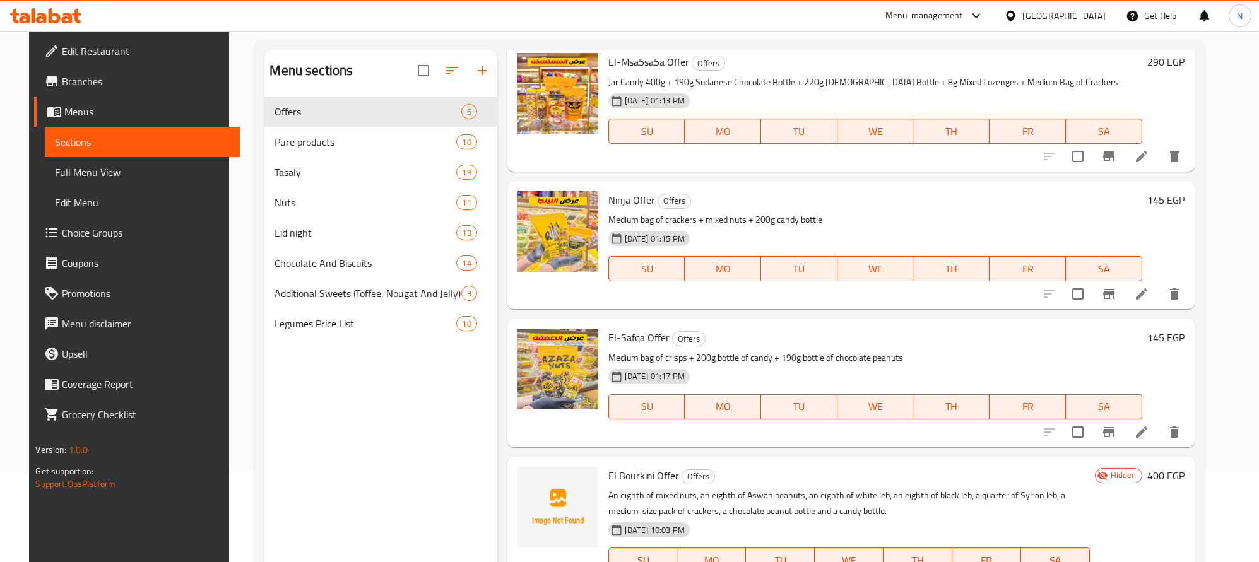
scroll to position [177, 0]
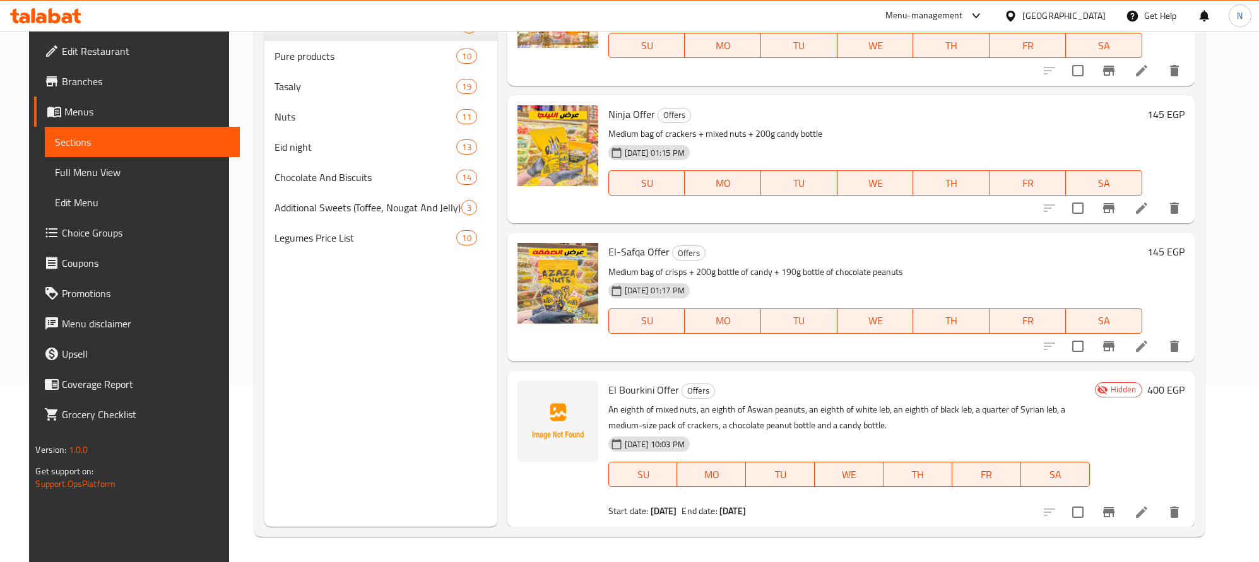
click at [1159, 507] on li at bounding box center [1141, 512] width 35 height 23
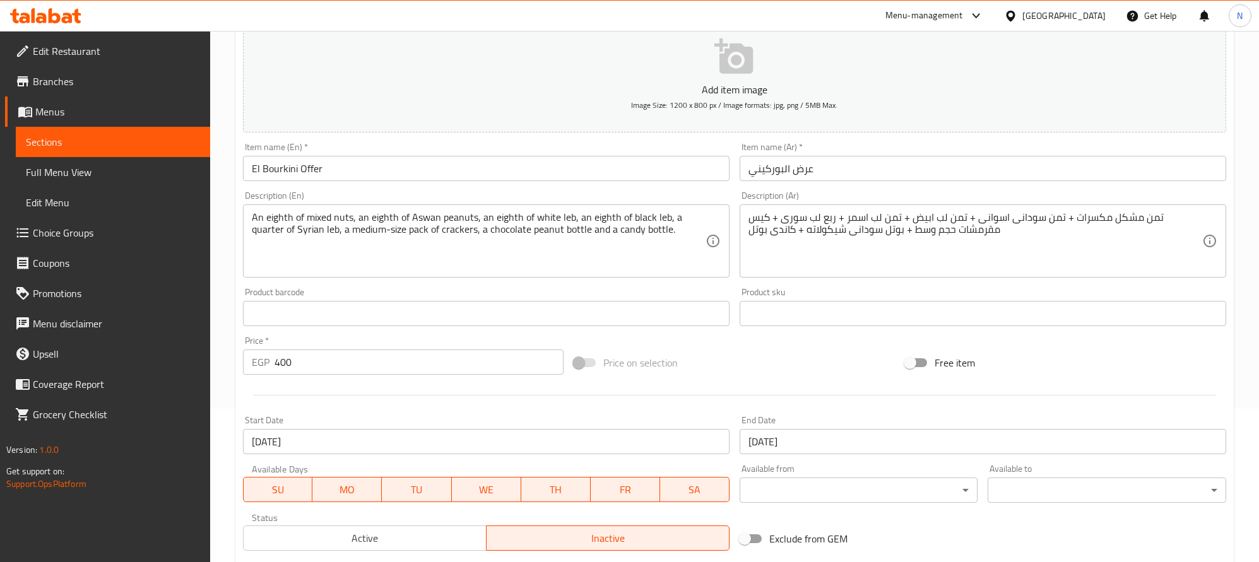
scroll to position [139, 0]
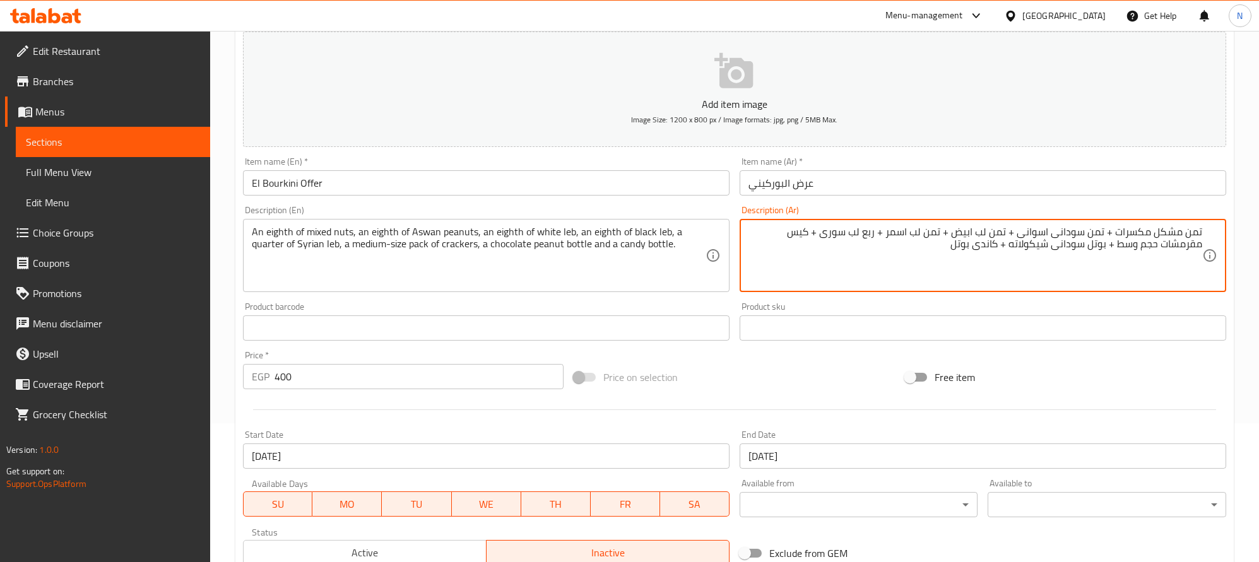
click at [1161, 248] on textarea "تمن مشكل مكسرات + تمن سودانى اسوانى + تمن لب ابيض + تمن لب اسمر + ربع لب سورى +…" at bounding box center [976, 256] width 454 height 60
paste textarea "مشكل"
click at [1157, 246] on textarea "تمن مشكل مكسرات + تمن سودانى اسوانى + تمن لب ابيض + تمن لب اسمر + ربع لب سورى +…" at bounding box center [976, 256] width 454 height 60
click at [1153, 250] on textarea "تمن مشكل مكسرات + تمن سودانى اسوانى + تمن لب ابيض + تمن لب اسمر + ربع لب سورى +…" at bounding box center [976, 256] width 454 height 60
click at [1153, 251] on textarea "تمن مشكل مكسرات + تمن سودانى اسوانى + تمن لب ابيض + تمن لب اسمر + ربع لب سورى +…" at bounding box center [976, 256] width 454 height 60
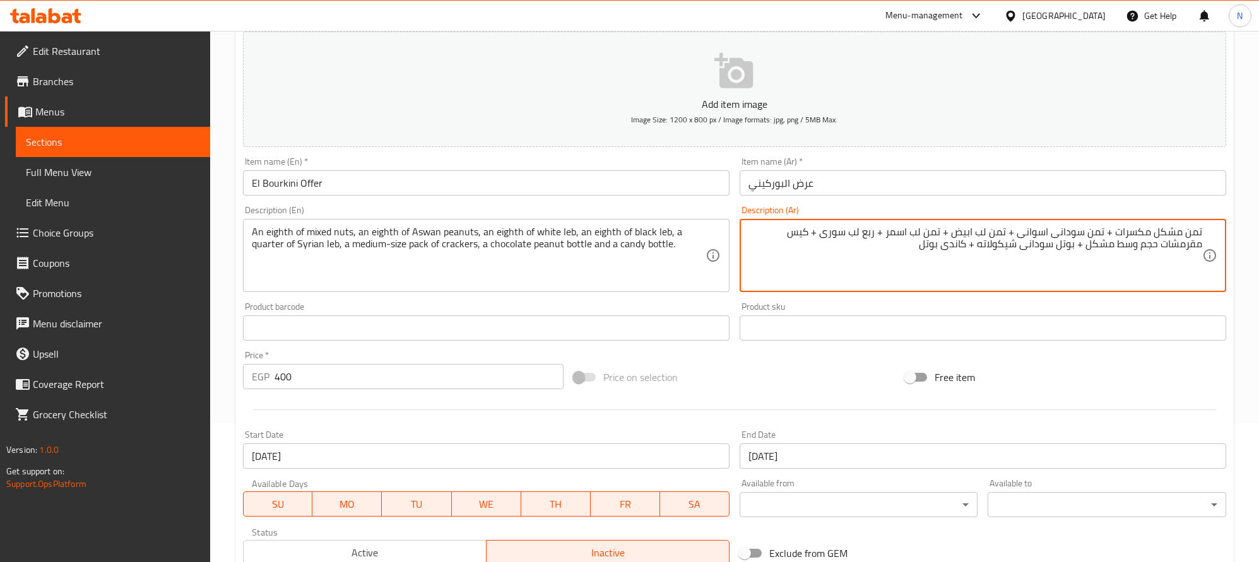
click at [1153, 251] on textarea "تمن مشكل مكسرات + تمن سودانى اسوانى + تمن لب ابيض + تمن لب اسمر + ربع لب سورى +…" at bounding box center [976, 256] width 454 height 60
click at [1149, 251] on textarea "تمن مشكل مكسرات + تمن سودانى اسوانى + تمن لب ابيض + تمن لب اسمر + ربع لب سورى +…" at bounding box center [976, 256] width 454 height 60
type textarea "تمن مشكل مكسرات + تمن سودانى اسوانى + تمن لب ابيض + تمن لب اسمر + ربع لب سورى +…"
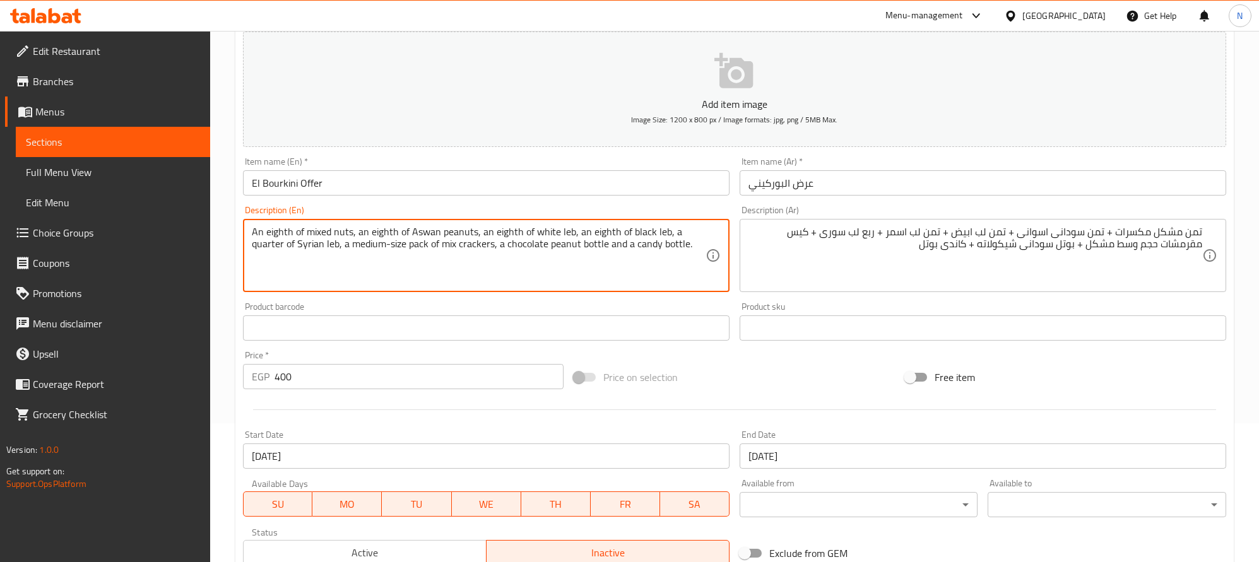
type textarea "An eighth of mixed nuts, an eighth of Aswan peanuts, an eighth of white leb, an…"
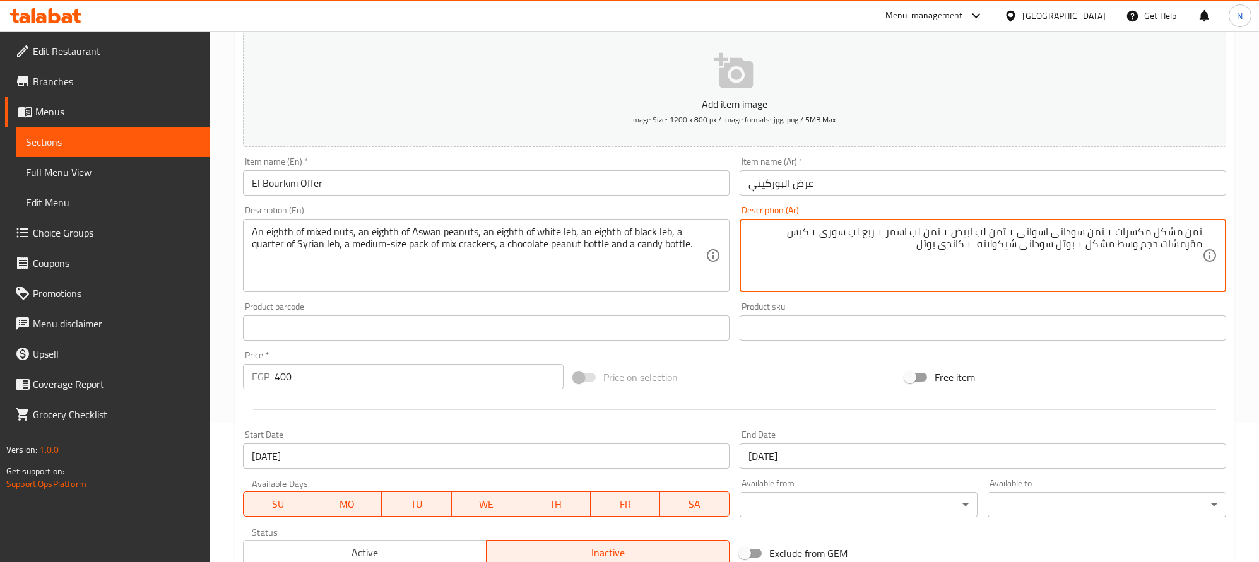
paste textarea "165جرام"
click at [915, 249] on textarea "تمن مشكل مكسرات + تمن سودانى اسوانى + تمن لب ابيض + تمن لب اسمر + ربع لب سورى +…" at bounding box center [976, 256] width 454 height 60
paste textarea "200جرام"
click at [899, 265] on textarea "تمن مشكل مكسرات + تمن سودانى اسوانى + تمن لب ابيض + تمن لب اسمر + ربع لب سورى +…" at bounding box center [976, 256] width 454 height 60
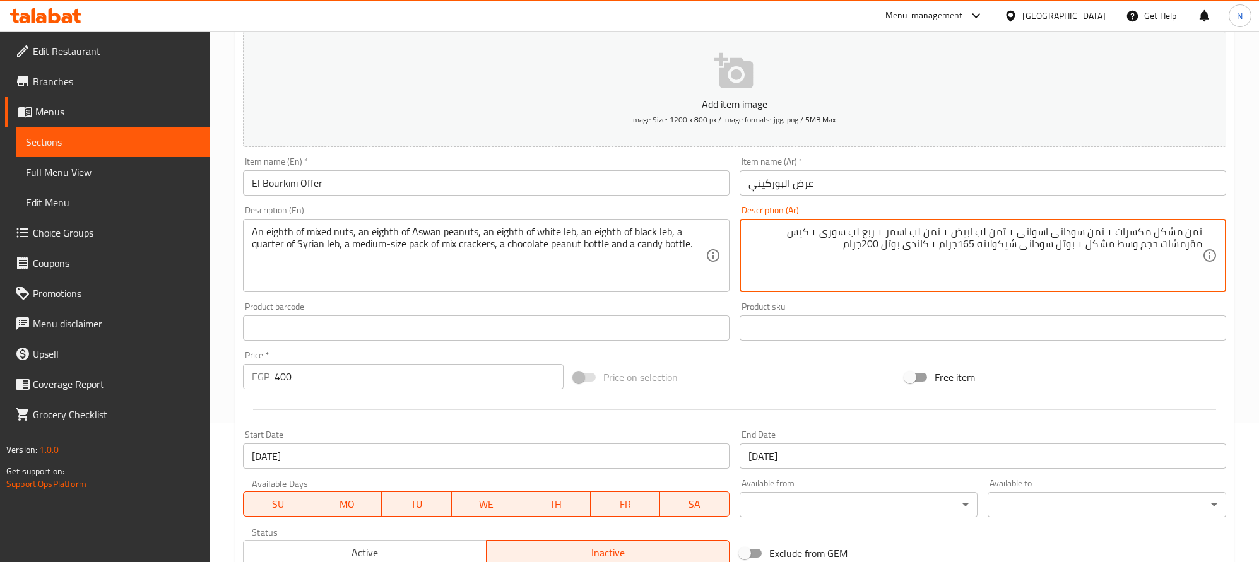
click at [899, 265] on textarea "تمن مشكل مكسرات + تمن سودانى اسوانى + تمن لب ابيض + تمن لب اسمر + ربع لب سورى +…" at bounding box center [976, 256] width 454 height 60
type textarea "تمن مشكل مكسرات + تمن سودانى اسوانى + تمن لب ابيض + تمن لب اسمر + ربع لب سورى +…"
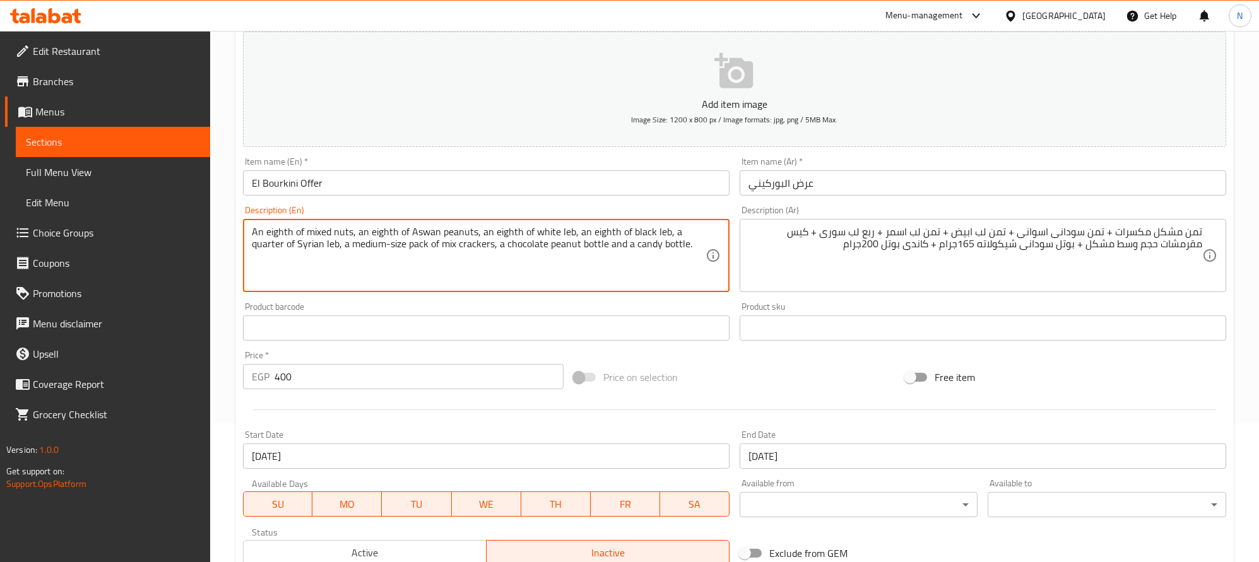
paste textarea "165g"
drag, startPoint x: 666, startPoint y: 251, endPoint x: 660, endPoint y: 251, distance: 6.9
click at [660, 251] on textarea "An eighth of mixed nuts, an eighth of Aswan peanuts, an eighth of white leb, an…" at bounding box center [479, 256] width 454 height 60
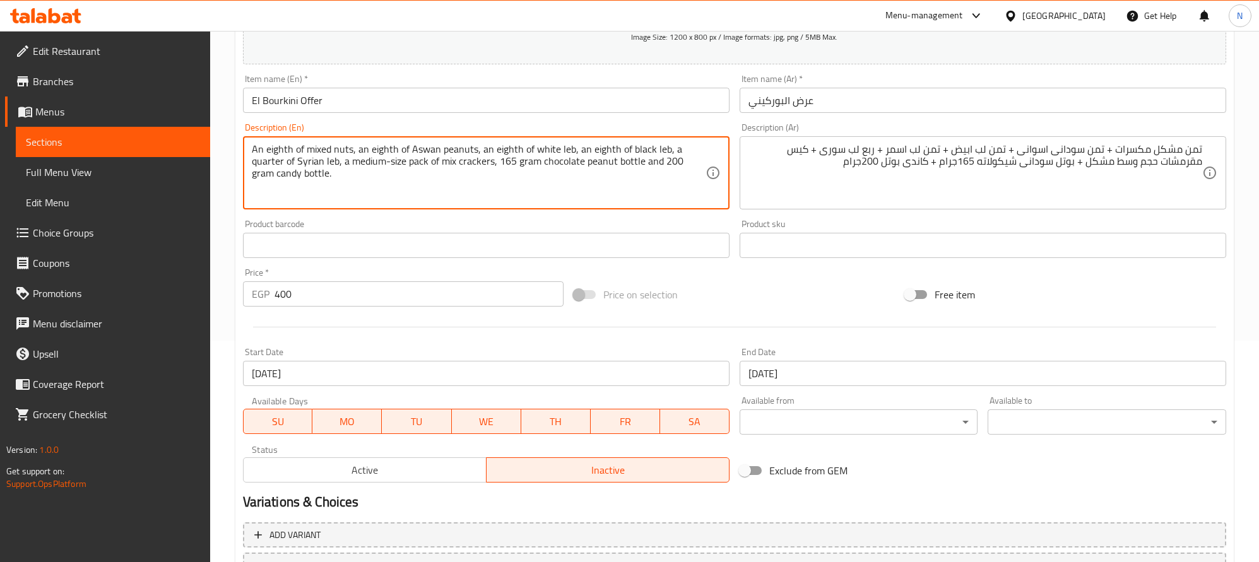
scroll to position [328, 0]
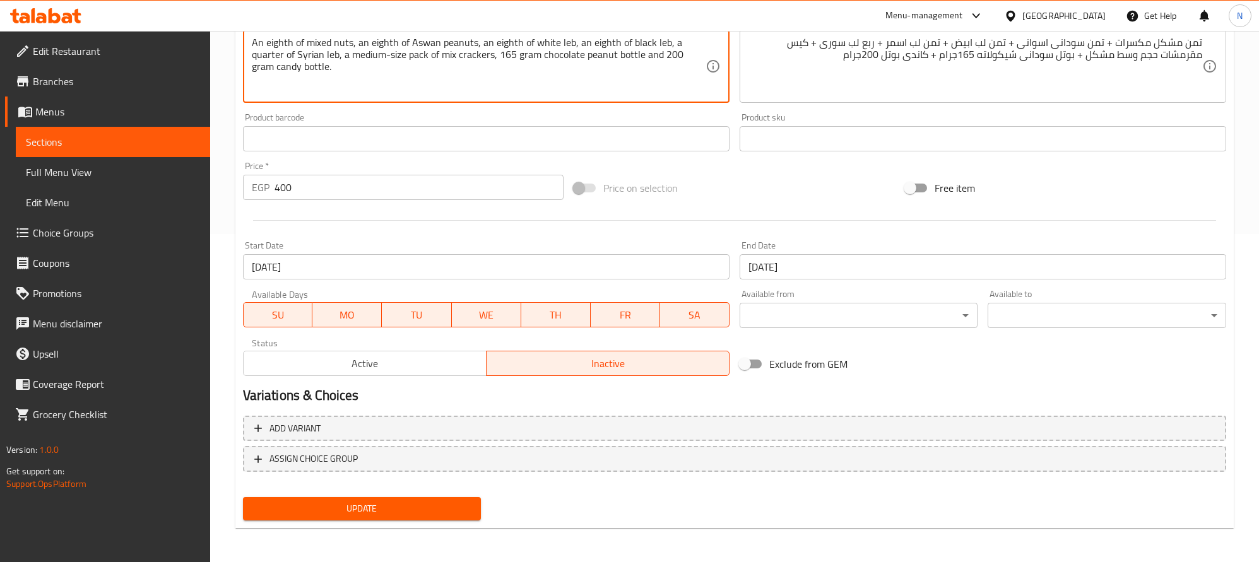
type textarea "An eighth of mixed nuts, an eighth of Aswan peanuts, an eighth of white leb, an…"
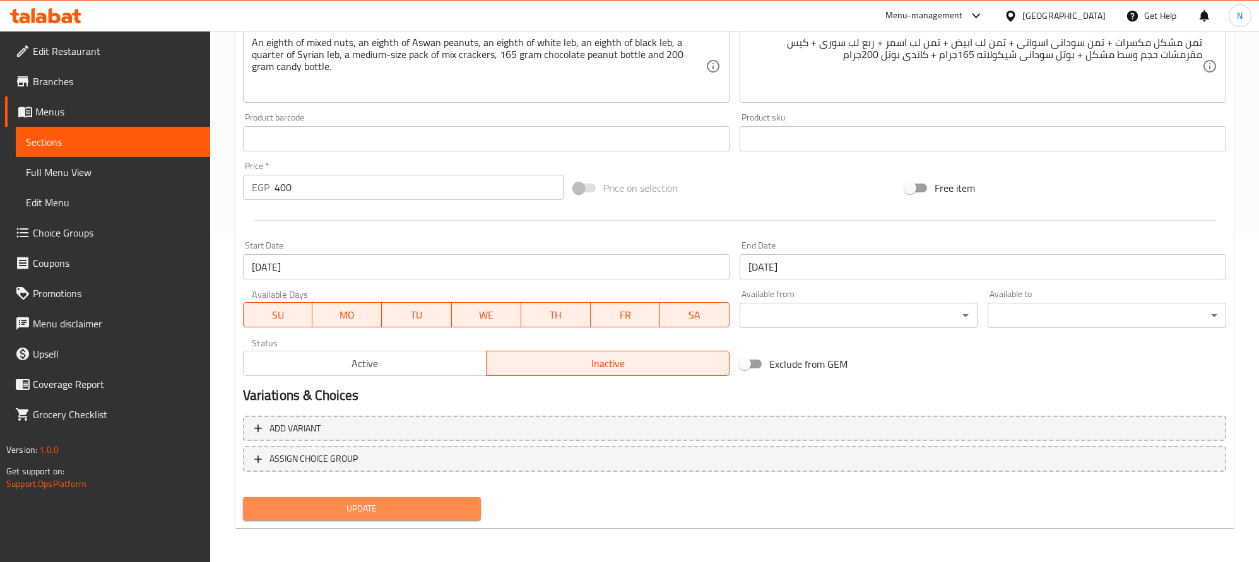
click at [382, 510] on span "Update" at bounding box center [362, 509] width 218 height 16
click at [466, 506] on span "Update" at bounding box center [362, 509] width 218 height 16
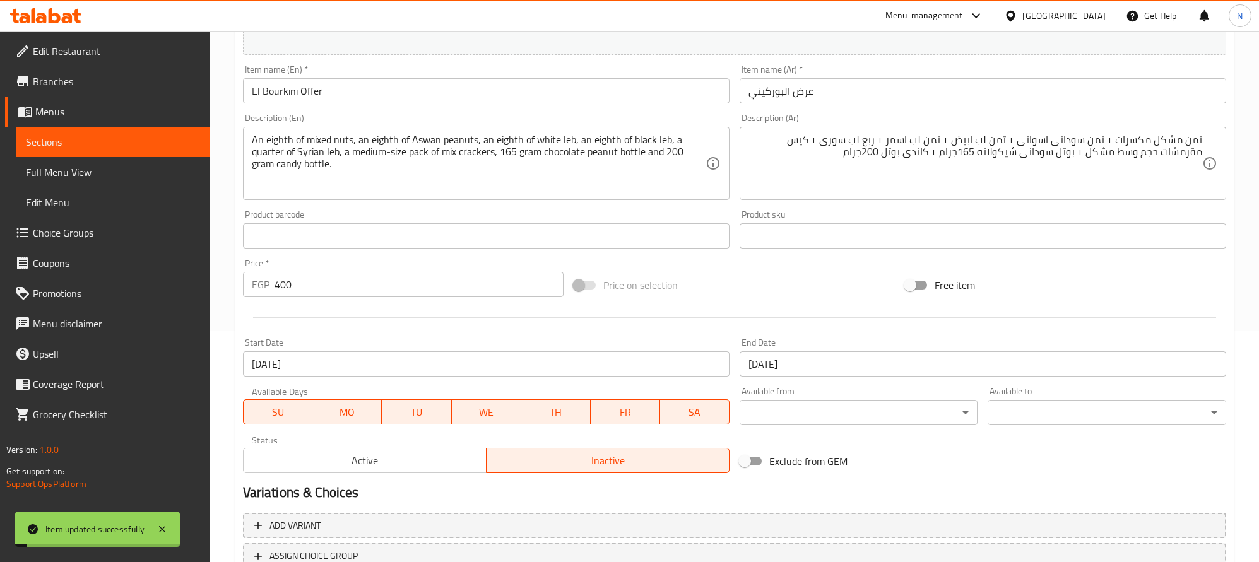
scroll to position [139, 0]
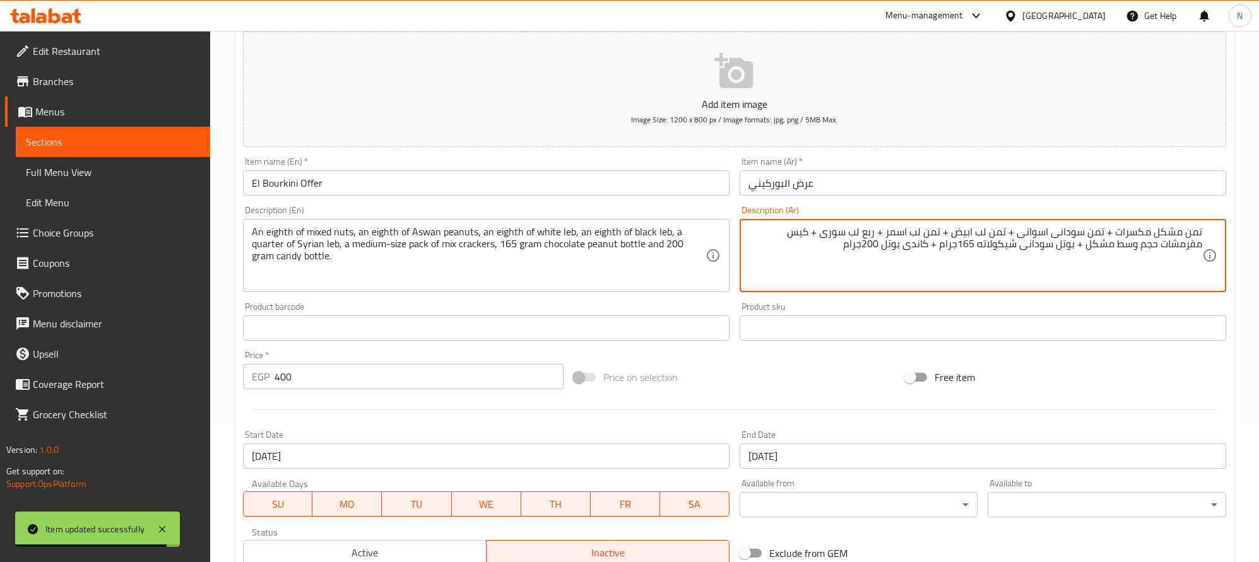
click at [904, 234] on textarea "تمن مشكل مكسرات + تمن سودانى اسوانى + تمن لب ابيض + تمن لب اسمر + ربع لب سورى +…" at bounding box center [976, 256] width 454 height 60
click at [900, 240] on textarea "تمن مشكل مكسرات + تمن سودانى اسوانى + تمن لب ابيض + تمن لب اسمر + ربع لب سورى +…" at bounding box center [976, 256] width 454 height 60
click at [901, 240] on textarea "تمن مشكل مكسرات + تمن سودانى اسوانى + تمن لب ابيض + تمن لب اسمر + ربع لب سورى +…" at bounding box center [976, 256] width 454 height 60
click at [901, 237] on textarea "تمن مشكل مكسرات + تمن سودانى اسوانى + تمن لب ابيض + تمن لب اسمر + ربع لب سورى +…" at bounding box center [976, 256] width 454 height 60
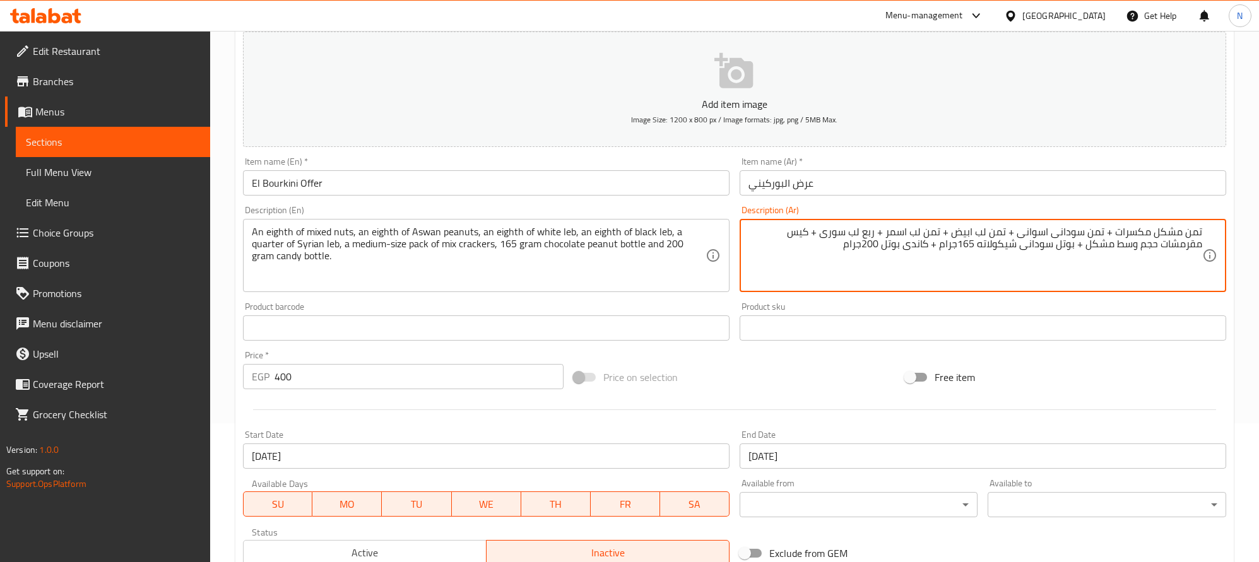
drag, startPoint x: 896, startPoint y: 256, endPoint x: 899, endPoint y: 248, distance: 8.8
click at [896, 258] on textarea "تمن مشكل مكسرات + تمن سودانى اسوانى + تمن لب ابيض + تمن لب اسمر + ربع لب سورى +…" at bounding box center [976, 256] width 454 height 60
click at [905, 233] on textarea "تمن مشكل مكسرات + تمن سودانى اسوانى + تمن لب ابيض + تمن لب اسمر + ربع لب سورى +…" at bounding box center [976, 256] width 454 height 60
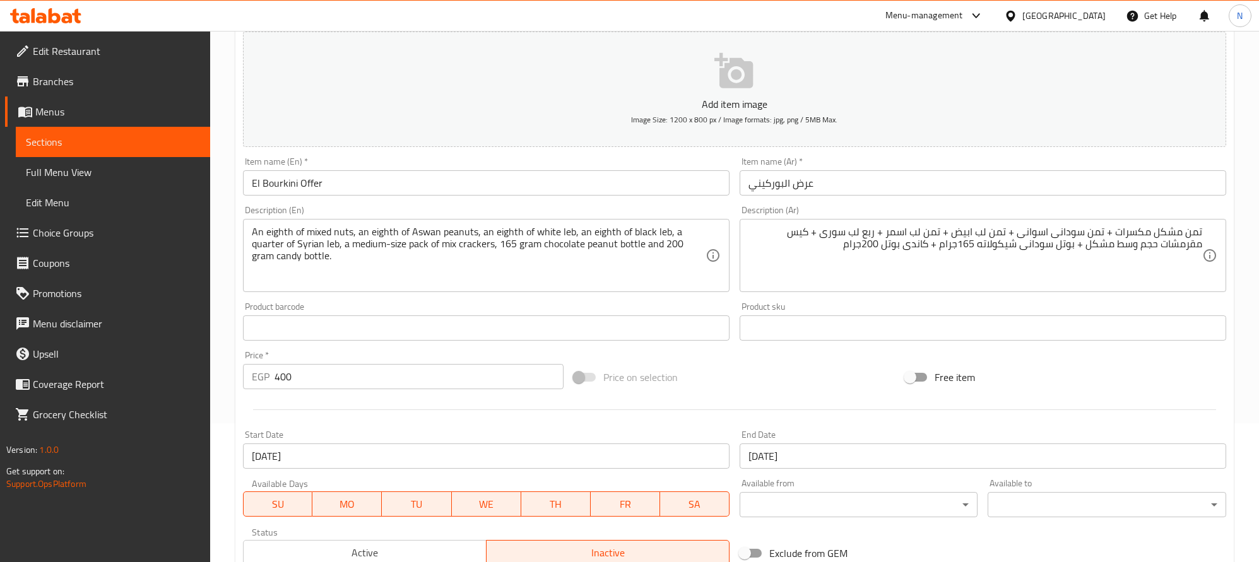
click at [367, 198] on div "Item name (En)   * El Bourkini Offer Item name (En) *" at bounding box center [486, 176] width 497 height 49
click at [366, 196] on input "El Bourkini Offer" at bounding box center [486, 182] width 487 height 25
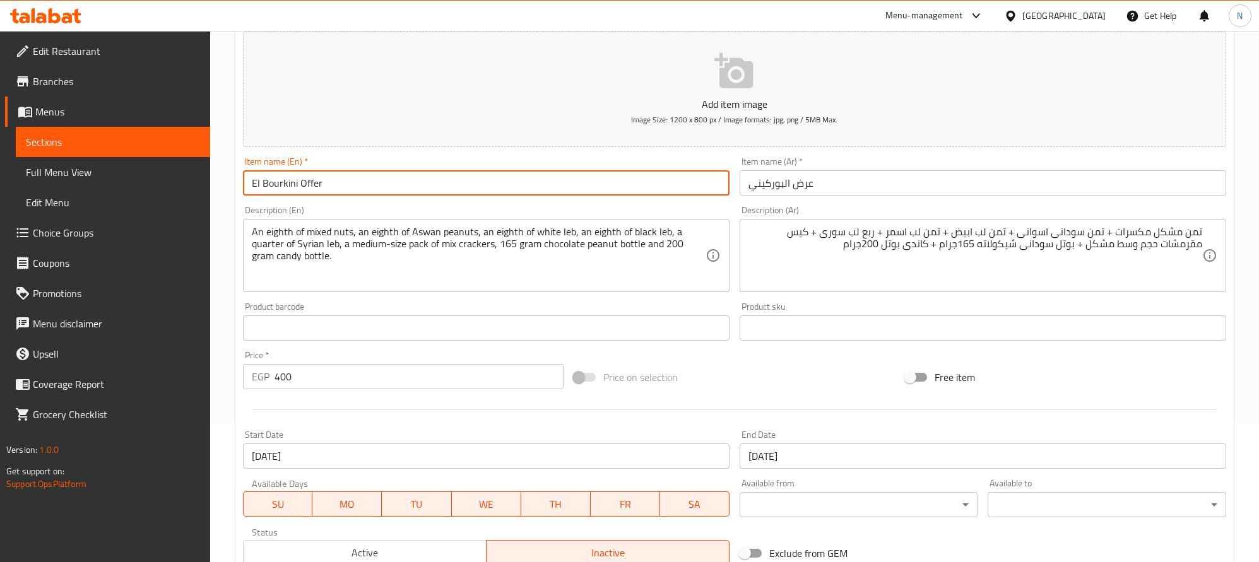
click at [366, 193] on input "El Bourkini Offer" at bounding box center [486, 182] width 487 height 25
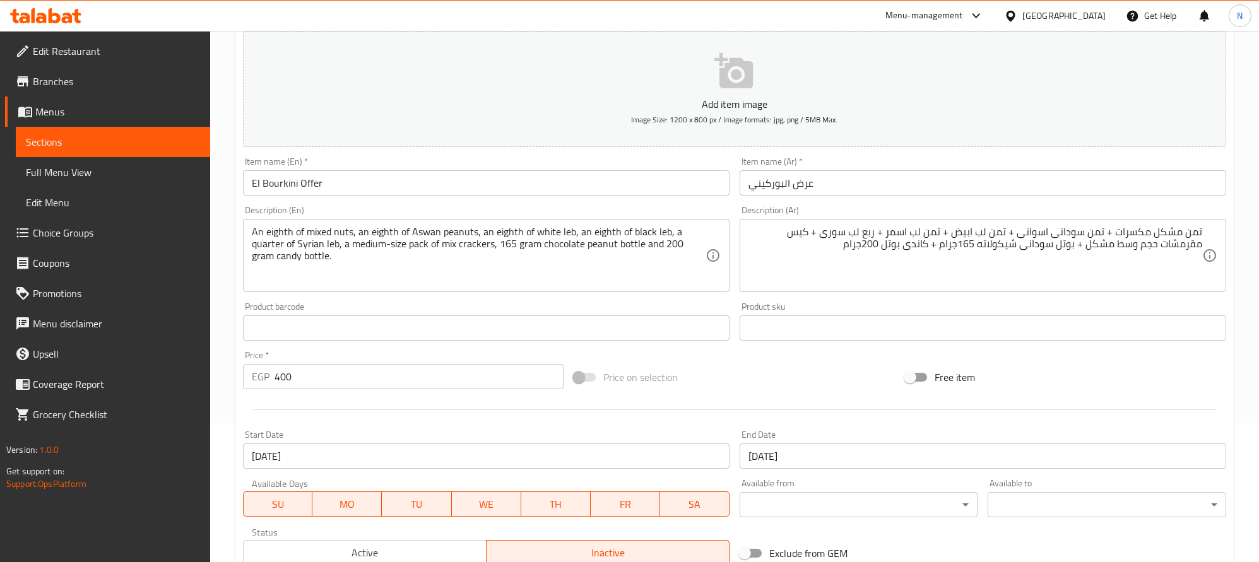
click at [372, 265] on textarea "An eighth of mixed nuts, an eighth of Aswan peanuts, an eighth of white leb, an…" at bounding box center [479, 256] width 454 height 60
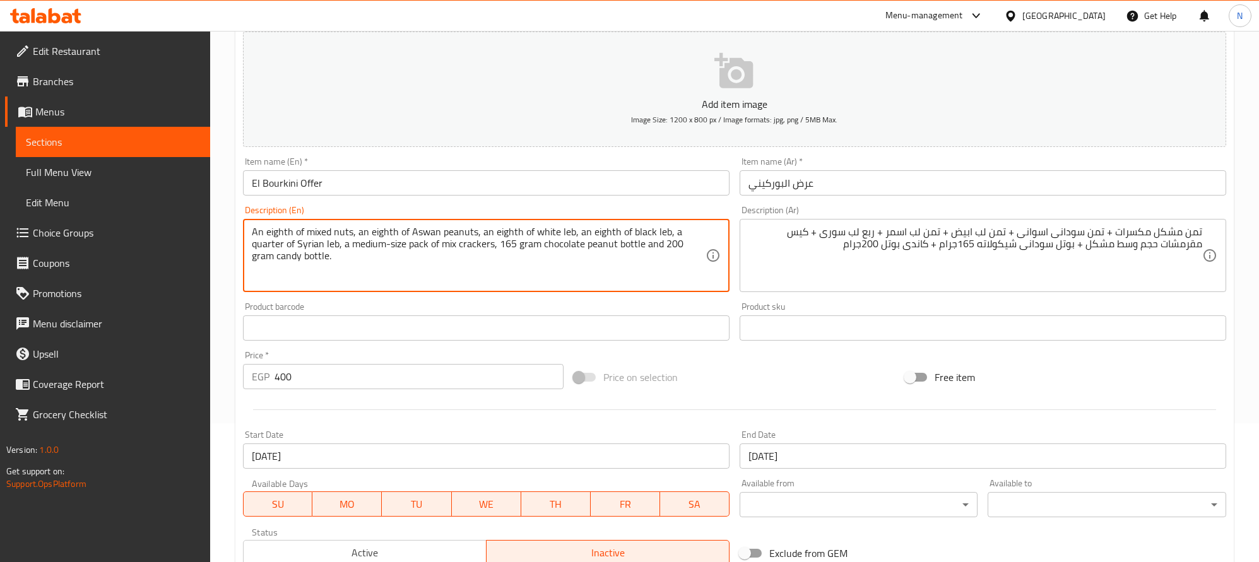
click at [372, 265] on textarea "An eighth of mixed nuts, an eighth of Aswan peanuts, an eighth of white leb, an…" at bounding box center [479, 256] width 454 height 60
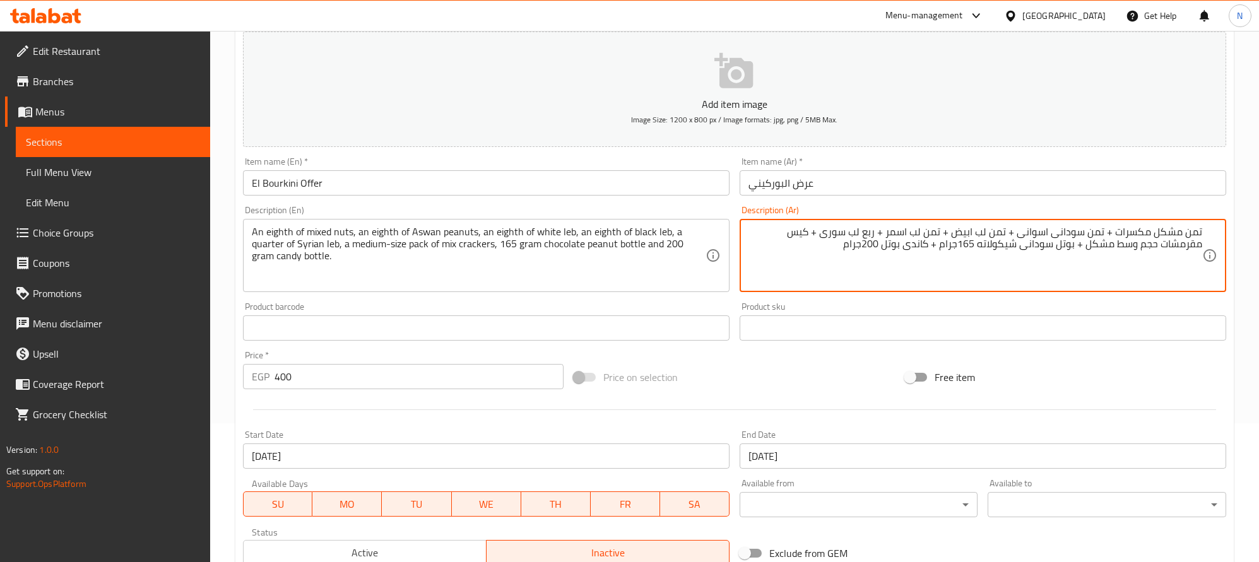
click at [962, 233] on textarea "تمن مشكل مكسرات + تمن سودانى اسوانى + تمن لب ابيض + تمن لب اسمر + ربع لب سورى +…" at bounding box center [976, 256] width 454 height 60
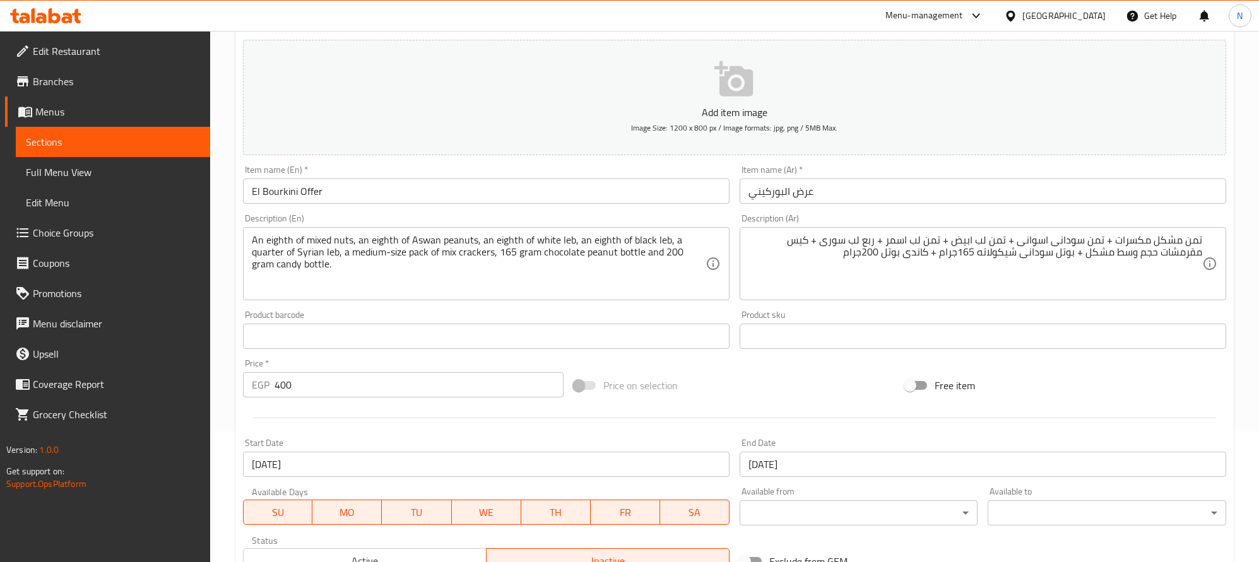
scroll to position [0, 0]
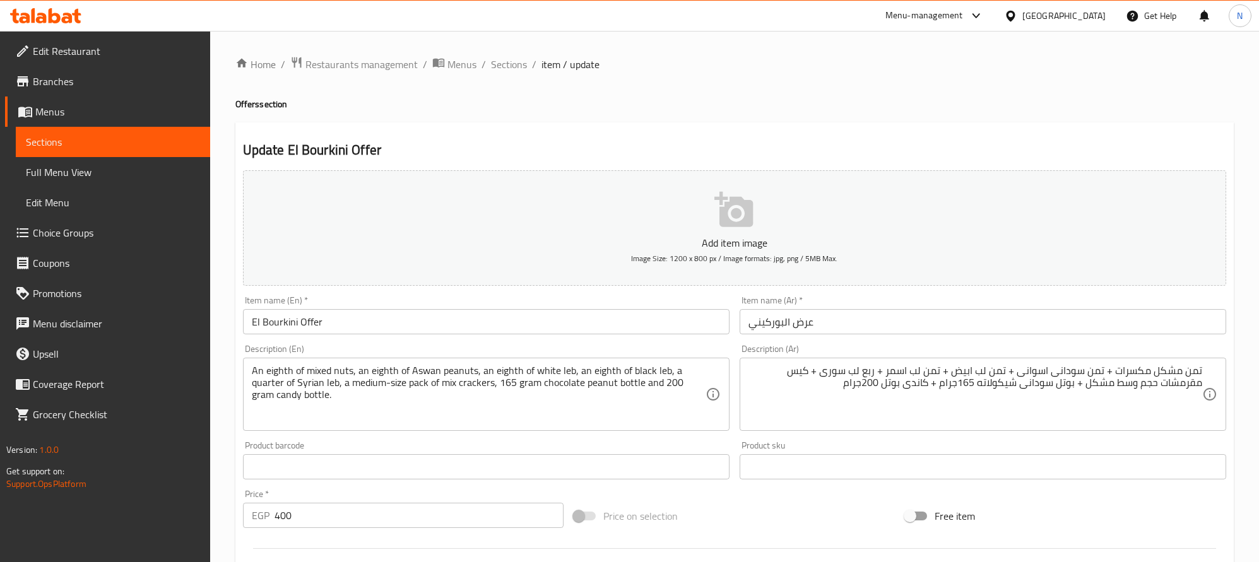
click at [317, 326] on input "El Bourkini Offer" at bounding box center [486, 321] width 487 height 25
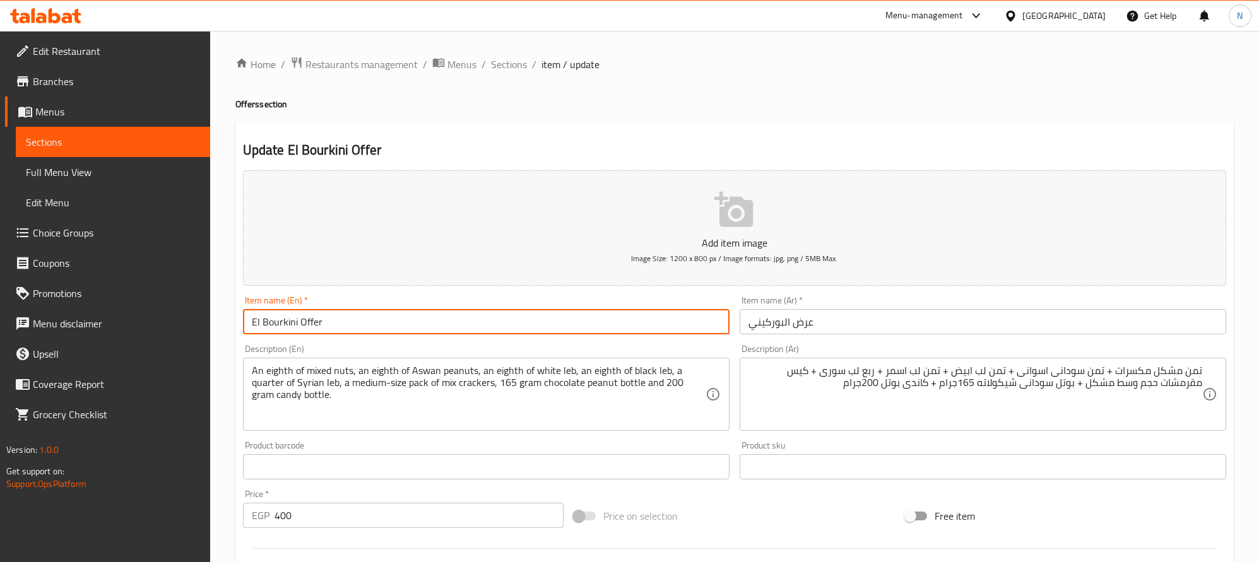
click at [318, 326] on input "El Bourkini Offer" at bounding box center [486, 321] width 487 height 25
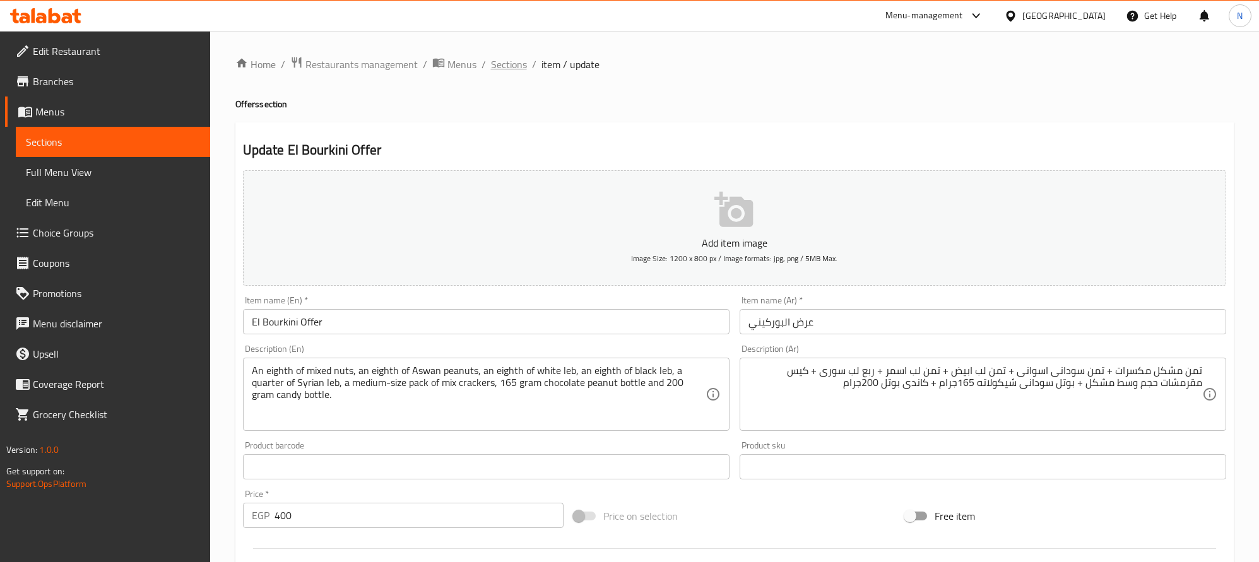
click at [504, 72] on span "Sections" at bounding box center [509, 64] width 36 height 15
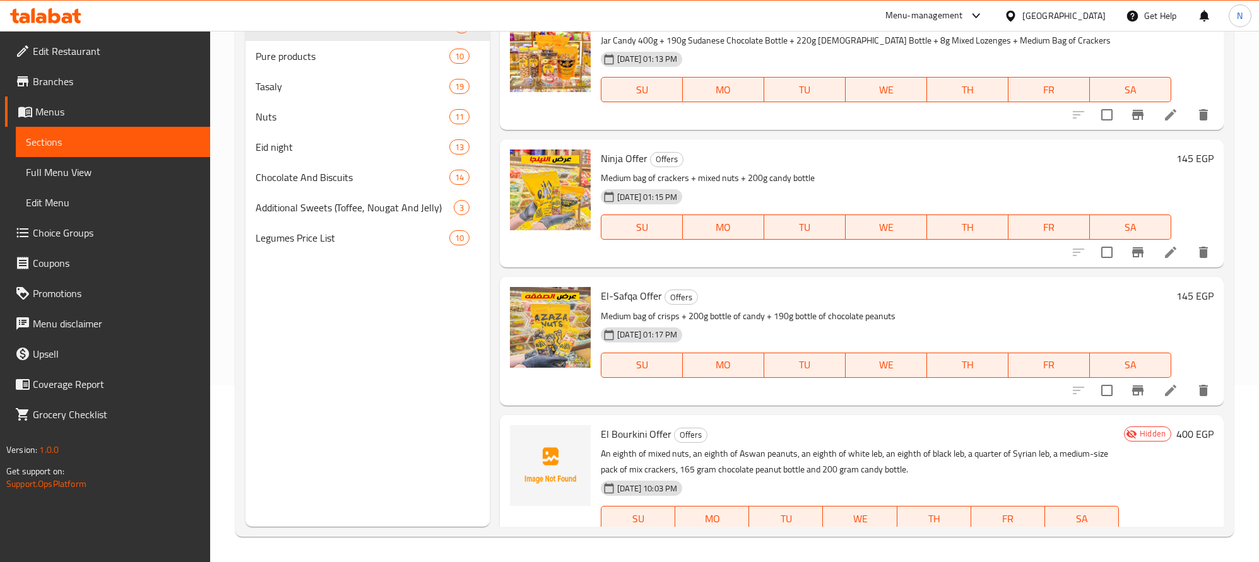
scroll to position [186, 0]
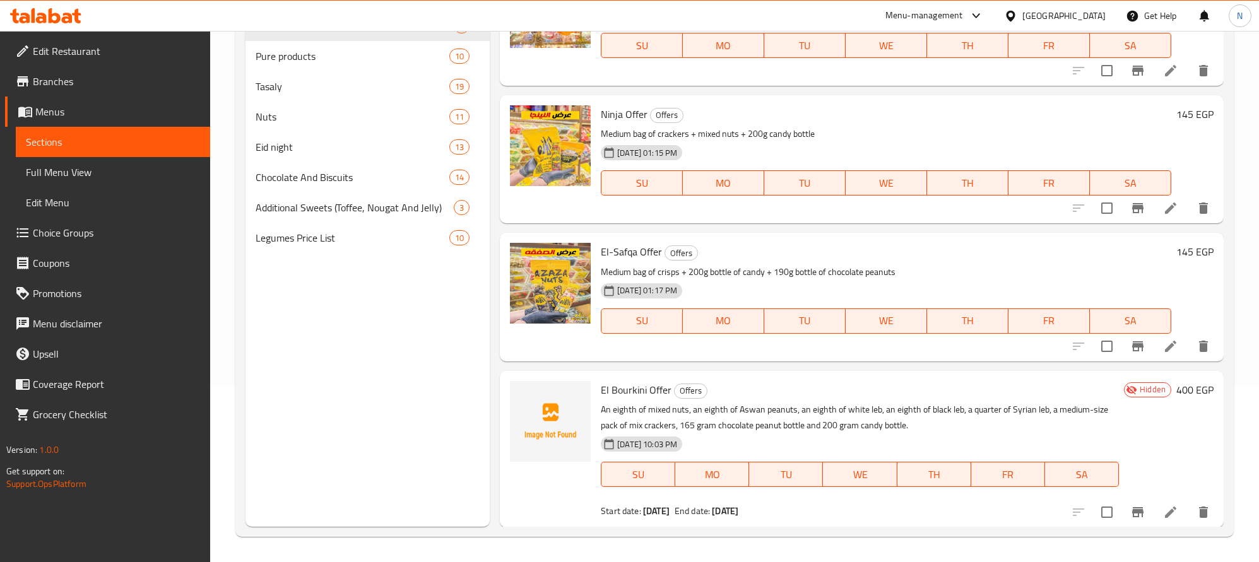
click at [646, 398] on span "El Bourkini Offer" at bounding box center [636, 390] width 71 height 19
click at [648, 424] on p "An eighth of mixed nuts, an eighth of Aswan peanuts, an eighth of white leb, an…" at bounding box center [860, 418] width 518 height 32
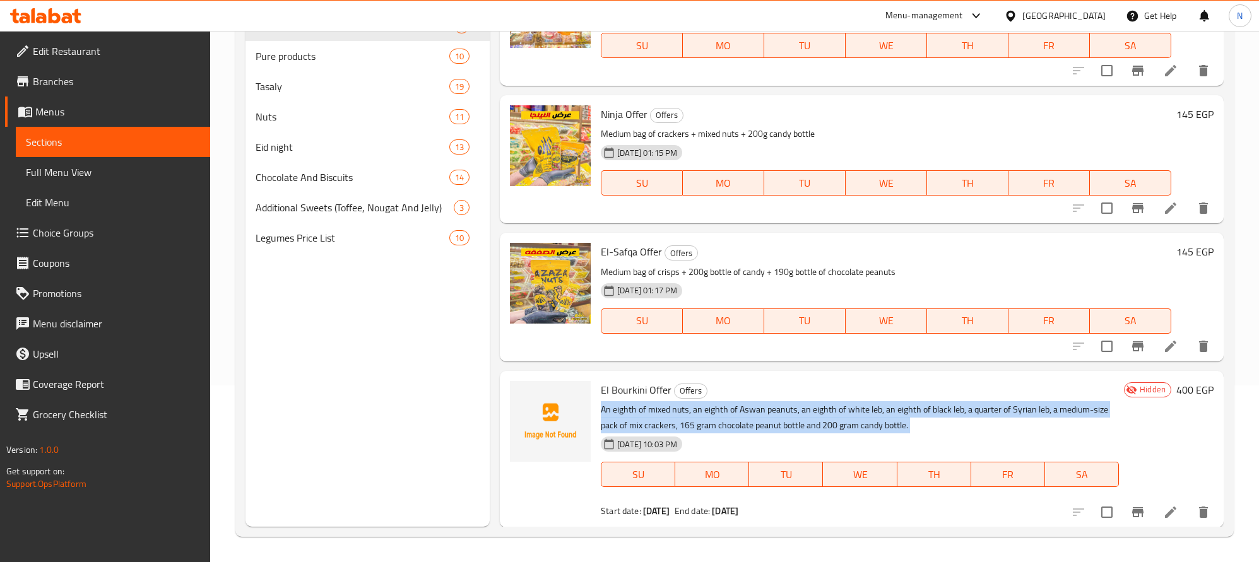
click at [648, 424] on p "An eighth of mixed nuts, an eighth of Aswan peanuts, an eighth of white leb, an…" at bounding box center [860, 418] width 518 height 32
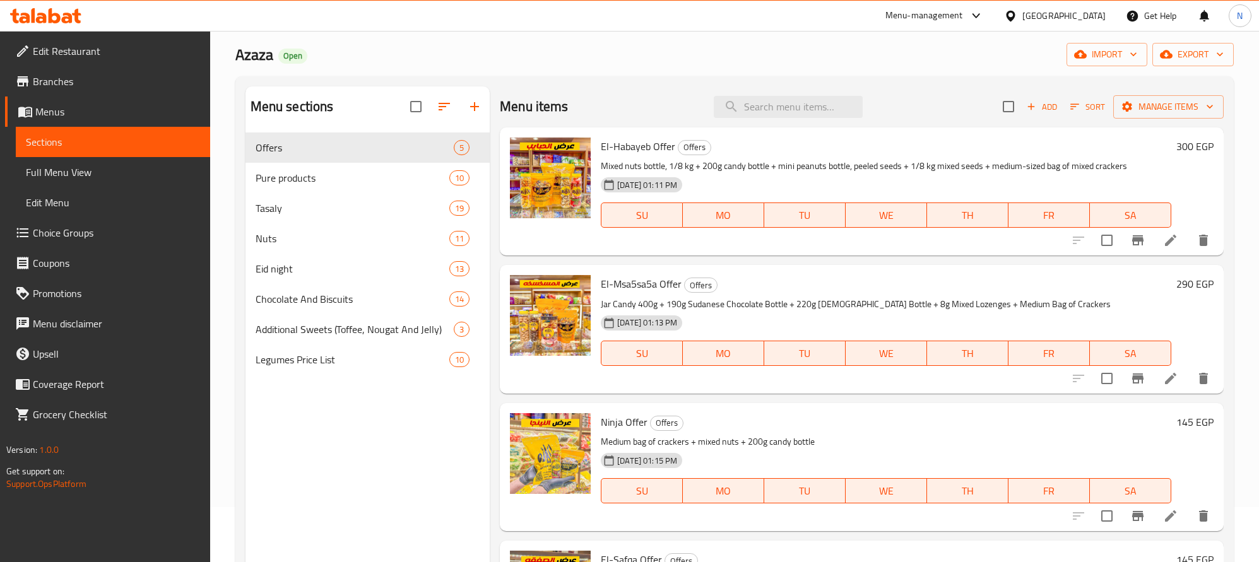
scroll to position [0, 0]
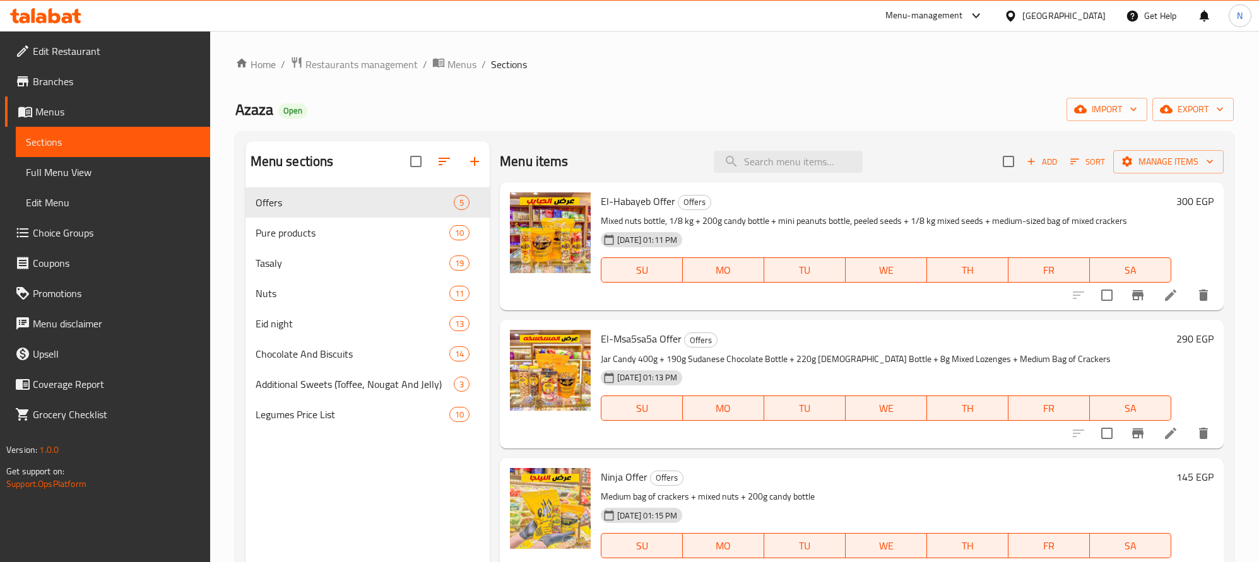
click at [259, 102] on span "Azaza" at bounding box center [254, 109] width 38 height 28
click at [260, 102] on span "Azaza" at bounding box center [254, 109] width 38 height 28
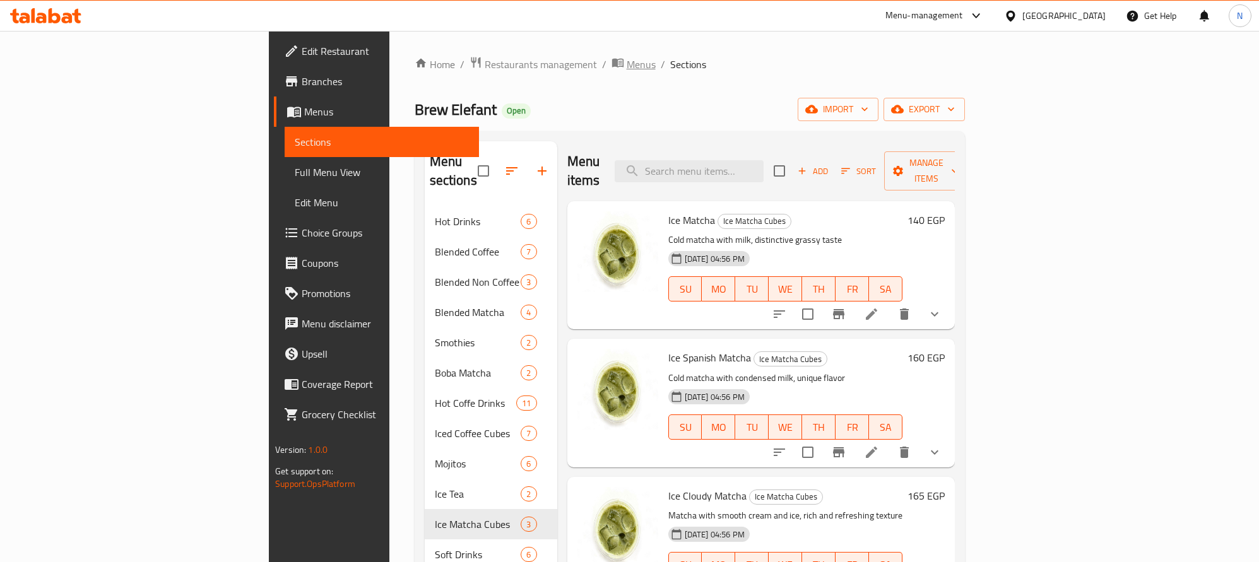
click at [627, 64] on span "Menus" at bounding box center [641, 64] width 29 height 15
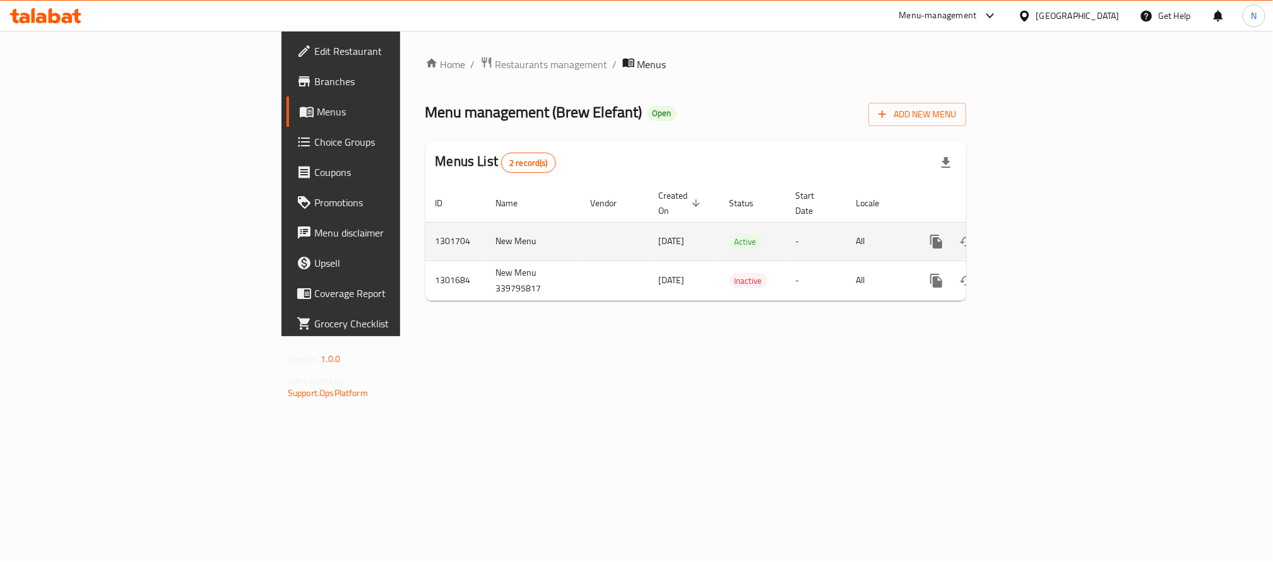
drag, startPoint x: 451, startPoint y: 237, endPoint x: 688, endPoint y: 239, distance: 236.7
click at [688, 239] on tr "1301704 New Menu 21/07/2025 Active - All" at bounding box center [738, 241] width 627 height 38
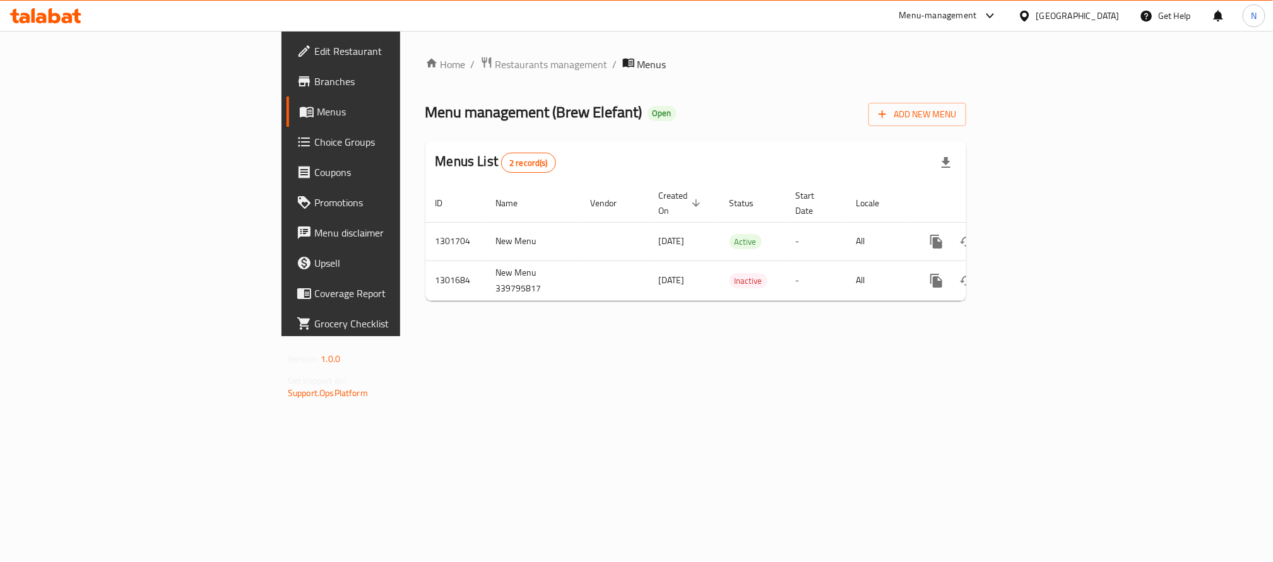
click at [587, 142] on div "Menus List 2 record(s)" at bounding box center [695, 162] width 541 height 43
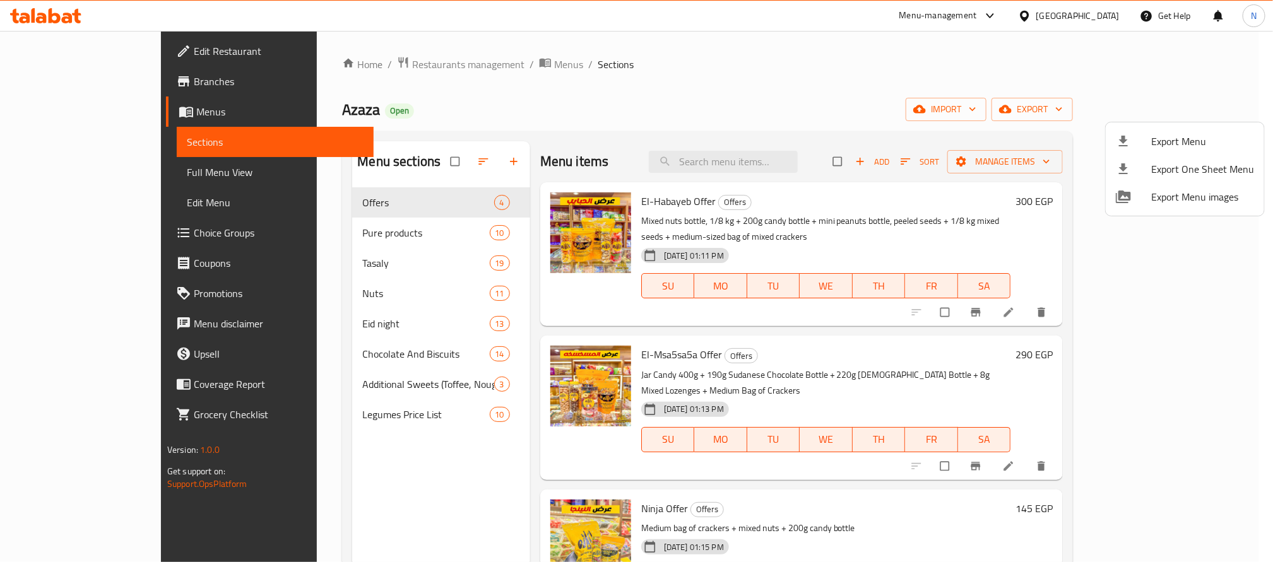
click at [737, 93] on div at bounding box center [636, 281] width 1273 height 562
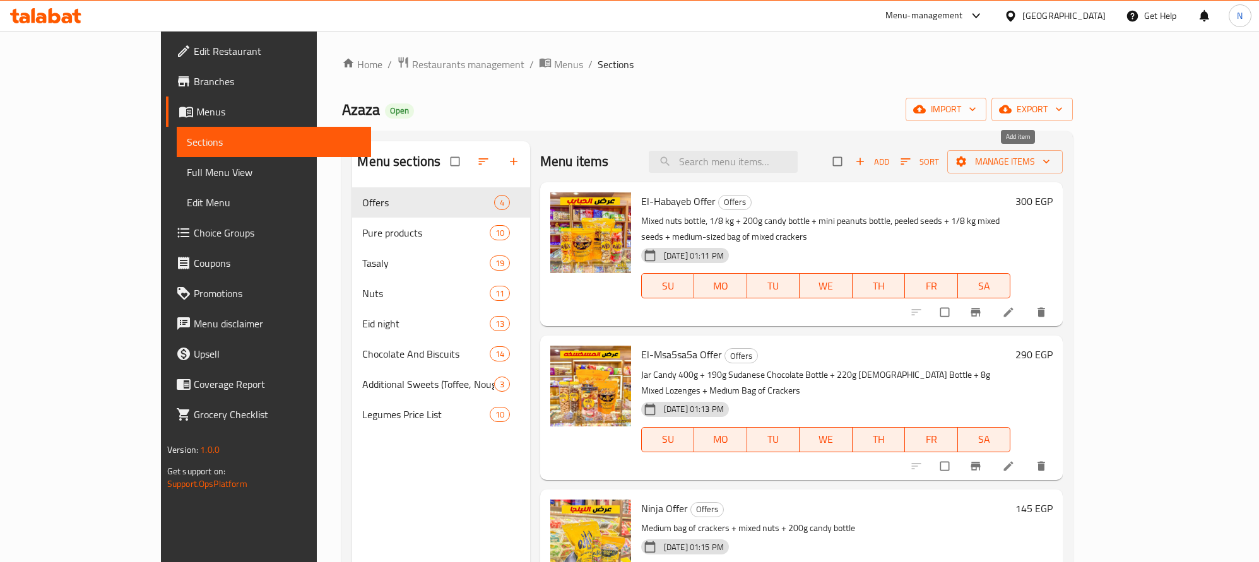
click at [889, 167] on span "Add" at bounding box center [872, 162] width 34 height 15
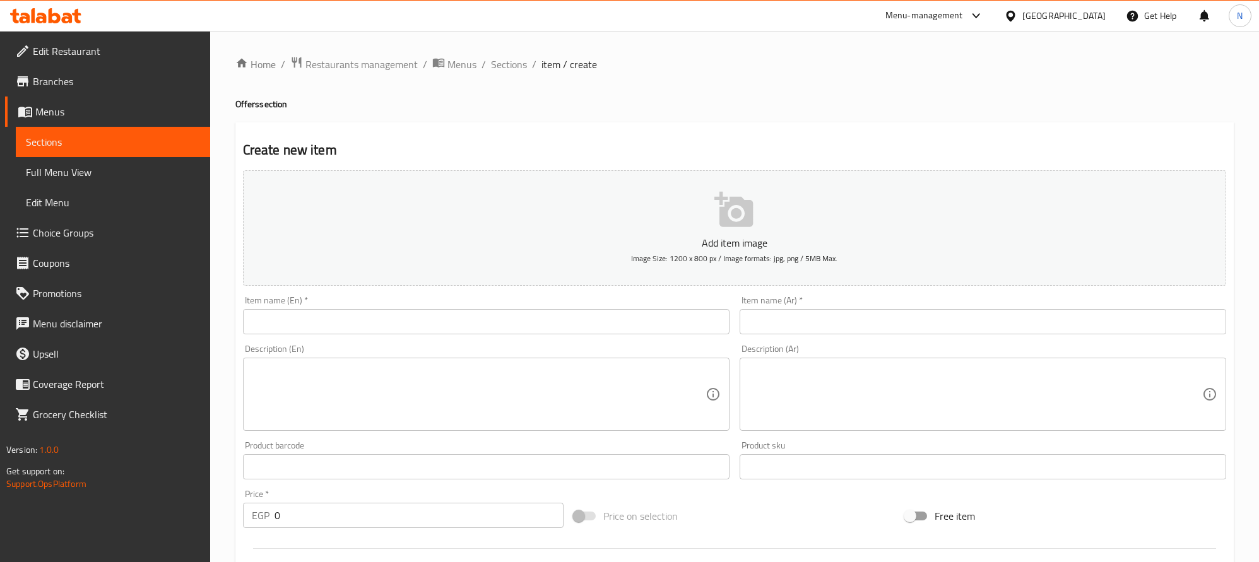
click at [260, 328] on input "text" at bounding box center [486, 321] width 487 height 25
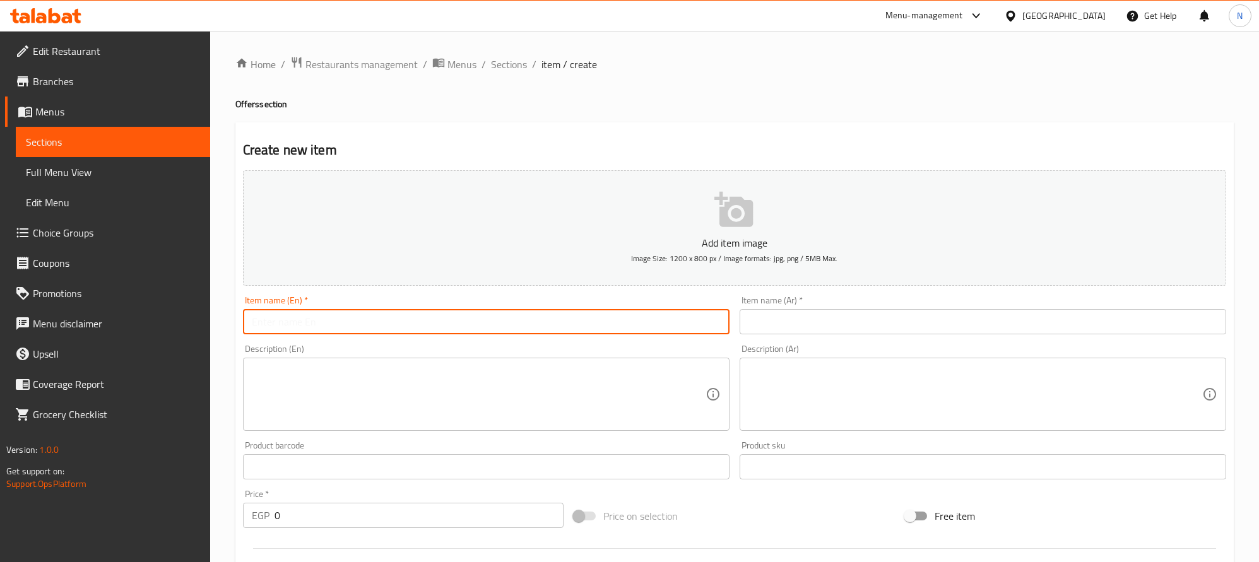
paste input "El Bourkini Offer"
type input "El Bourkini Offer"
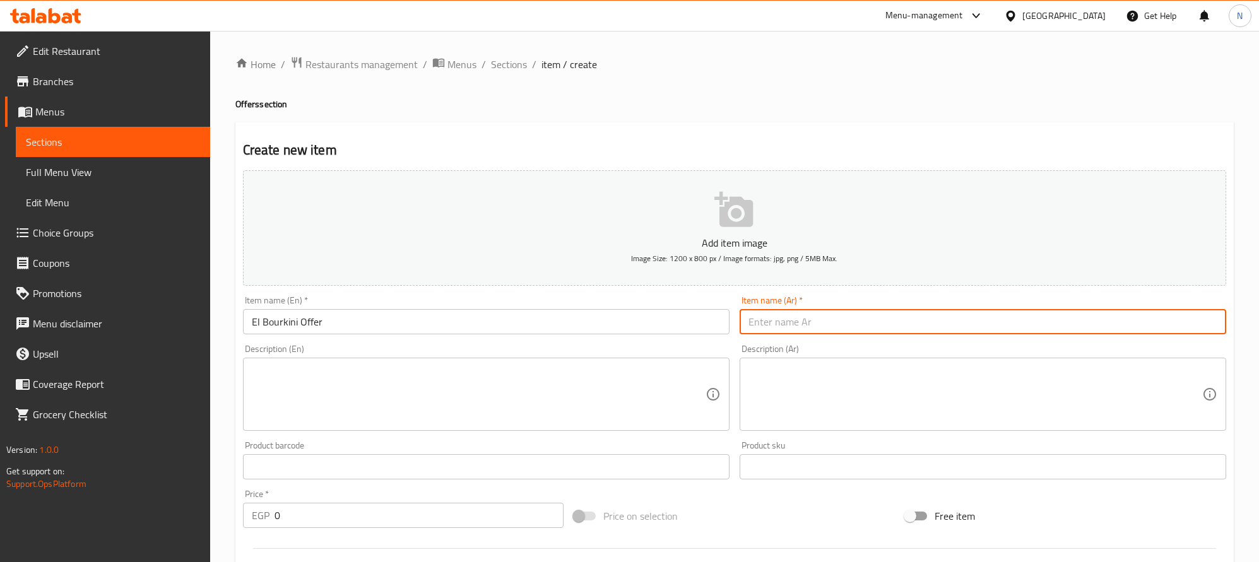
click at [868, 322] on input "text" at bounding box center [983, 321] width 487 height 25
paste input "عرض البوركيني"
type input "عرض البوركيني"
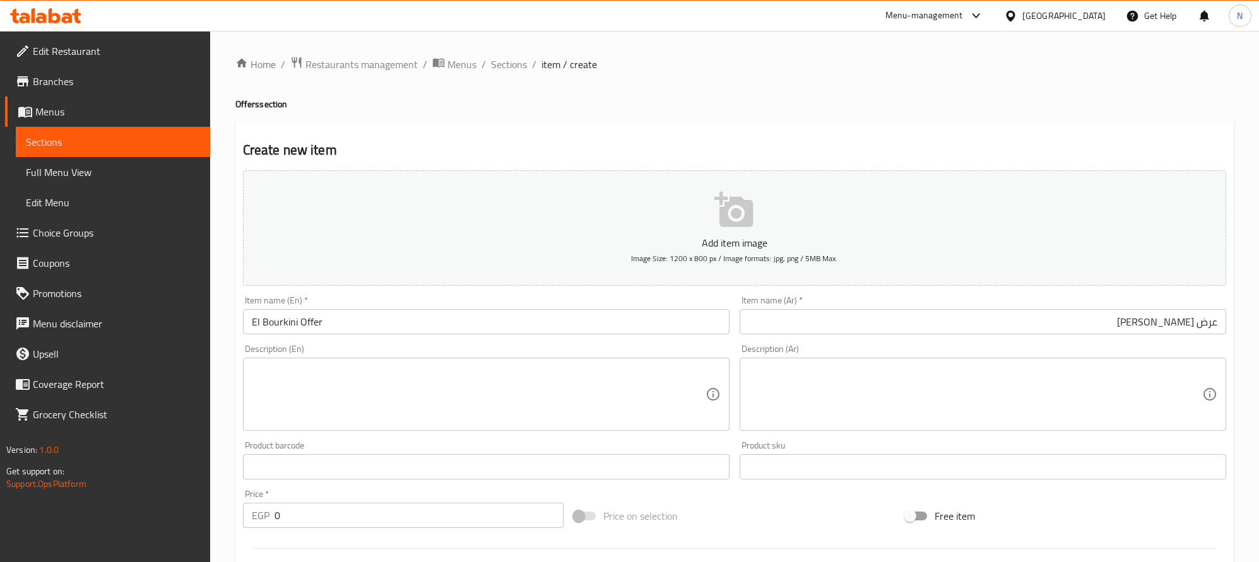
click at [326, 381] on textarea at bounding box center [479, 395] width 454 height 60
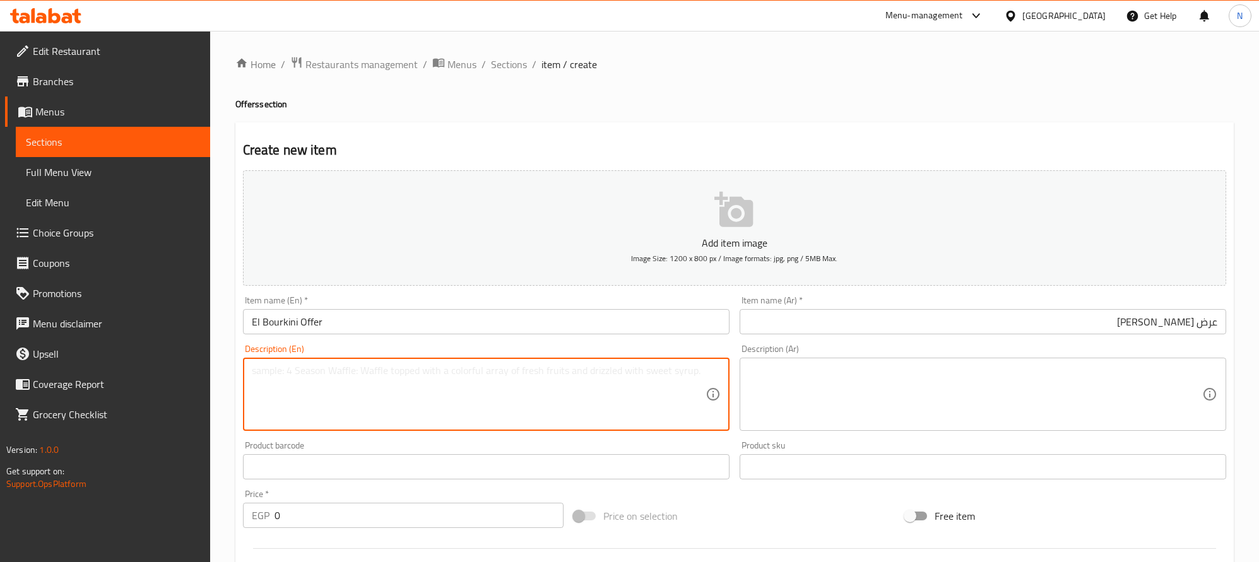
paste textarea "An eighth of mixed nuts, an eighth of Aswan peanuts, an eighth of white leb, an…"
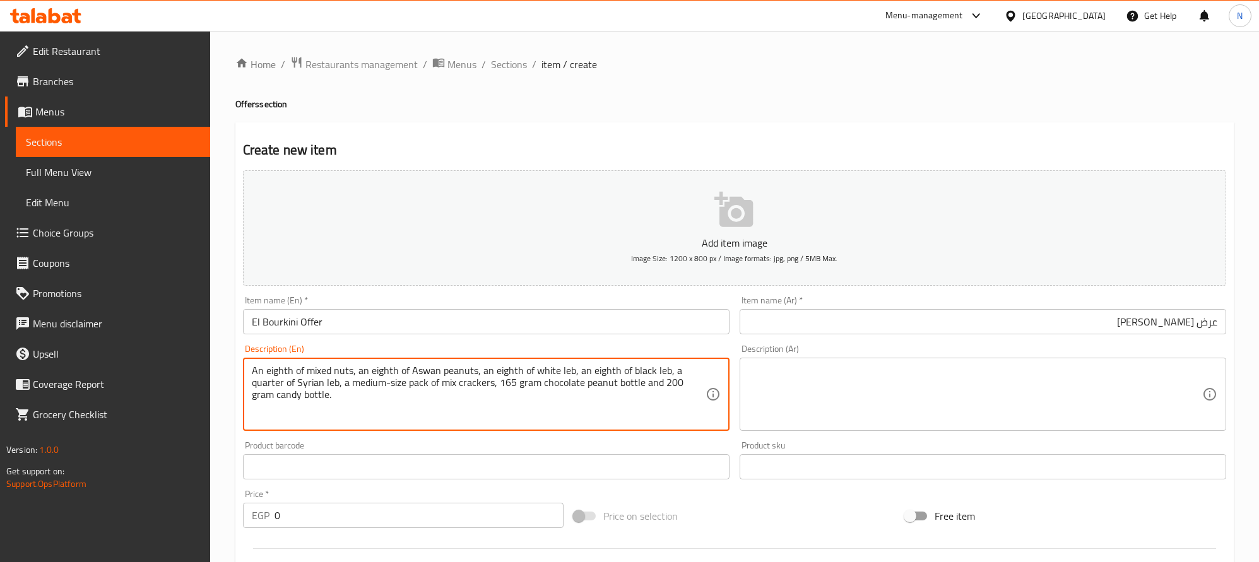
click at [328, 379] on textarea "An eighth of mixed nuts, an eighth of Aswan peanuts, an eighth of white leb, an…" at bounding box center [479, 395] width 454 height 60
click at [305, 386] on textarea "An eighth of mixed nuts, an eighth of aswan peanuts, an eighth of white leb, an…" at bounding box center [479, 395] width 454 height 60
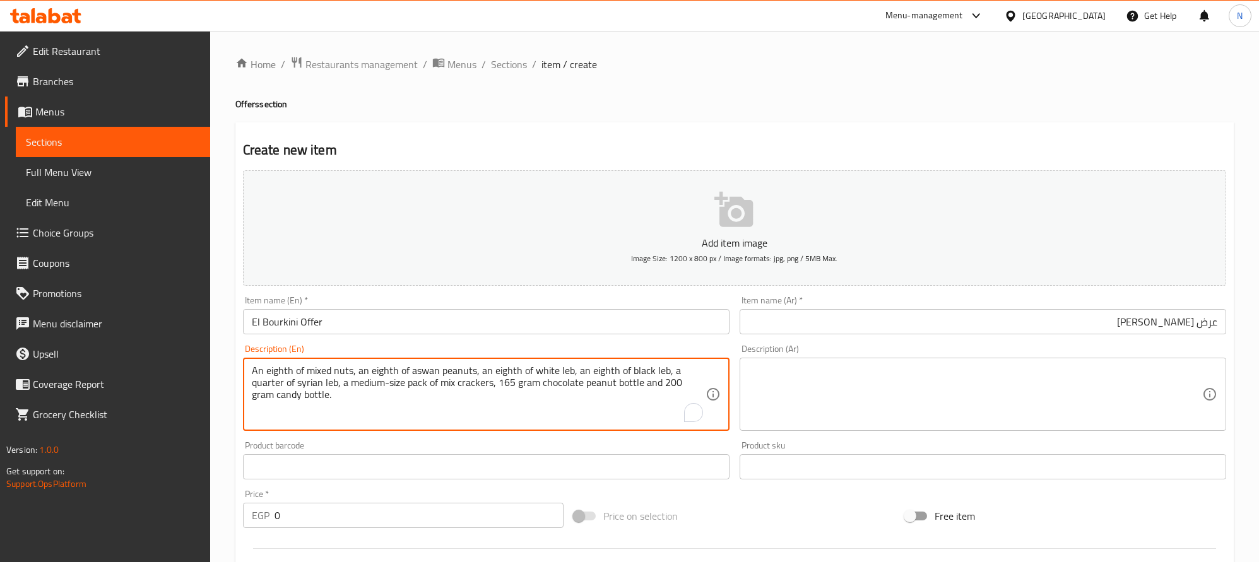
click at [307, 386] on textarea "An eighth of mixed nuts, an eighth of aswan peanuts, an eighth of white leb, an…" at bounding box center [479, 395] width 454 height 60
click at [305, 387] on textarea "An eighth of mixed nuts, an eighth of aswan peanuts, an eighth of white leb, an…" at bounding box center [479, 395] width 454 height 60
click at [320, 382] on textarea "An eighth of mixed nuts, an eighth of aswan peanuts, an eighth of white leb, an…" at bounding box center [479, 395] width 454 height 60
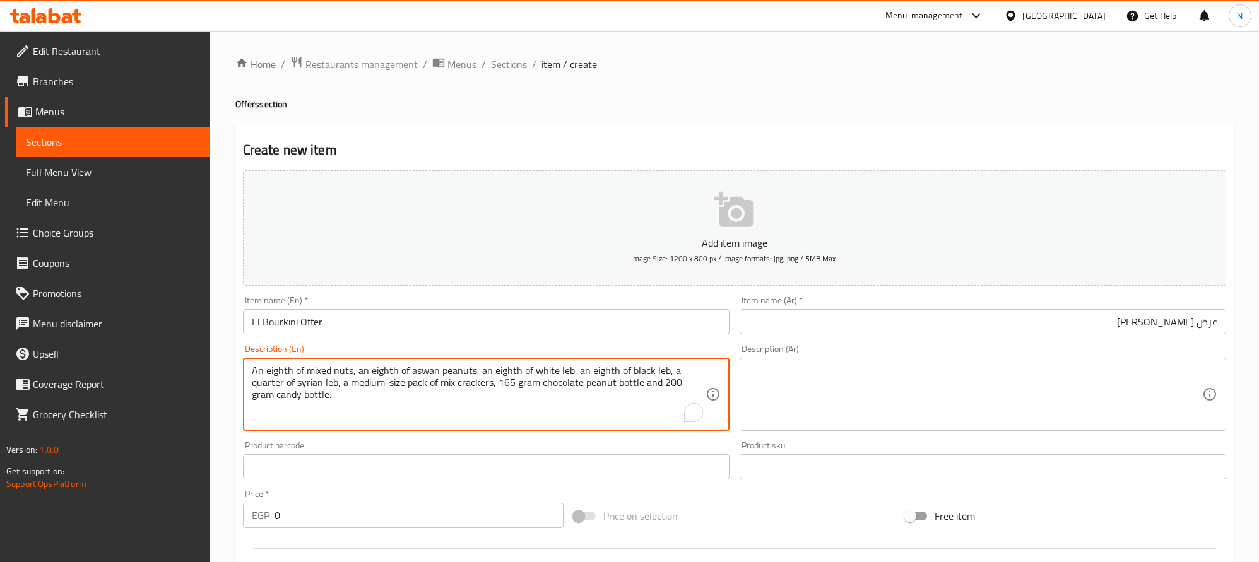
click at [309, 385] on textarea "An eighth of mixed nuts, an eighth of aswan peanuts, an eighth of white leb, an…" at bounding box center [479, 395] width 454 height 60
click at [415, 373] on textarea "An eighth of mixed nuts, an eighth of aswan peanuts, an eighth of white leb, an…" at bounding box center [479, 395] width 454 height 60
click at [435, 415] on textarea "An eighth of mixed nuts, an eighth of Aswan peanuts, an eighth of white leb, an…" at bounding box center [479, 395] width 454 height 60
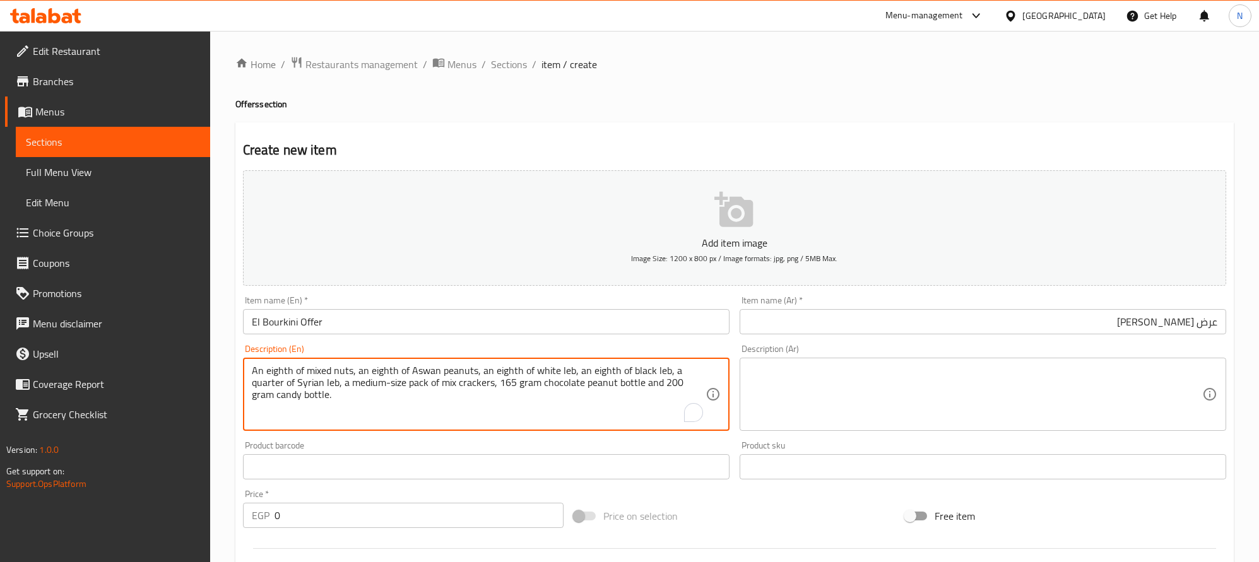
type textarea "An eighth of mixed nuts, an eighth of Aswan peanuts, an eighth of white leb, an…"
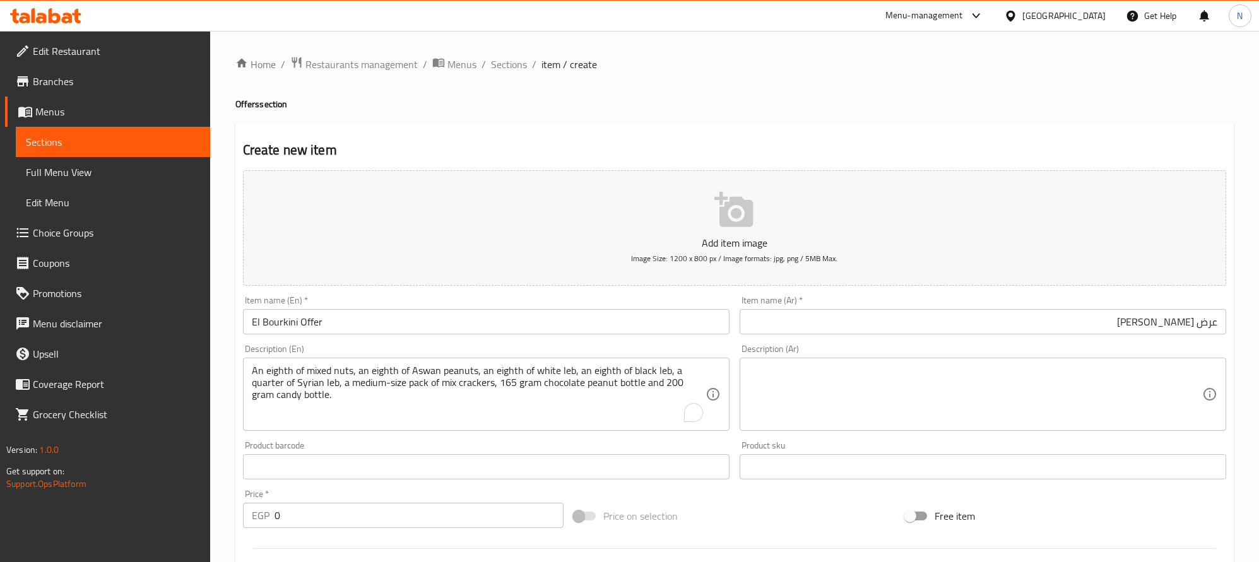
click at [932, 360] on div "Description (Ar)" at bounding box center [983, 394] width 487 height 73
paste textarea "تمن مشكل مكسرات + تمن سودانى اسوانى + تمن لب ابيض + تمن لب اسمر + ربع لب سورى +…"
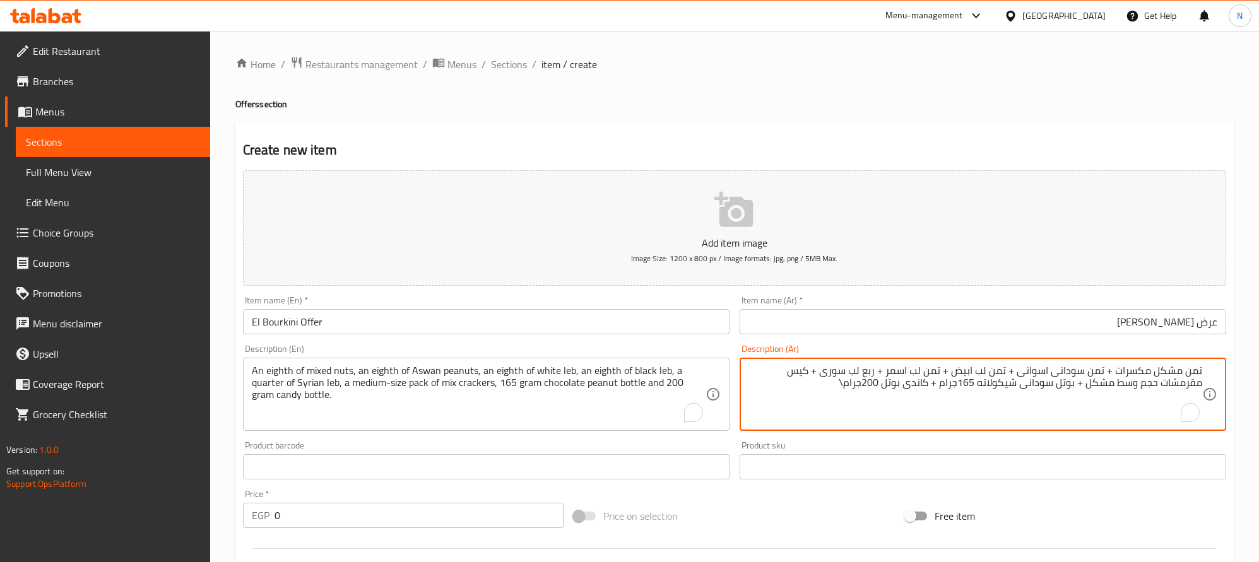
drag, startPoint x: 881, startPoint y: 384, endPoint x: 882, endPoint y: 417, distance: 32.8
click at [881, 386] on textarea "تمن مشكل مكسرات + تمن سودانى اسوانى + تمن لب ابيض + تمن لب اسمر + ربع لب سورى +…" at bounding box center [976, 395] width 454 height 60
type textarea "تمن مشكل مكسرات + تمن سودانى اسوانى + تمن لب ابيض + تمن لب اسمر + ربع لب سورى +…"
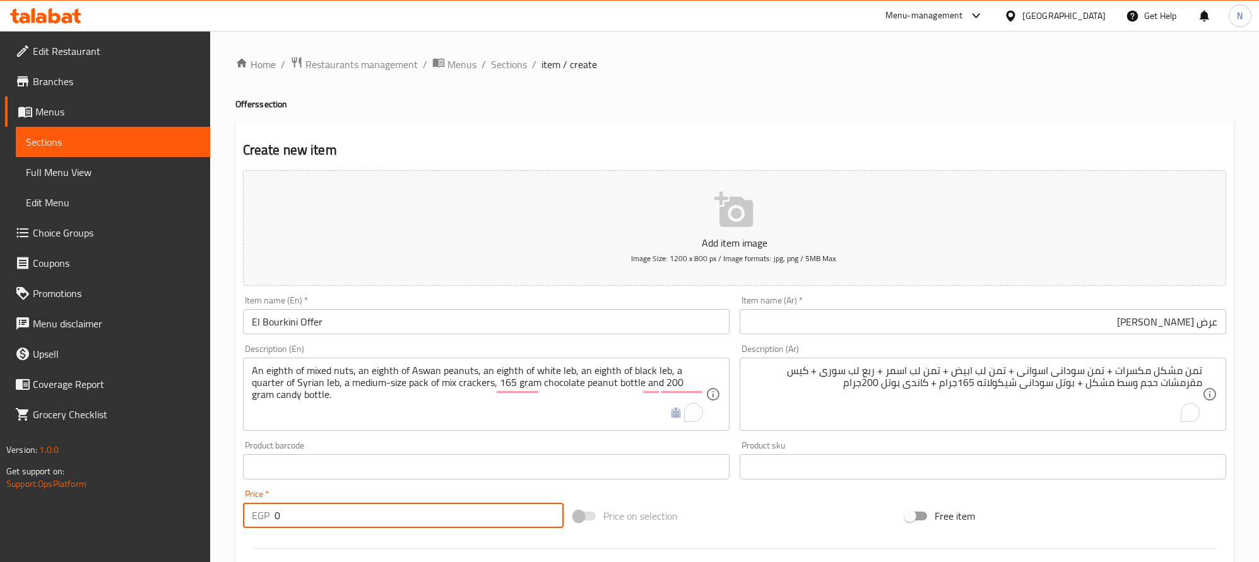
drag, startPoint x: 292, startPoint y: 517, endPoint x: 241, endPoint y: 515, distance: 51.2
click at [241, 515] on div "Price   * EGP 0 Price *" at bounding box center [403, 509] width 331 height 49
paste input "40"
type input "400"
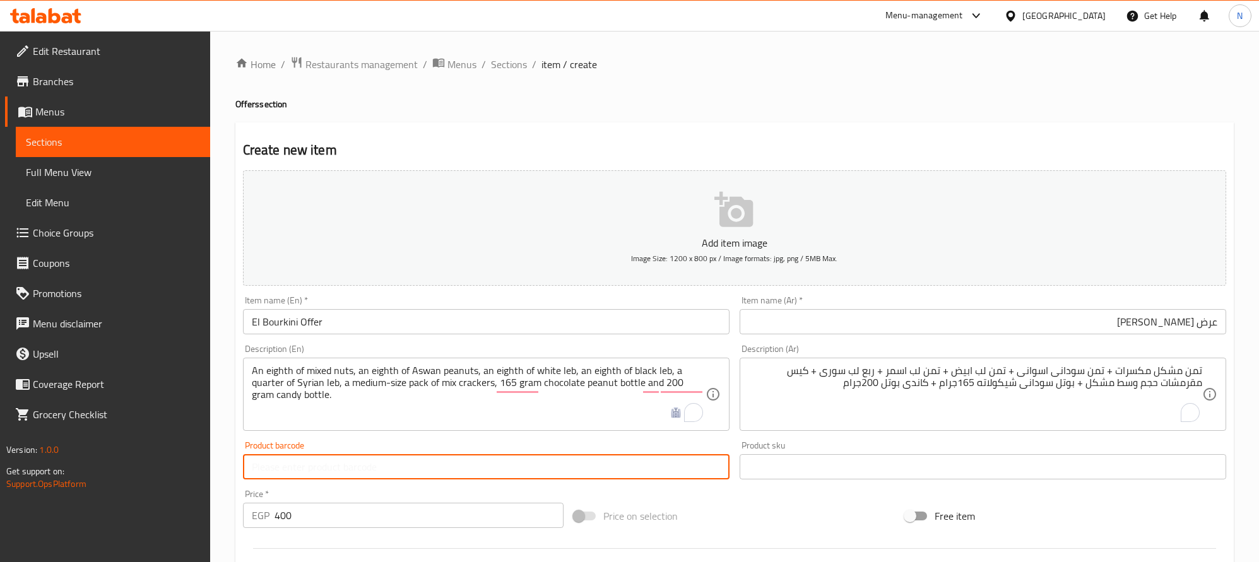
click at [330, 463] on input "text" at bounding box center [486, 466] width 487 height 25
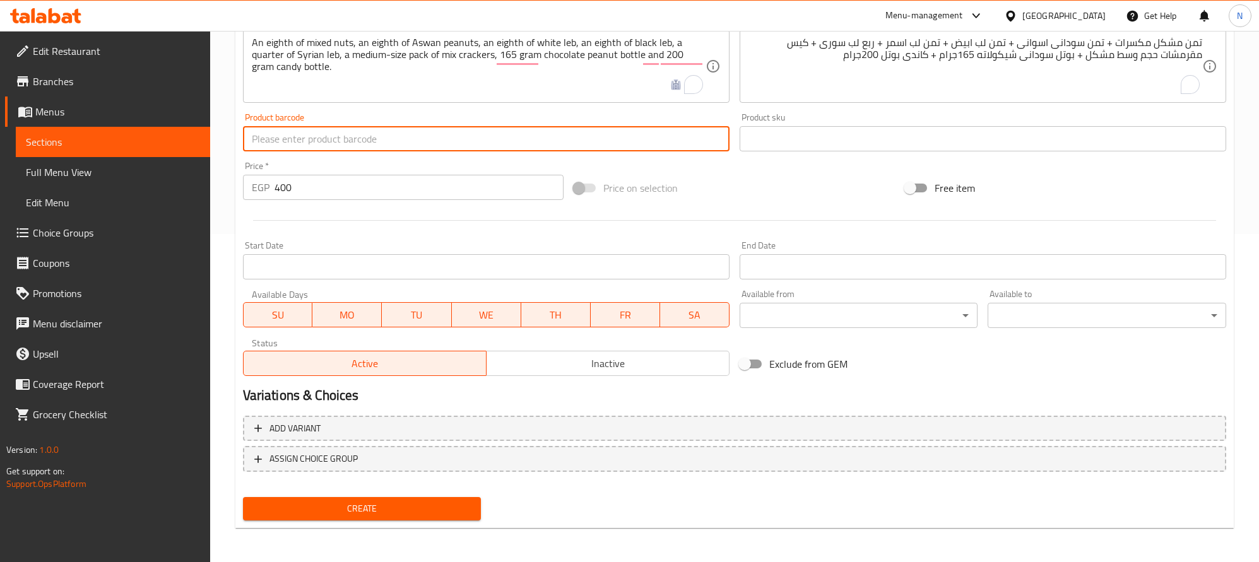
click at [379, 264] on input "Start Date" at bounding box center [486, 266] width 487 height 25
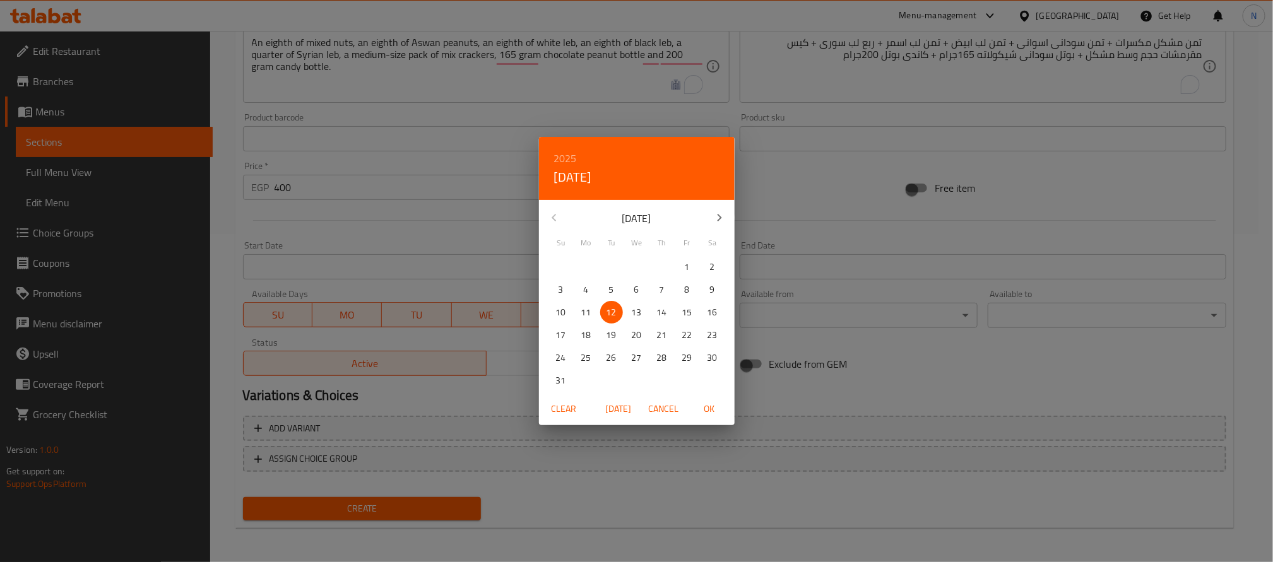
click at [595, 313] on span "11" at bounding box center [586, 313] width 23 height 16
click at [724, 407] on span "OK" at bounding box center [709, 409] width 30 height 16
type input "[DATE]"
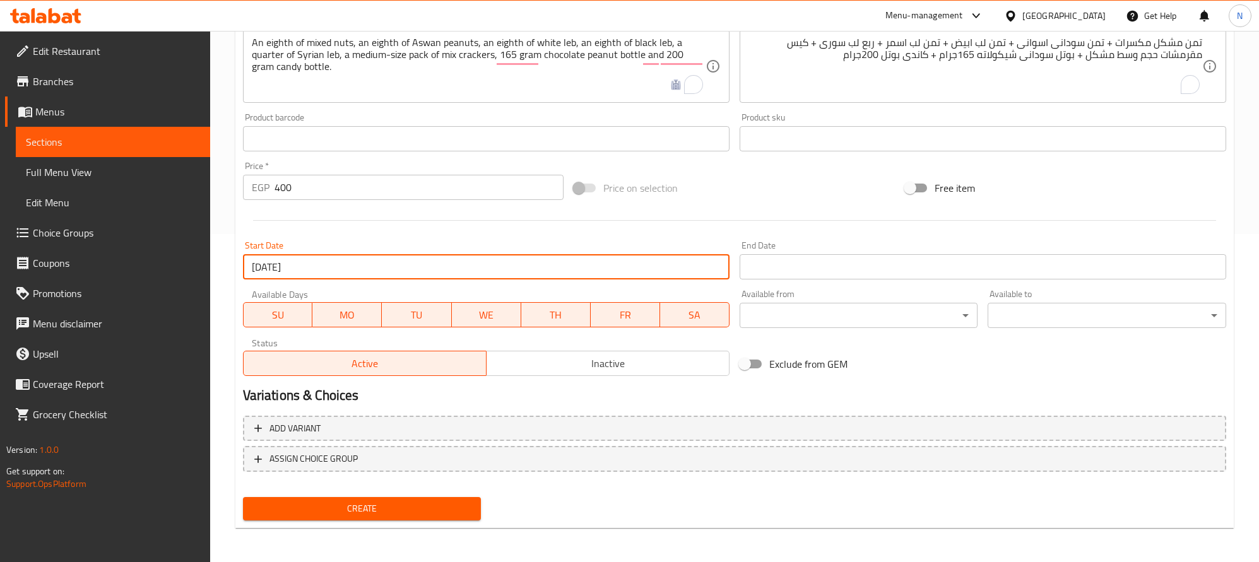
click at [884, 269] on input "Start Date" at bounding box center [983, 266] width 487 height 25
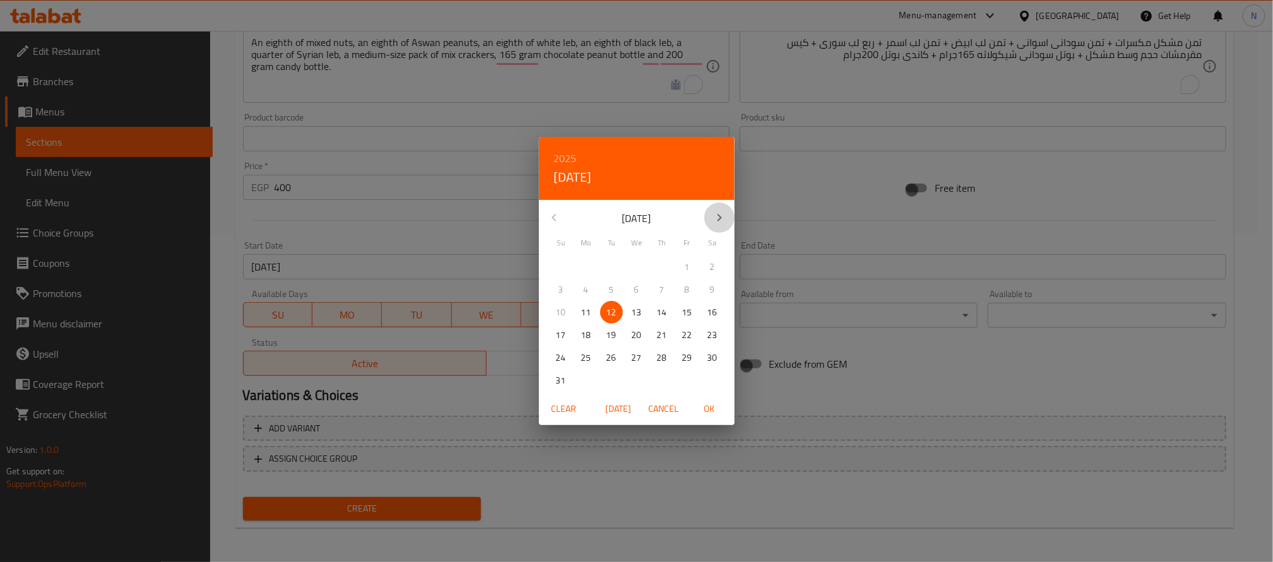
click at [716, 222] on icon "button" at bounding box center [719, 217] width 15 height 15
click at [604, 358] on span "30" at bounding box center [611, 358] width 23 height 16
click at [716, 411] on span "OK" at bounding box center [709, 409] width 30 height 16
type input "[DATE]"
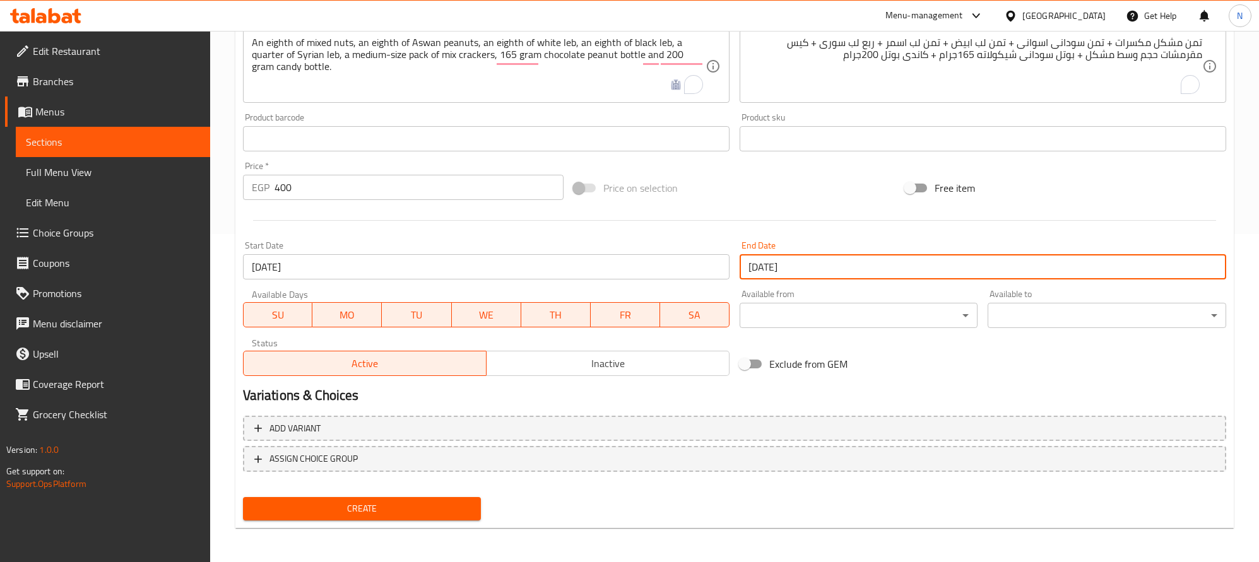
click at [428, 508] on span "Create" at bounding box center [362, 509] width 218 height 16
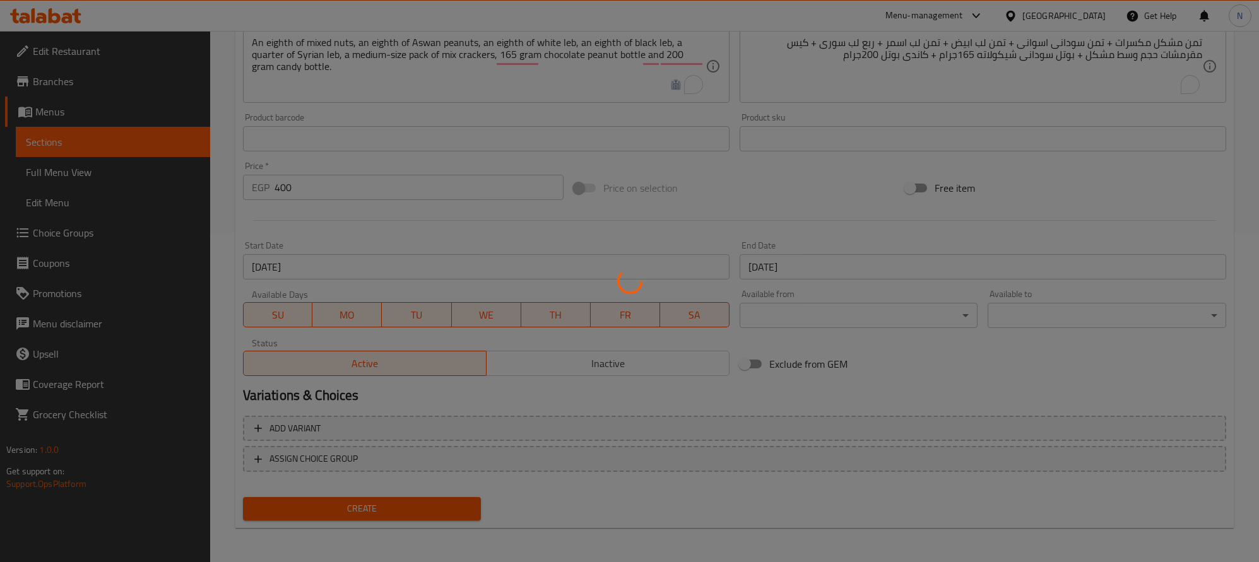
type input "0"
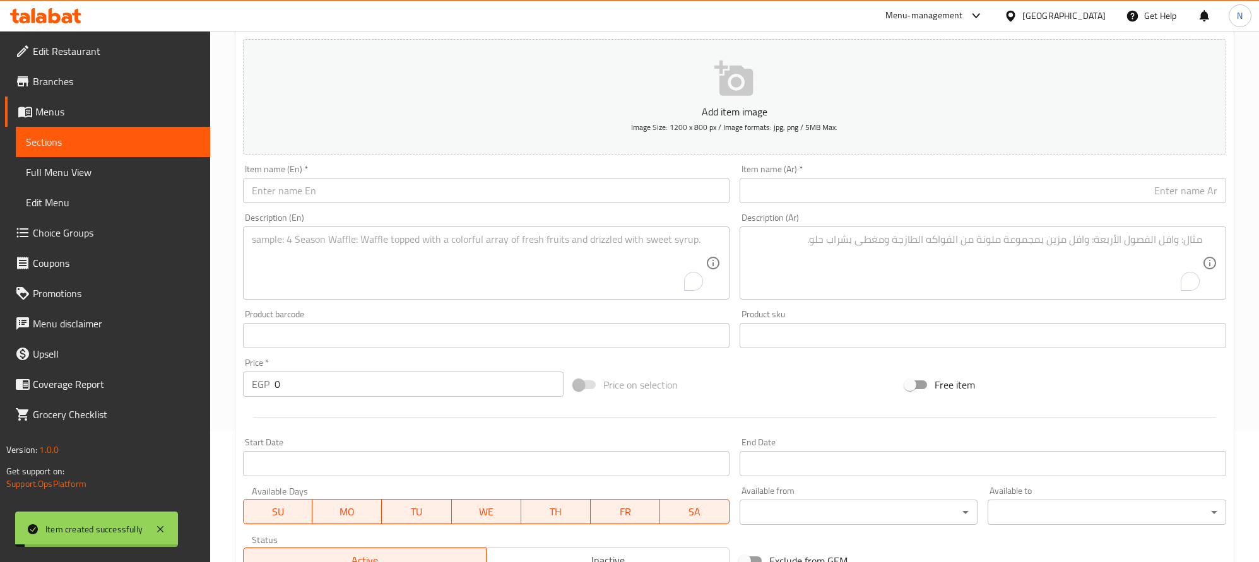
scroll to position [0, 0]
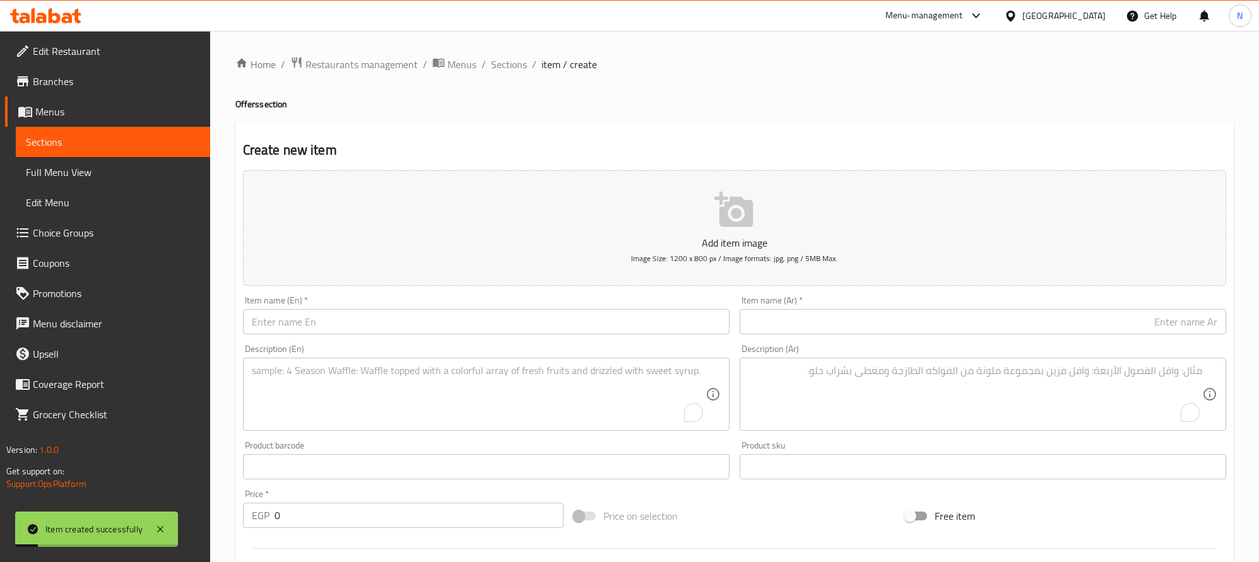
click at [528, 69] on ol "Home / Restaurants management / Menus / Sections / item / create" at bounding box center [734, 64] width 998 height 16
click at [521, 69] on span "Sections" at bounding box center [509, 64] width 36 height 15
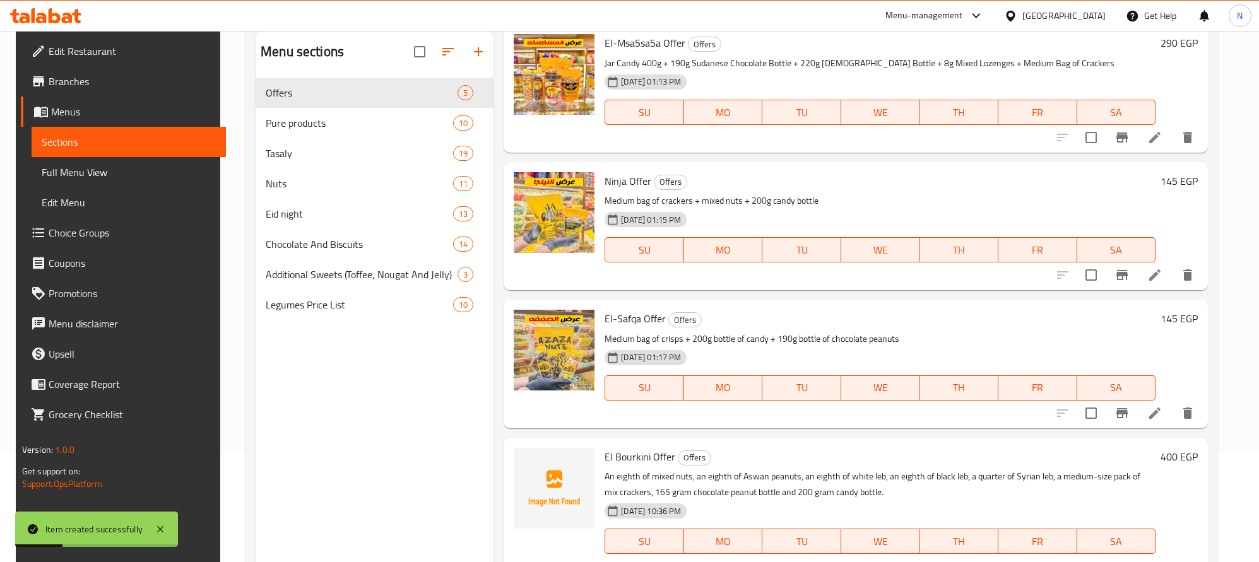
scroll to position [177, 0]
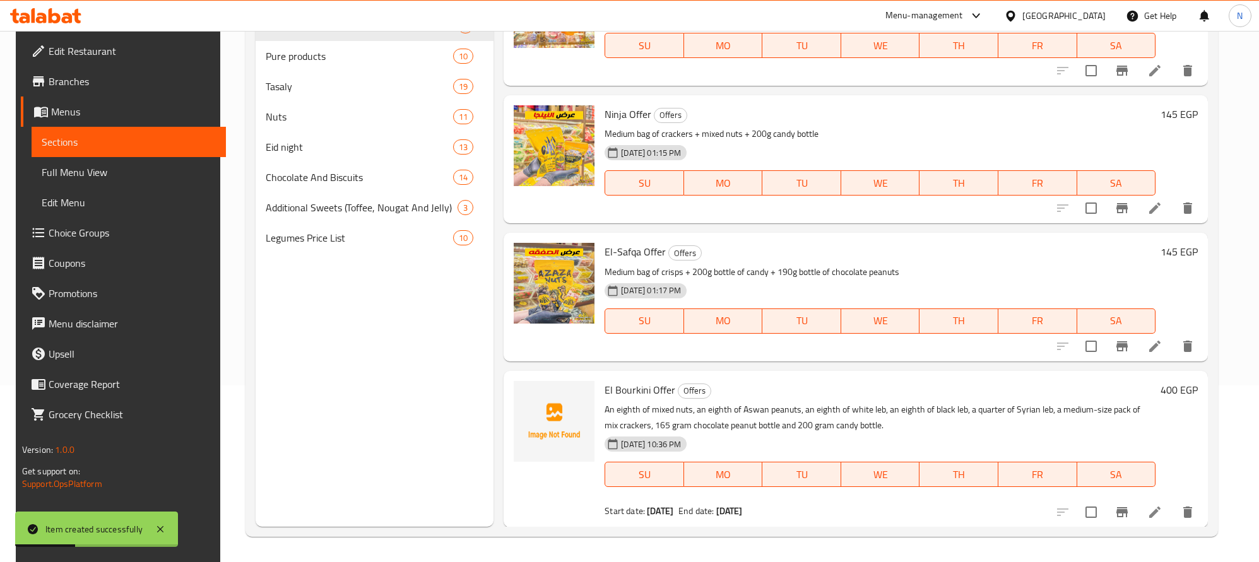
click at [1150, 506] on icon at bounding box center [1154, 512] width 15 height 15
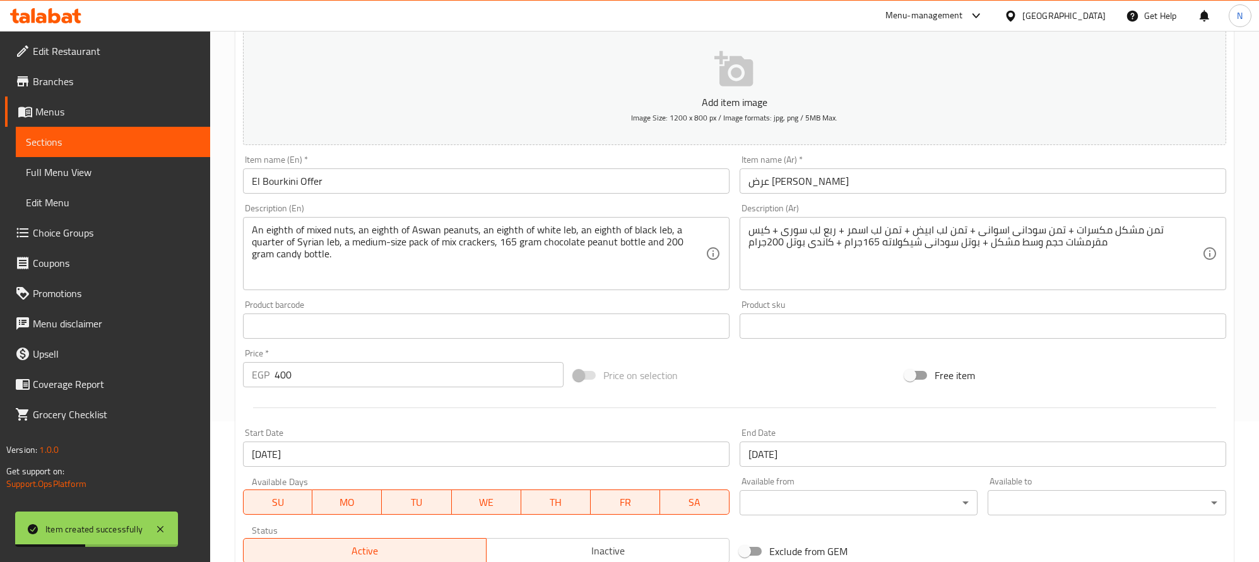
scroll to position [328, 0]
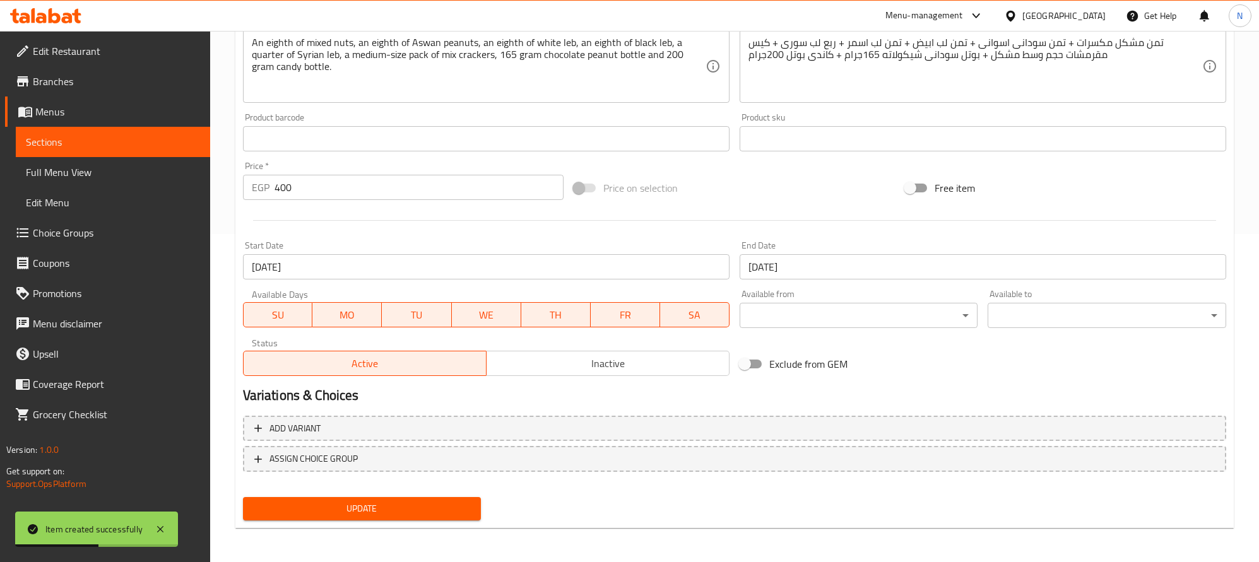
click at [564, 372] on span "Inactive" at bounding box center [608, 364] width 233 height 18
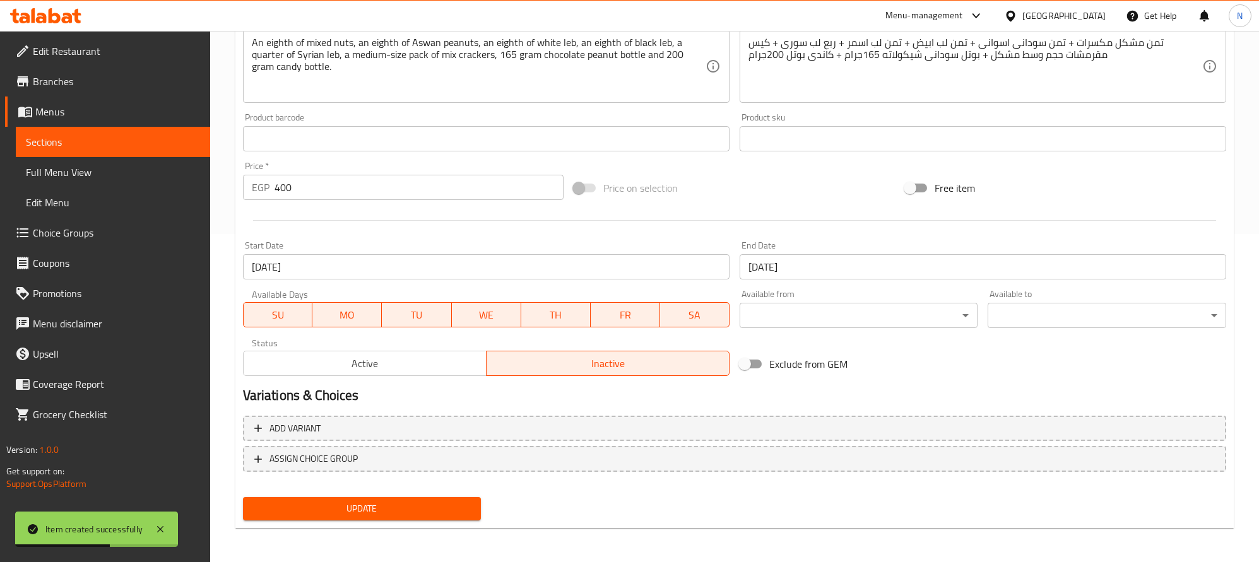
click at [443, 510] on span "Update" at bounding box center [362, 509] width 218 height 16
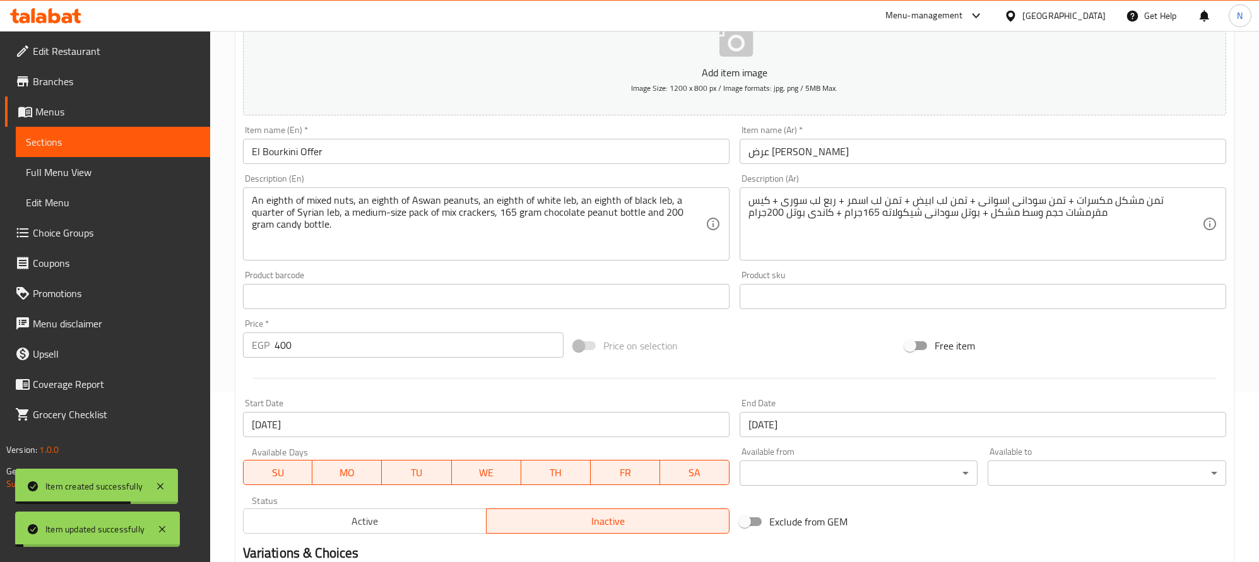
scroll to position [0, 0]
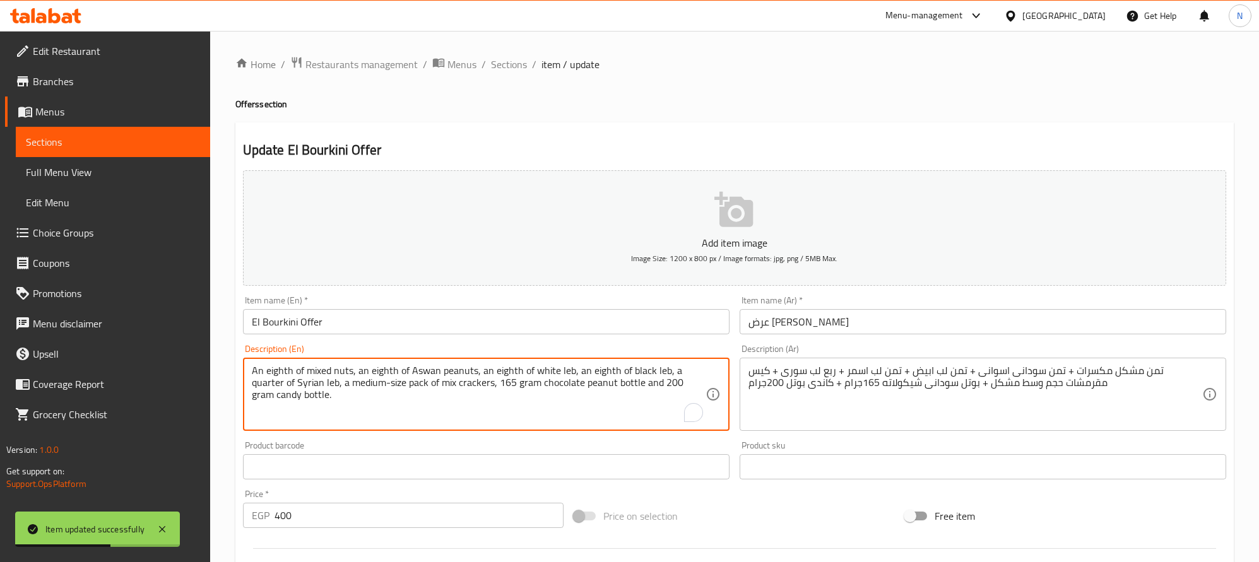
click at [534, 377] on textarea "An eighth of mixed nuts, an eighth of Aswan peanuts, an eighth of white leb, an…" at bounding box center [479, 395] width 454 height 60
click at [464, 412] on textarea "An eighth of mixed nuts, an eighth of Aswan peanuts, an eighth of white leb, an…" at bounding box center [479, 395] width 454 height 60
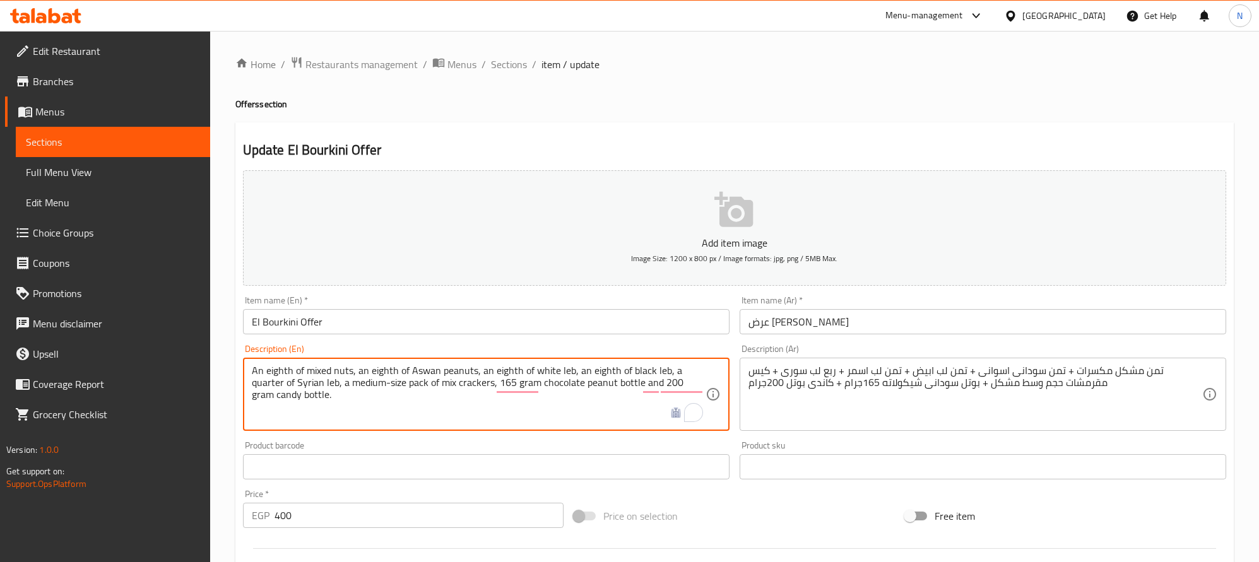
click at [504, 64] on span "Sections" at bounding box center [509, 64] width 36 height 15
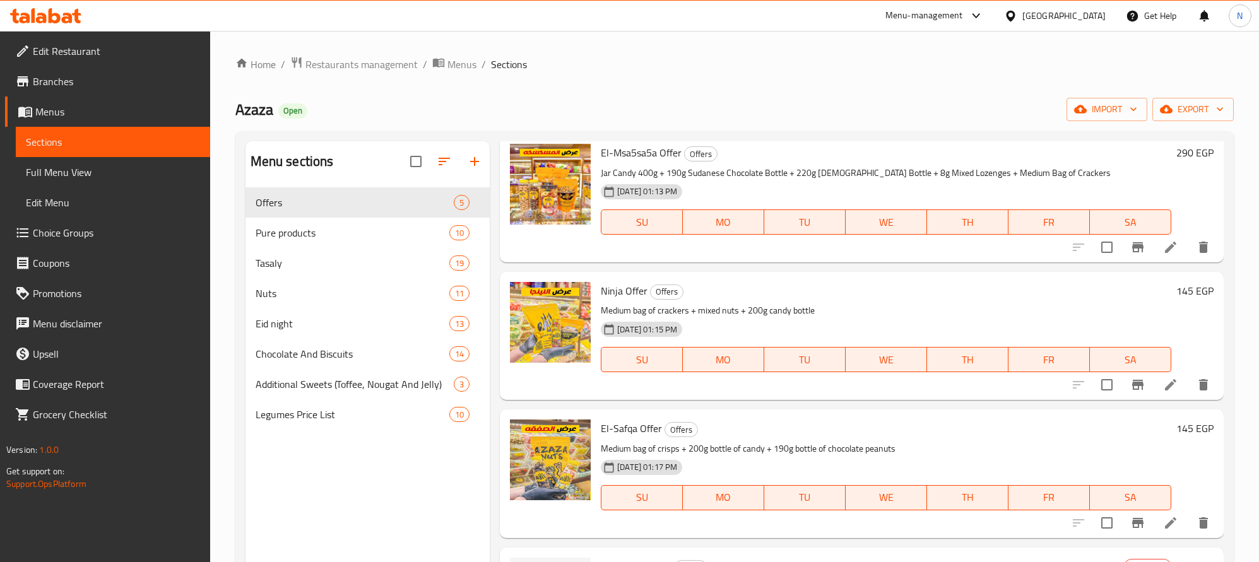
scroll to position [177, 0]
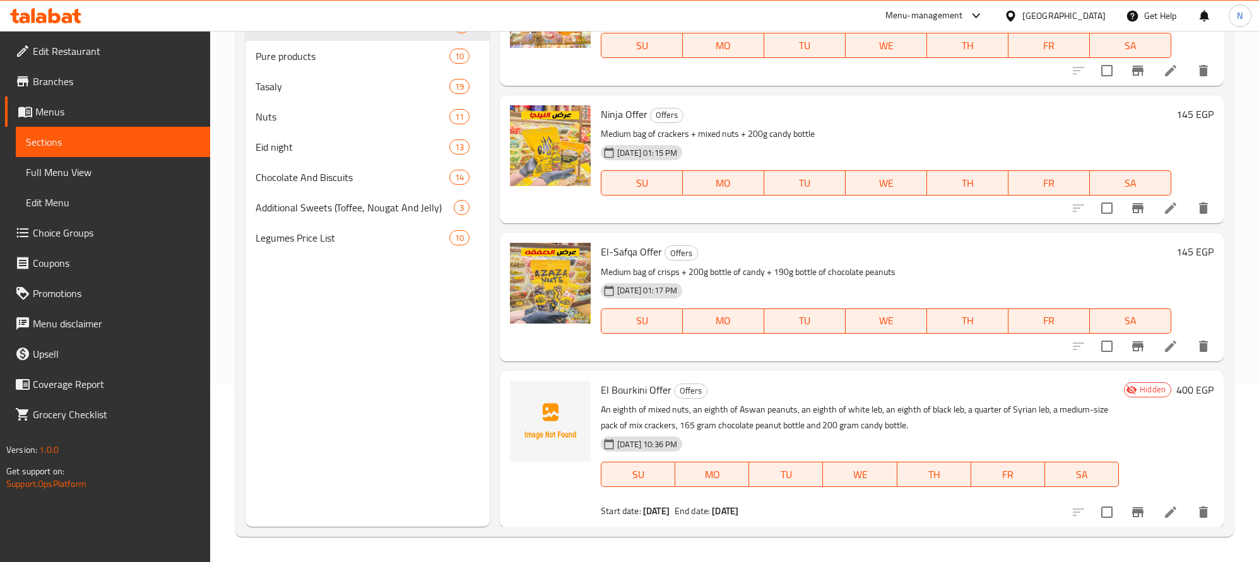
click at [1163, 518] on icon at bounding box center [1170, 512] width 15 height 15
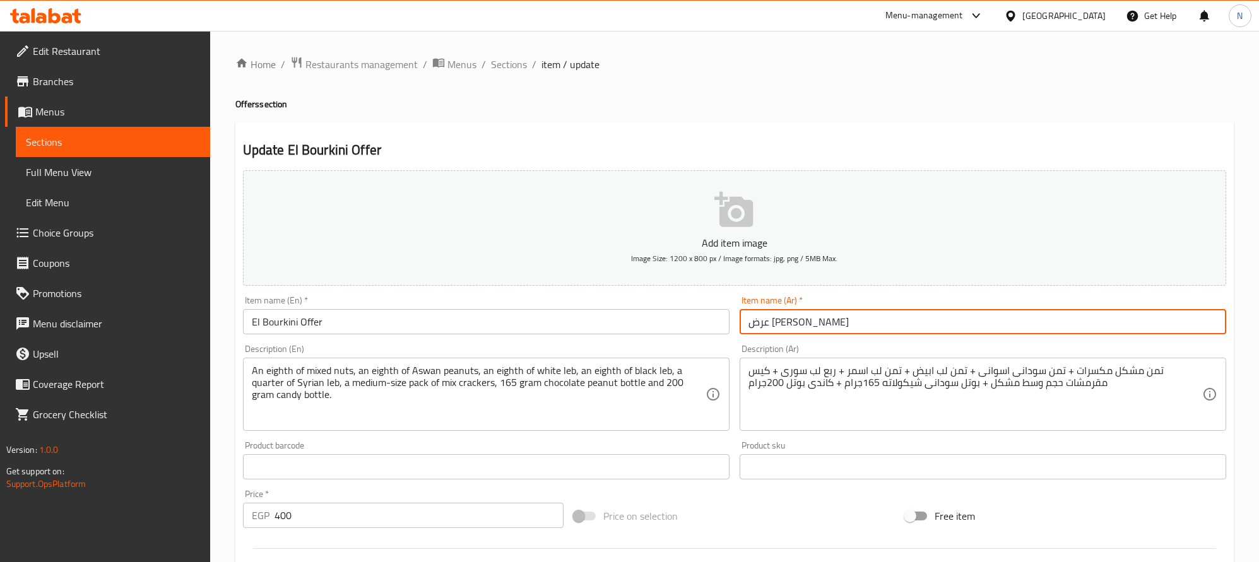
click at [843, 326] on input "عرض البوركيني" at bounding box center [983, 321] width 487 height 25
click at [524, 64] on span "Sections" at bounding box center [509, 64] width 36 height 15
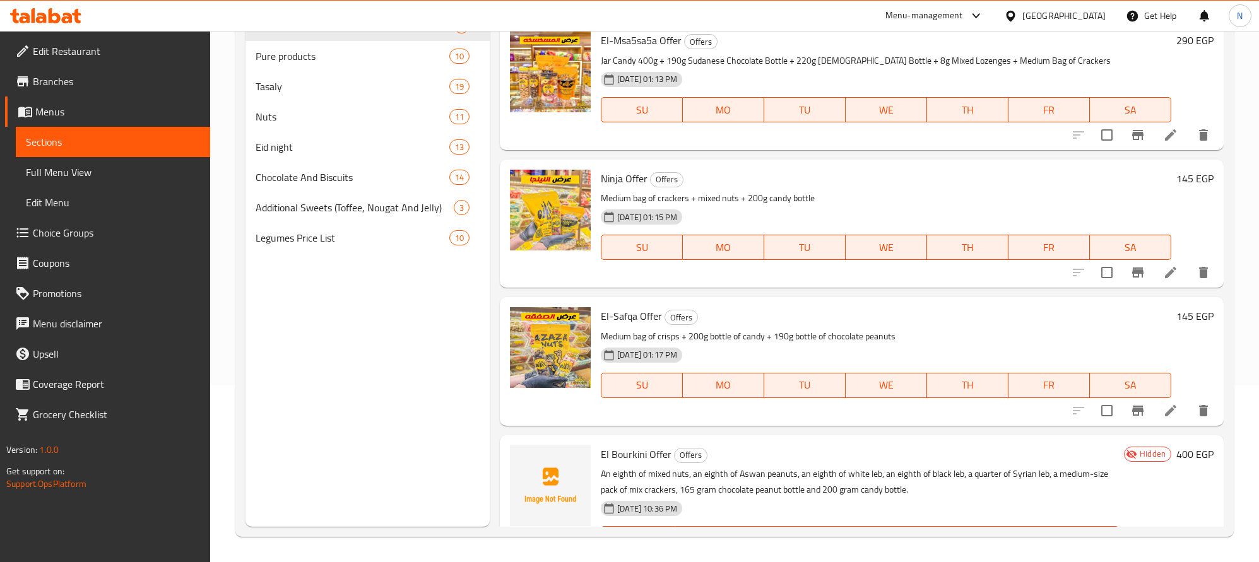
scroll to position [186, 0]
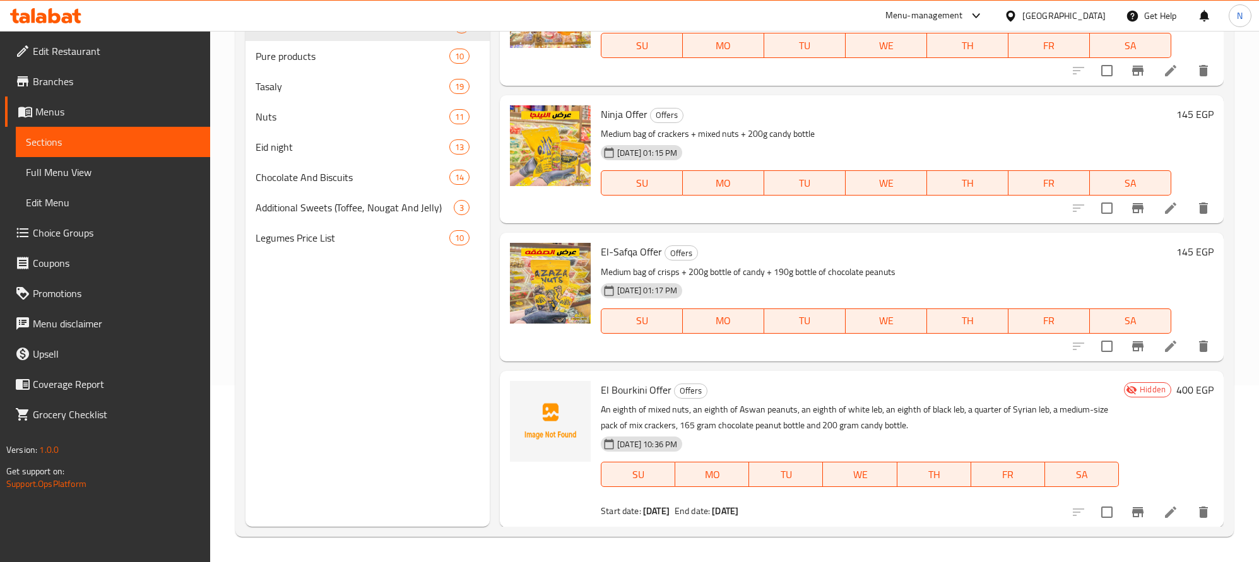
click at [1163, 505] on icon at bounding box center [1170, 512] width 15 height 15
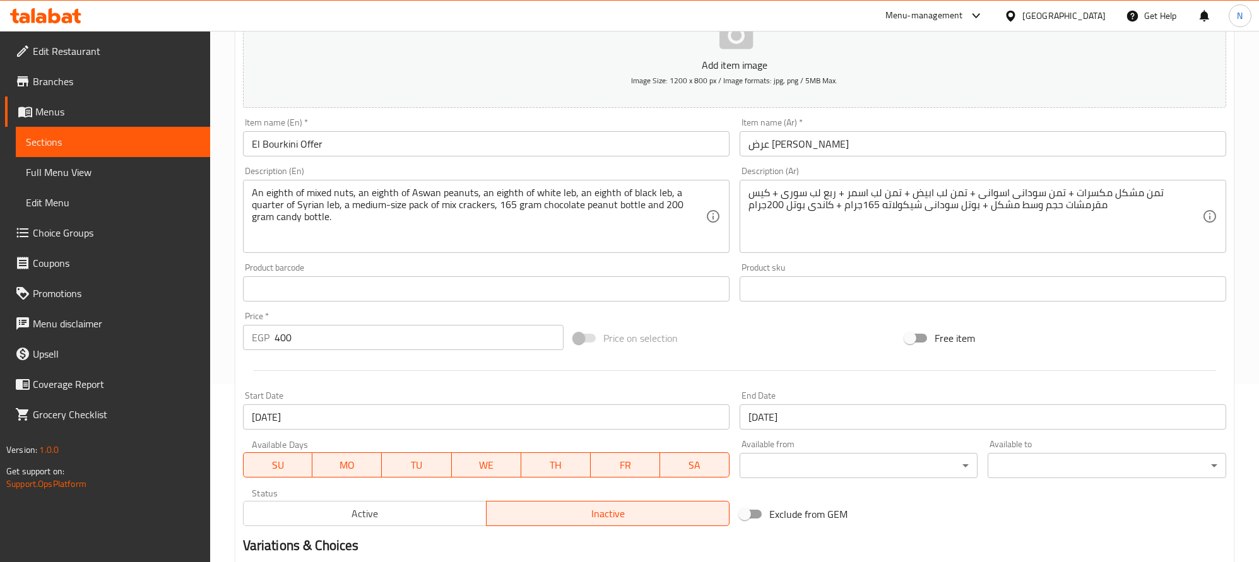
scroll to position [328, 0]
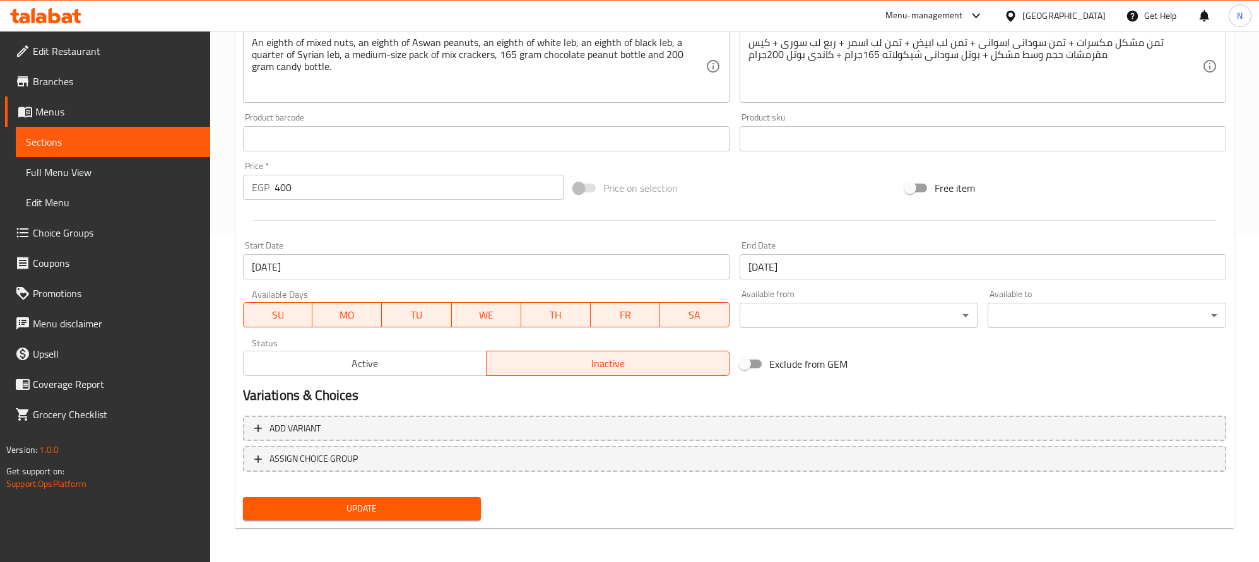
click at [370, 364] on span "Active" at bounding box center [365, 364] width 233 height 18
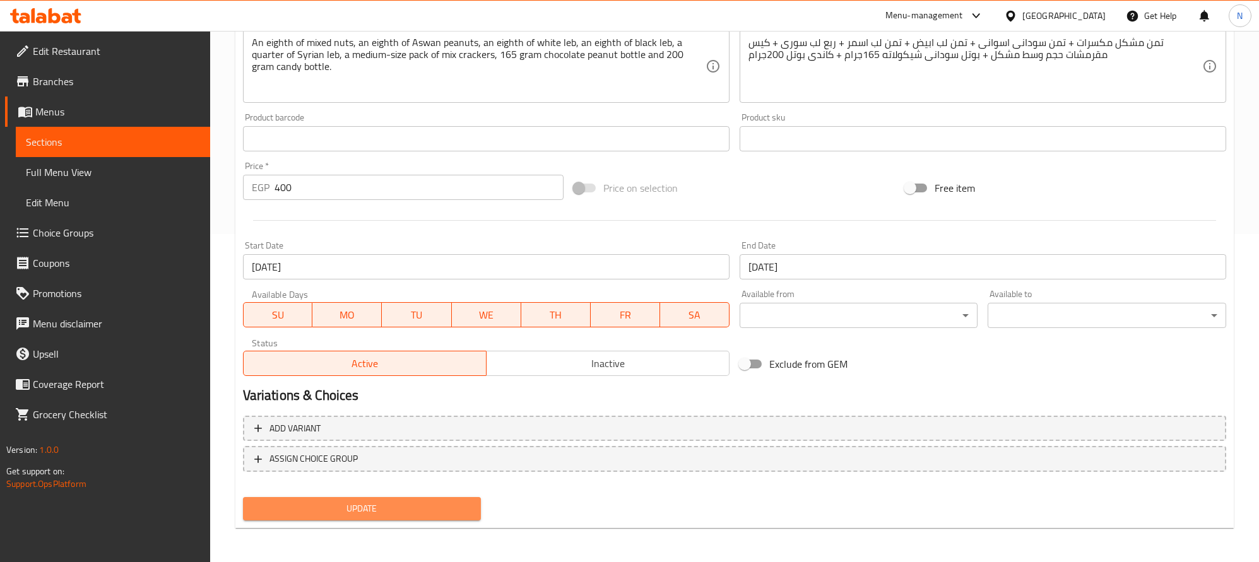
drag, startPoint x: 353, startPoint y: 512, endPoint x: 232, endPoint y: 528, distance: 122.3
click at [352, 514] on span "Update" at bounding box center [362, 509] width 218 height 16
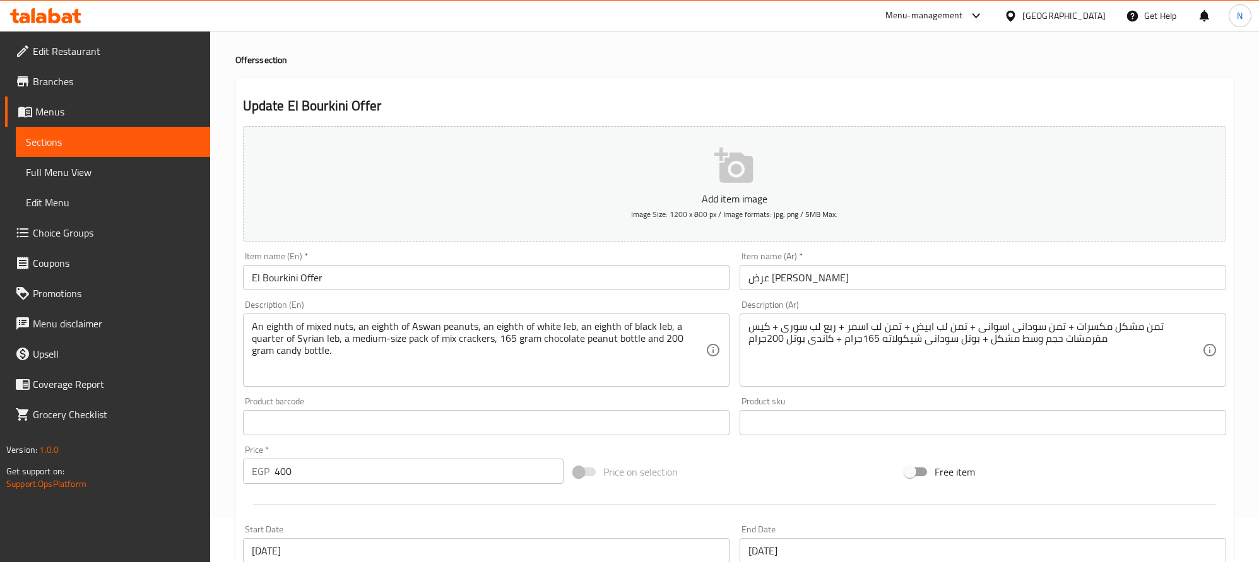
click at [389, 262] on div "Item name (En)   * El Bourkini Offer Item name (En) *" at bounding box center [486, 271] width 487 height 38
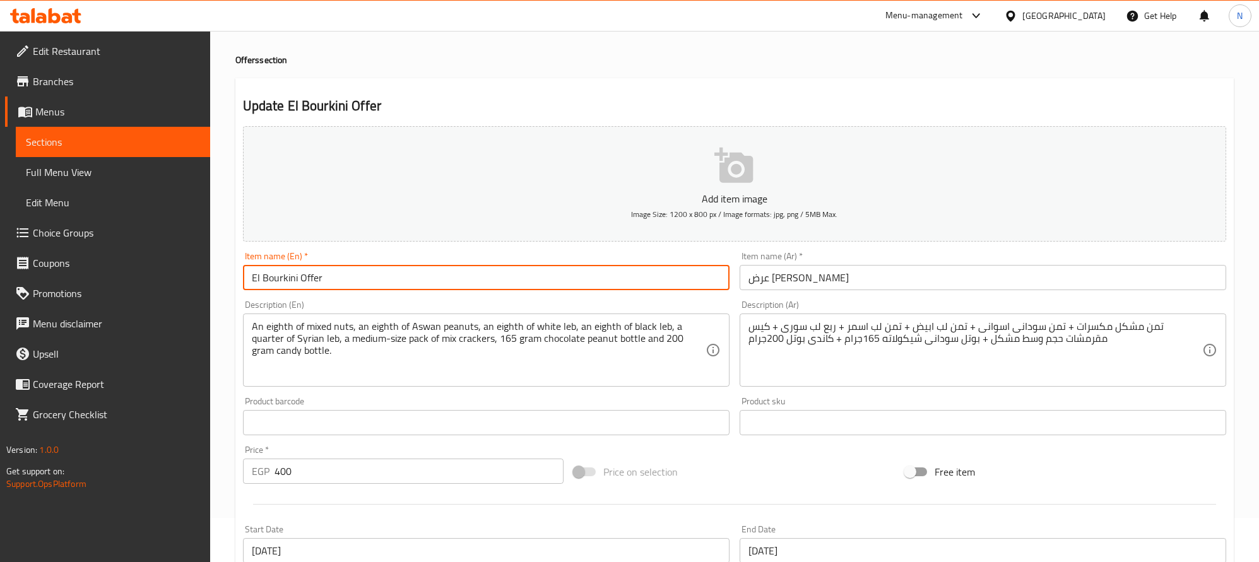
click at [370, 277] on input "El Bourkini Offer" at bounding box center [486, 277] width 487 height 25
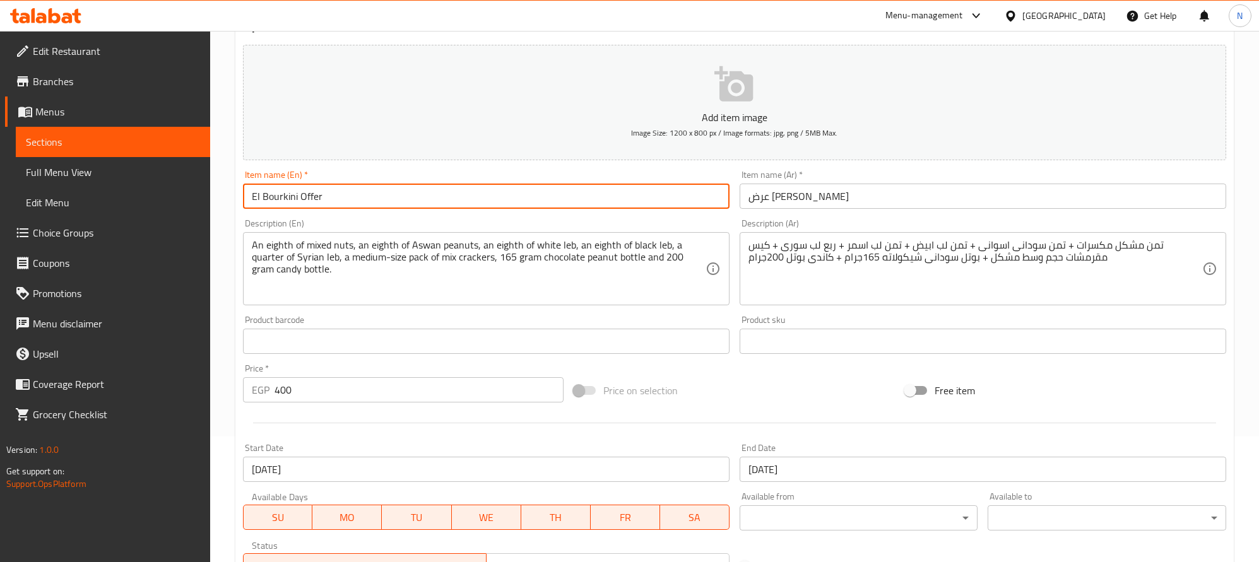
scroll to position [328, 0]
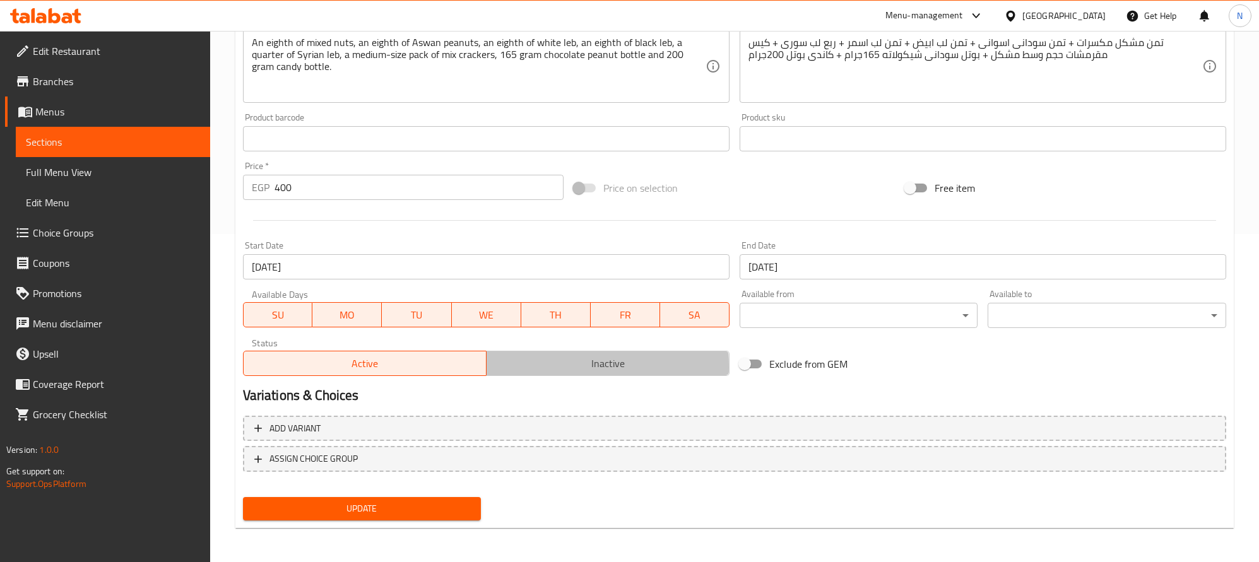
click at [496, 367] on span "Inactive" at bounding box center [608, 364] width 233 height 18
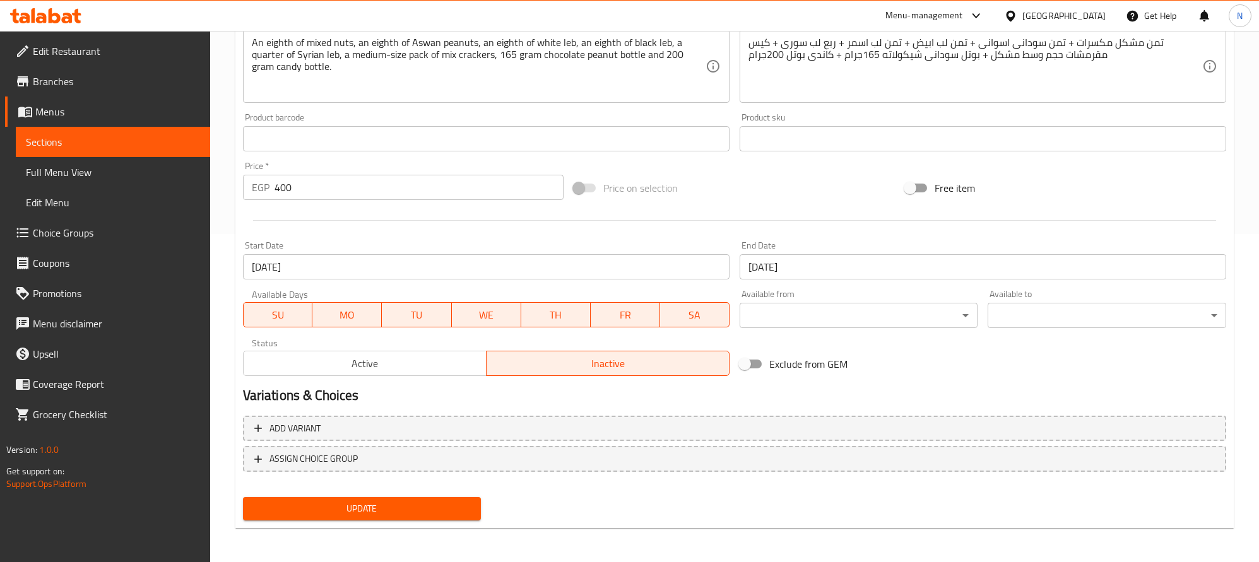
click at [406, 485] on nav at bounding box center [734, 482] width 983 height 10
click at [401, 502] on span "Update" at bounding box center [362, 509] width 218 height 16
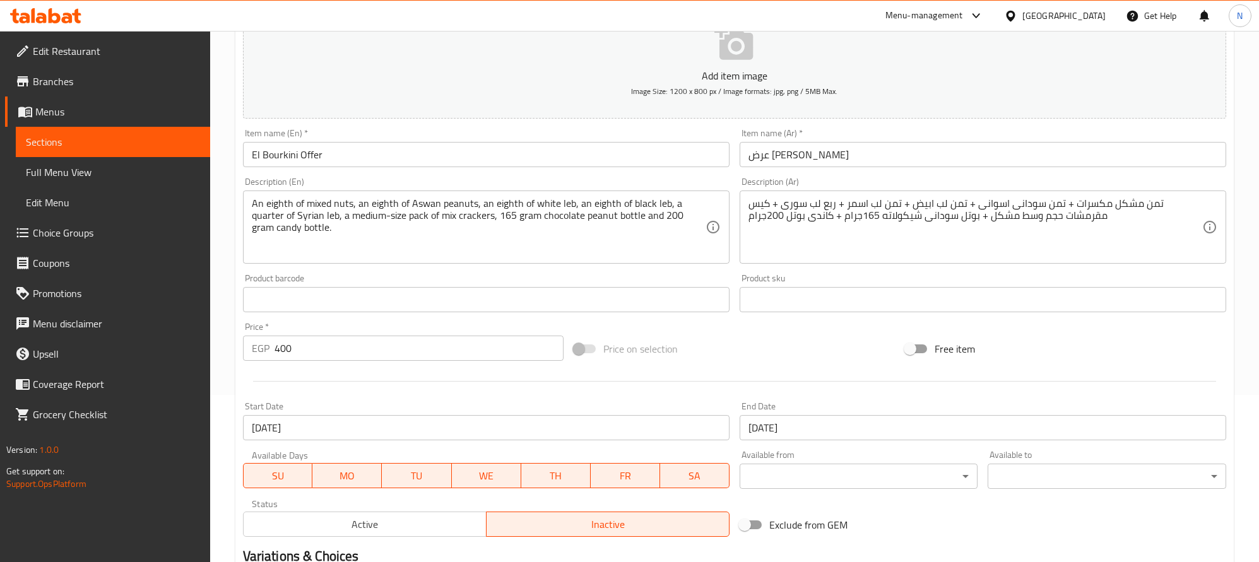
scroll to position [0, 0]
